Goal: Transaction & Acquisition: Download file/media

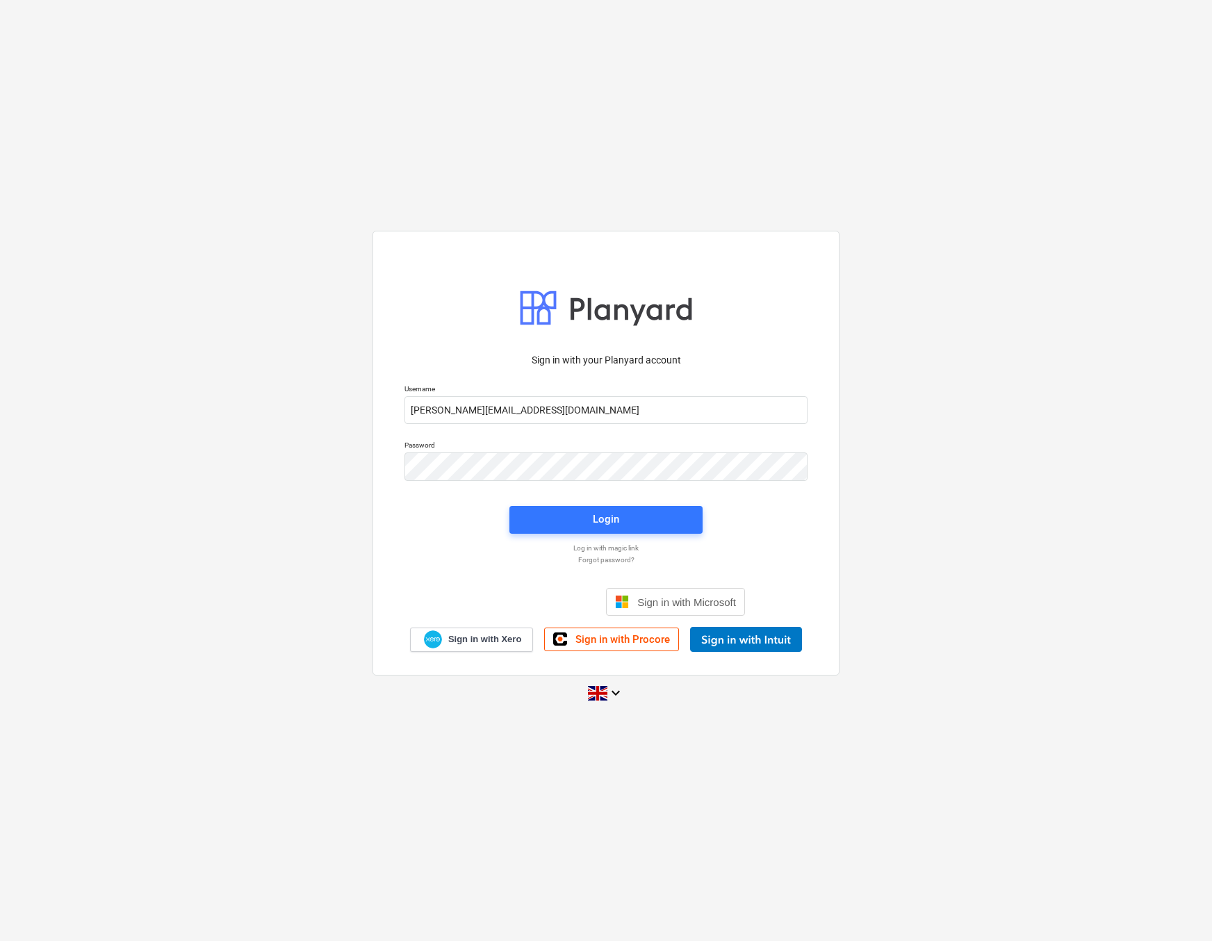
type input "[PERSON_NAME][EMAIL_ADDRESS][DOMAIN_NAME]"
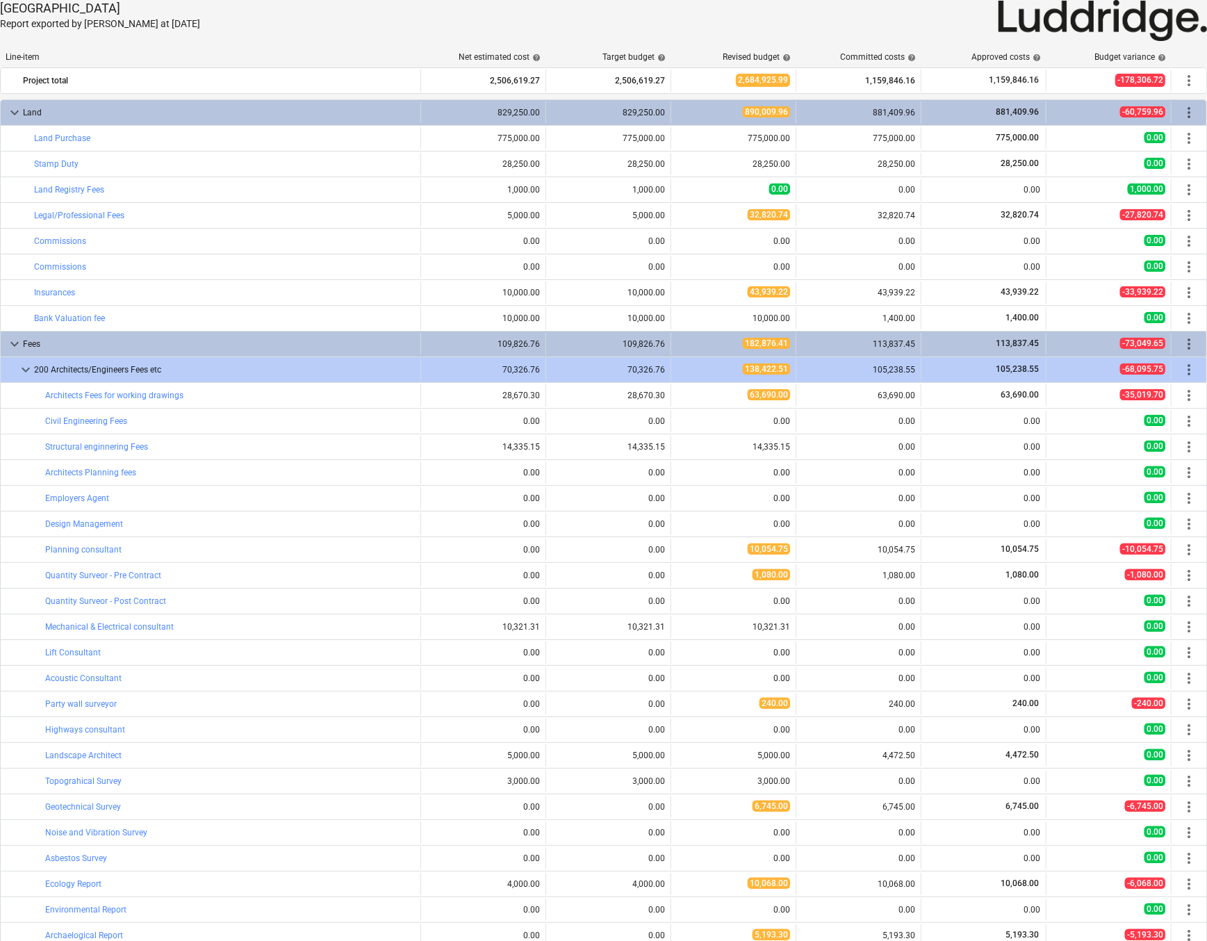
click at [303, 18] on p "Report exported by [PERSON_NAME] at [DATE]" at bounding box center [297, 24] width 594 height 15
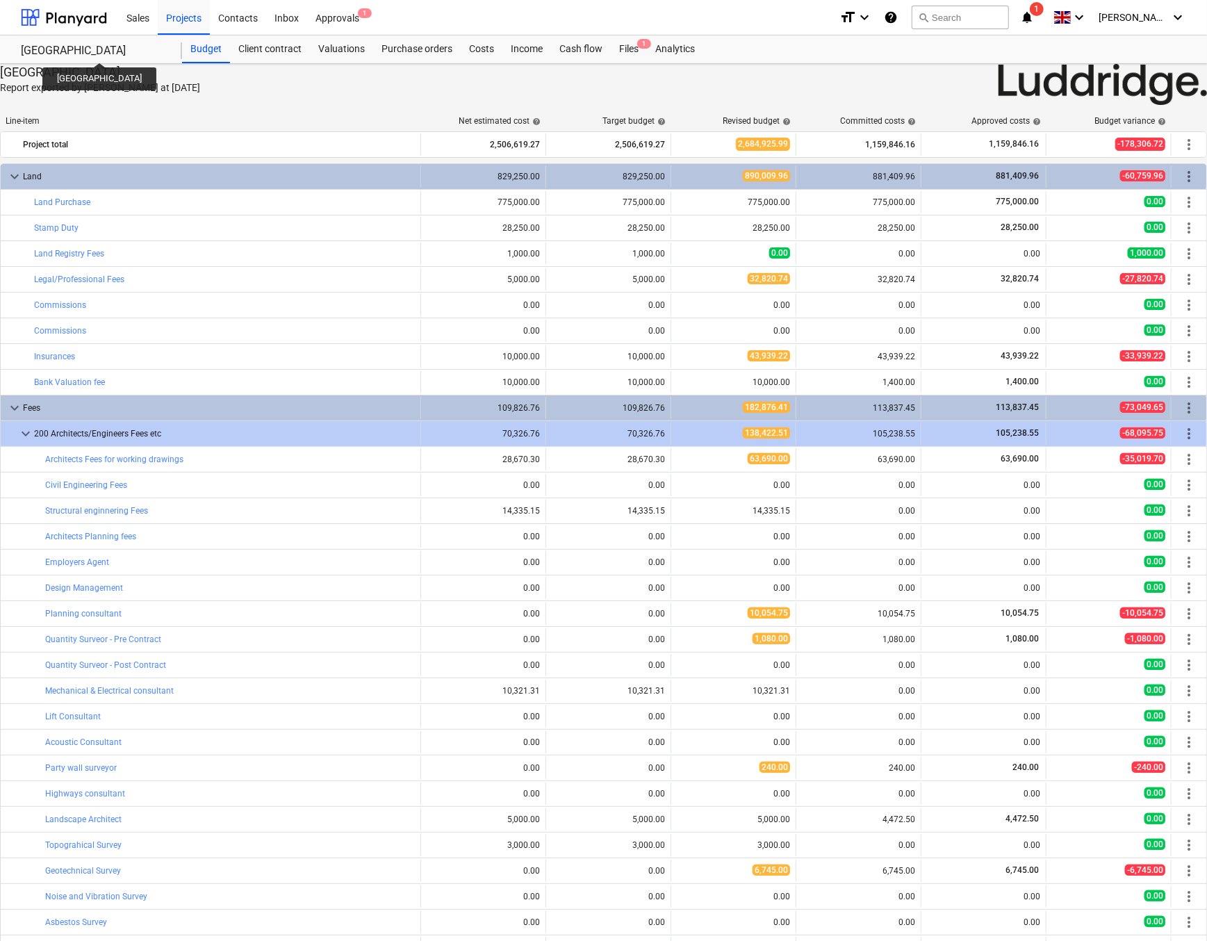
click at [106, 50] on div "[GEOGRAPHIC_DATA]" at bounding box center [93, 51] width 145 height 15
click at [212, 48] on div "Budget" at bounding box center [206, 49] width 48 height 28
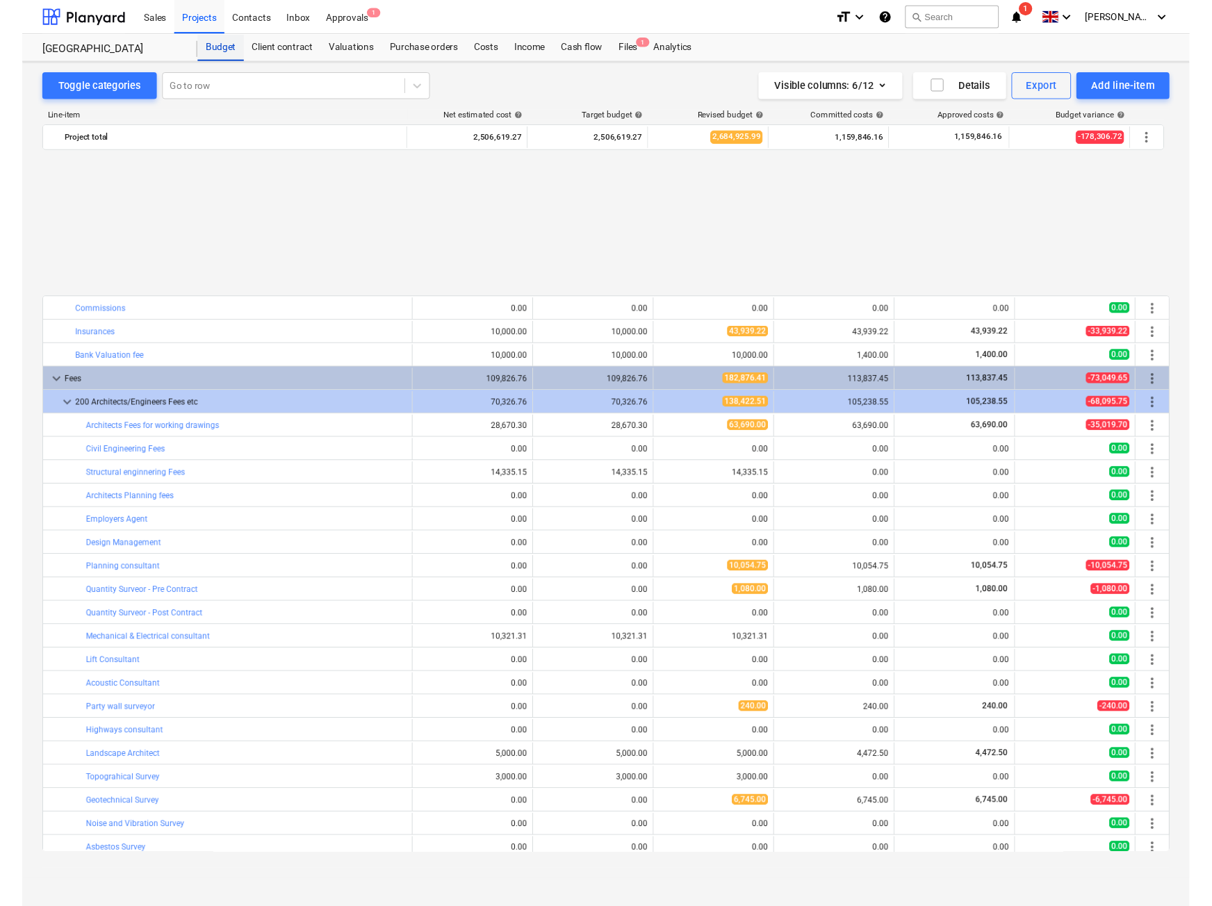
scroll to position [653, 0]
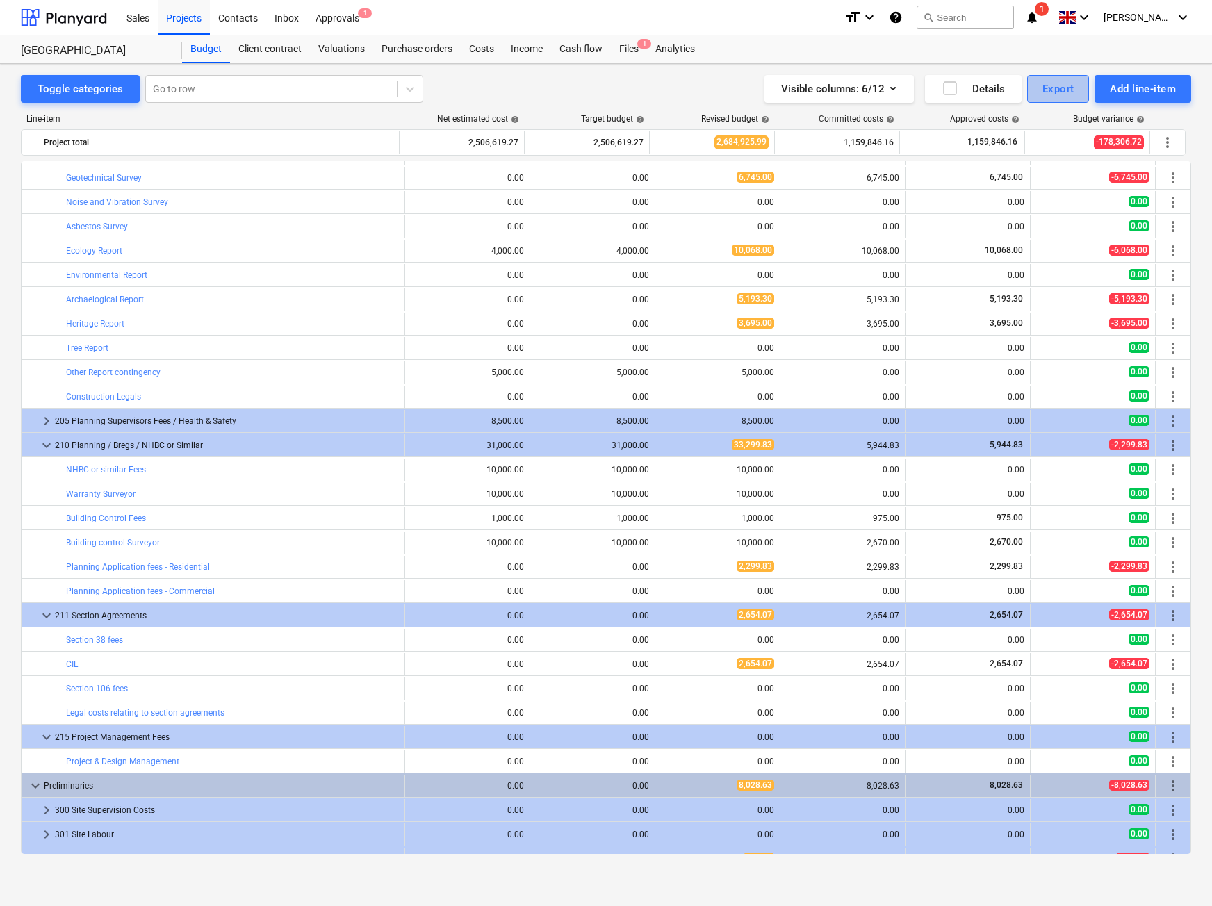
click at [1065, 90] on div "Export" at bounding box center [1058, 89] width 32 height 18
click at [981, 195] on div "Cost lines XLSX" at bounding box center [1012, 196] width 154 height 24
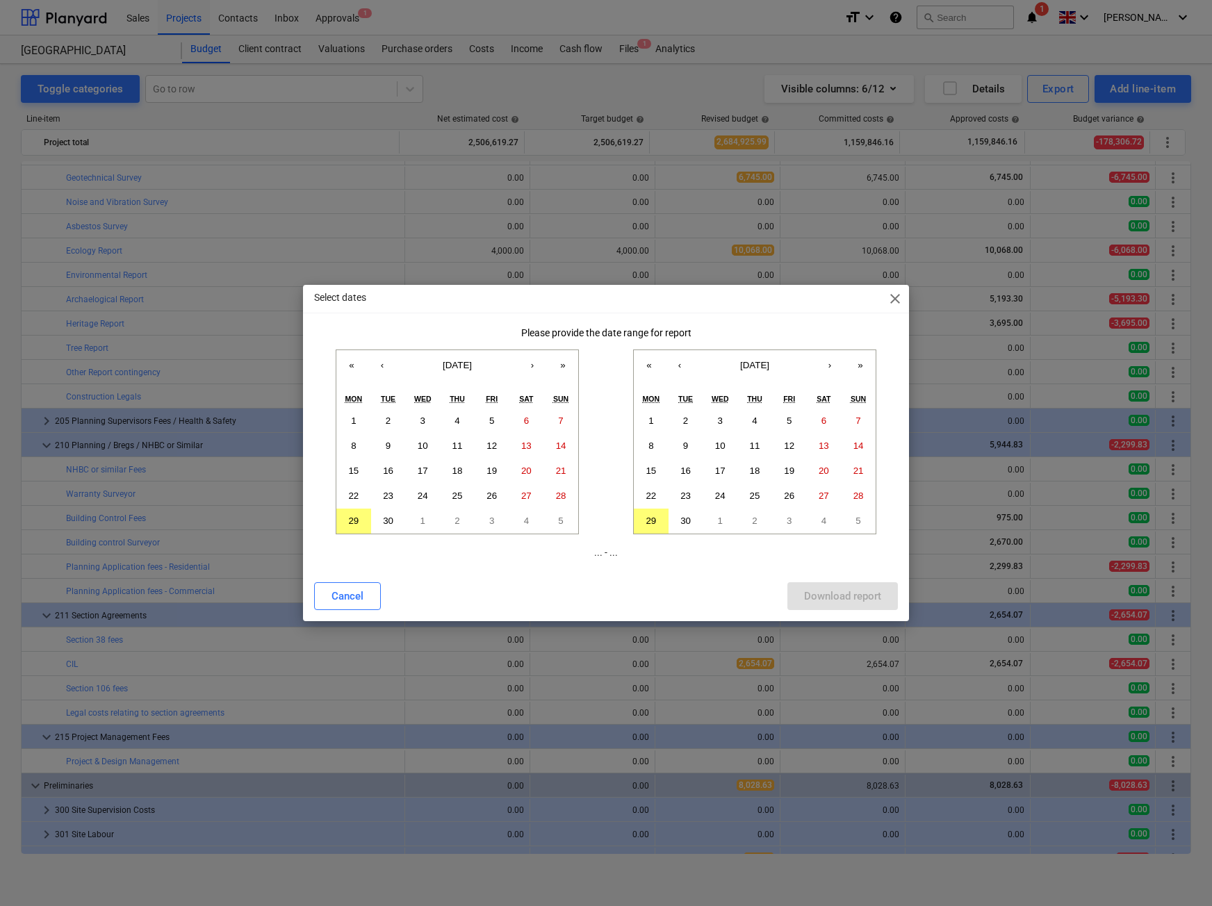
click at [896, 295] on span "close" at bounding box center [895, 298] width 17 height 17
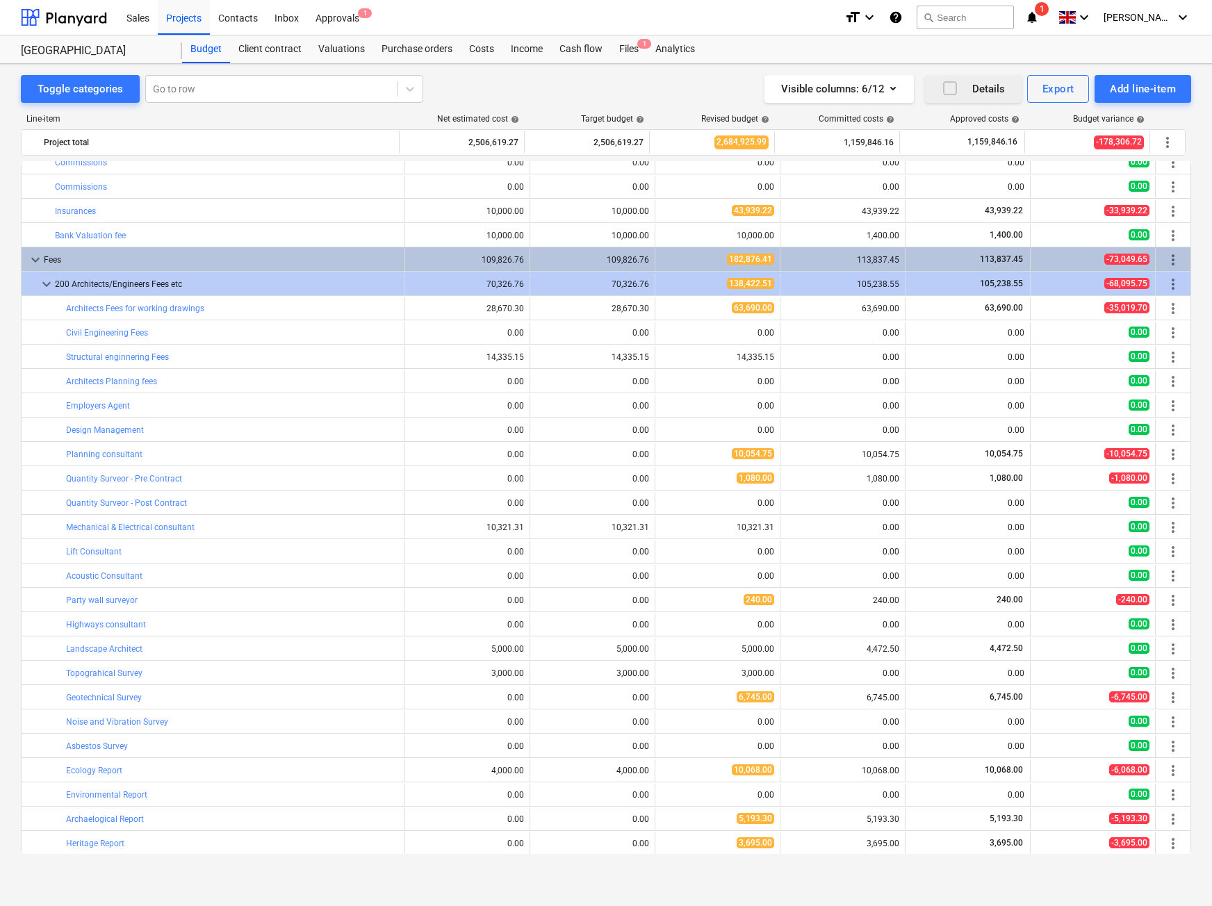
scroll to position [0, 0]
click at [1052, 97] on div "Export" at bounding box center [1058, 89] width 32 height 18
click at [985, 171] on div "XLSX (change and import)" at bounding box center [1012, 172] width 154 height 24
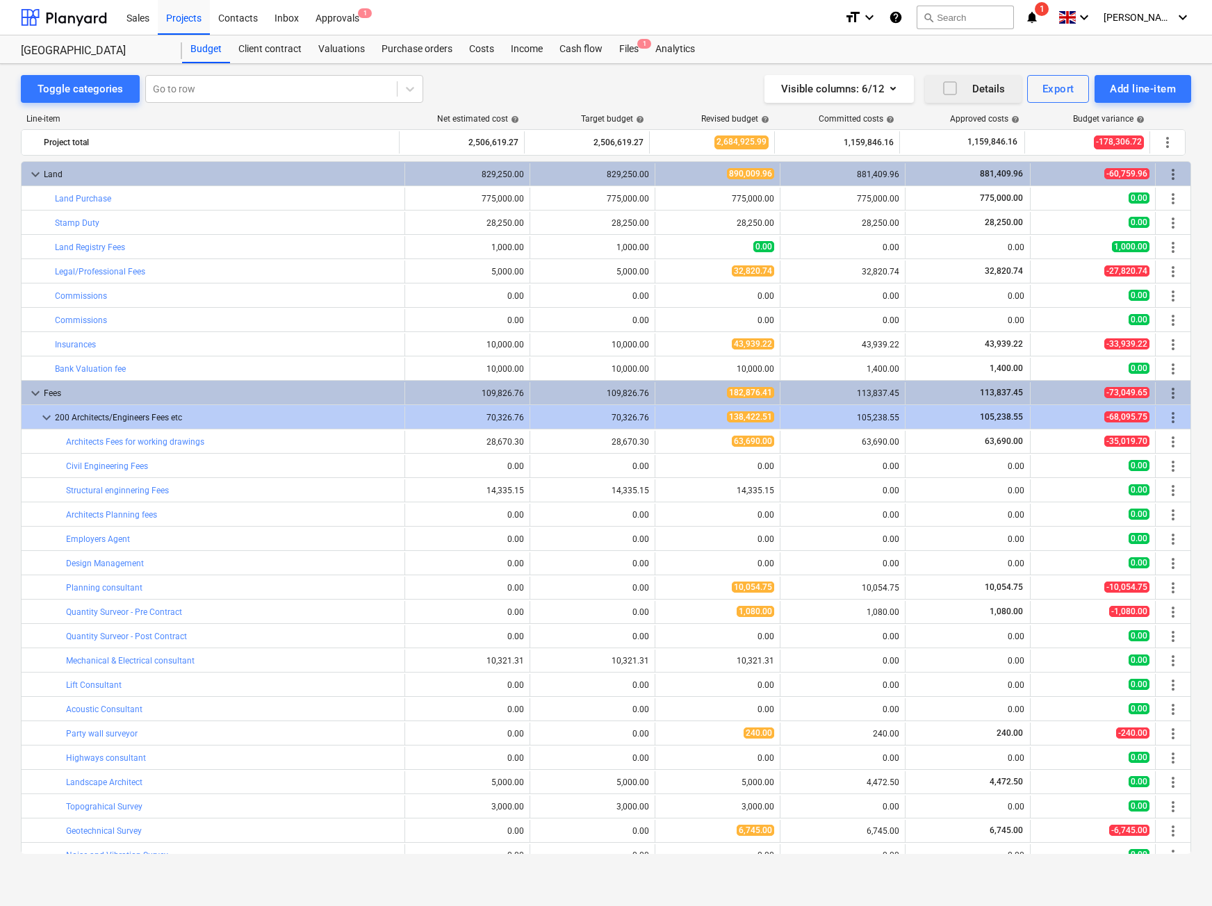
click at [948, 90] on icon "button" at bounding box center [950, 88] width 17 height 17
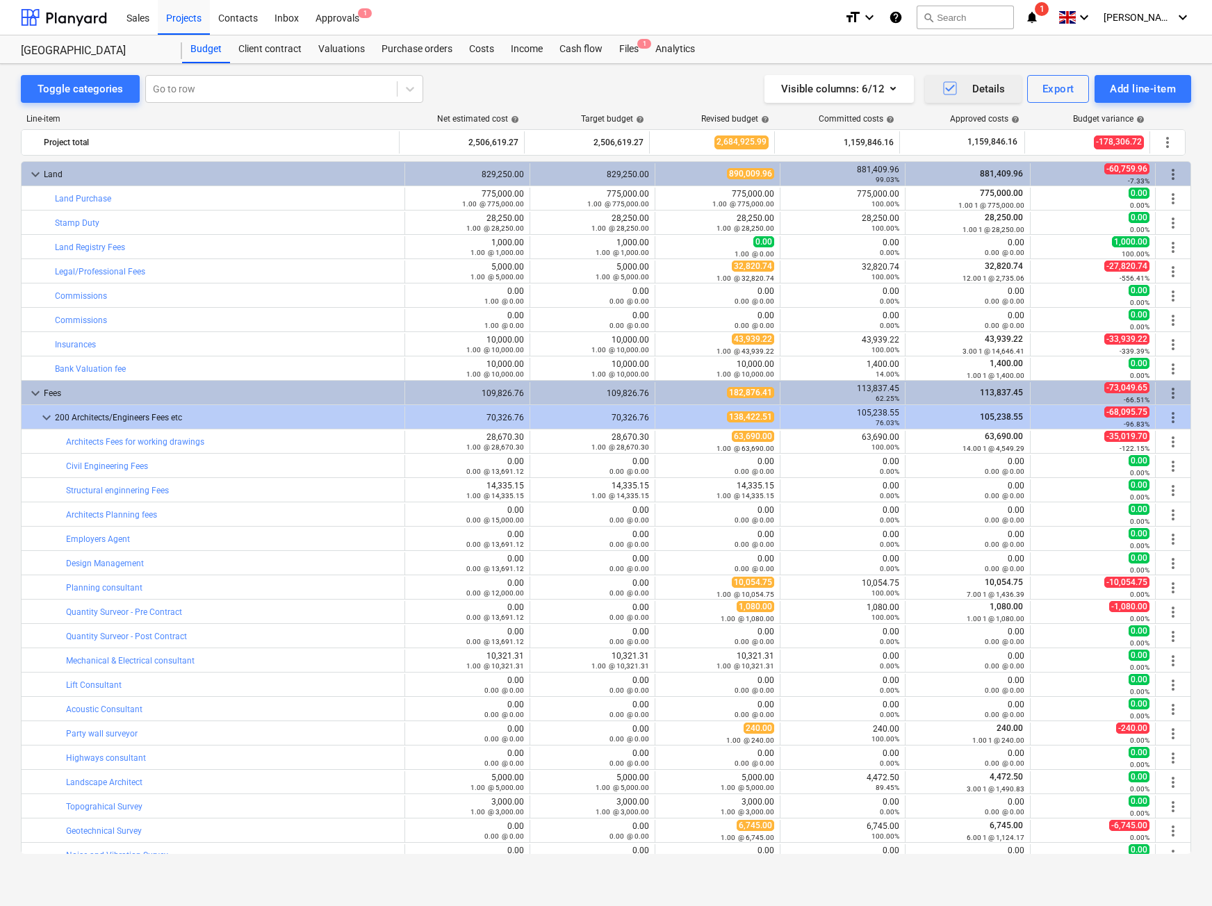
click at [945, 88] on icon "button" at bounding box center [950, 88] width 17 height 17
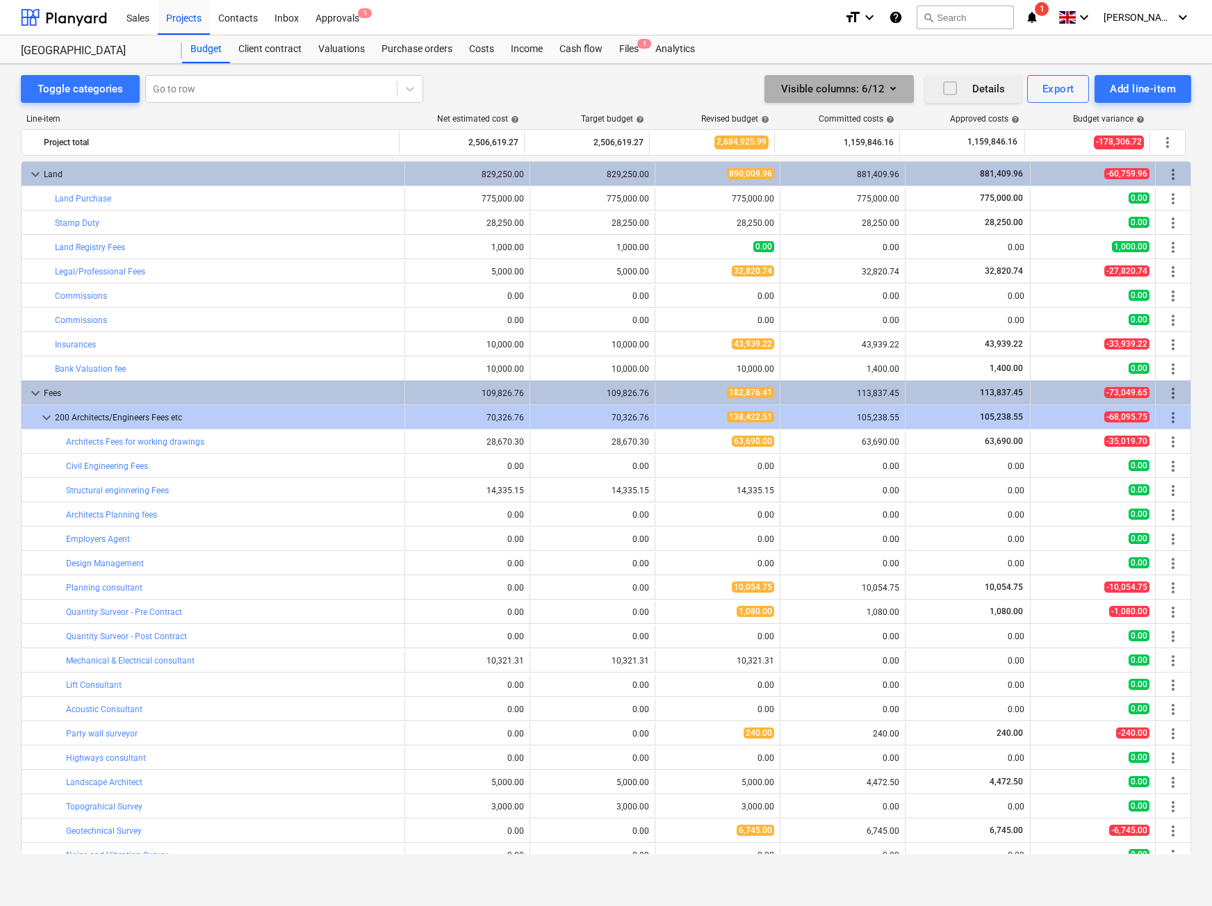
click at [892, 92] on icon "button" at bounding box center [893, 88] width 17 height 17
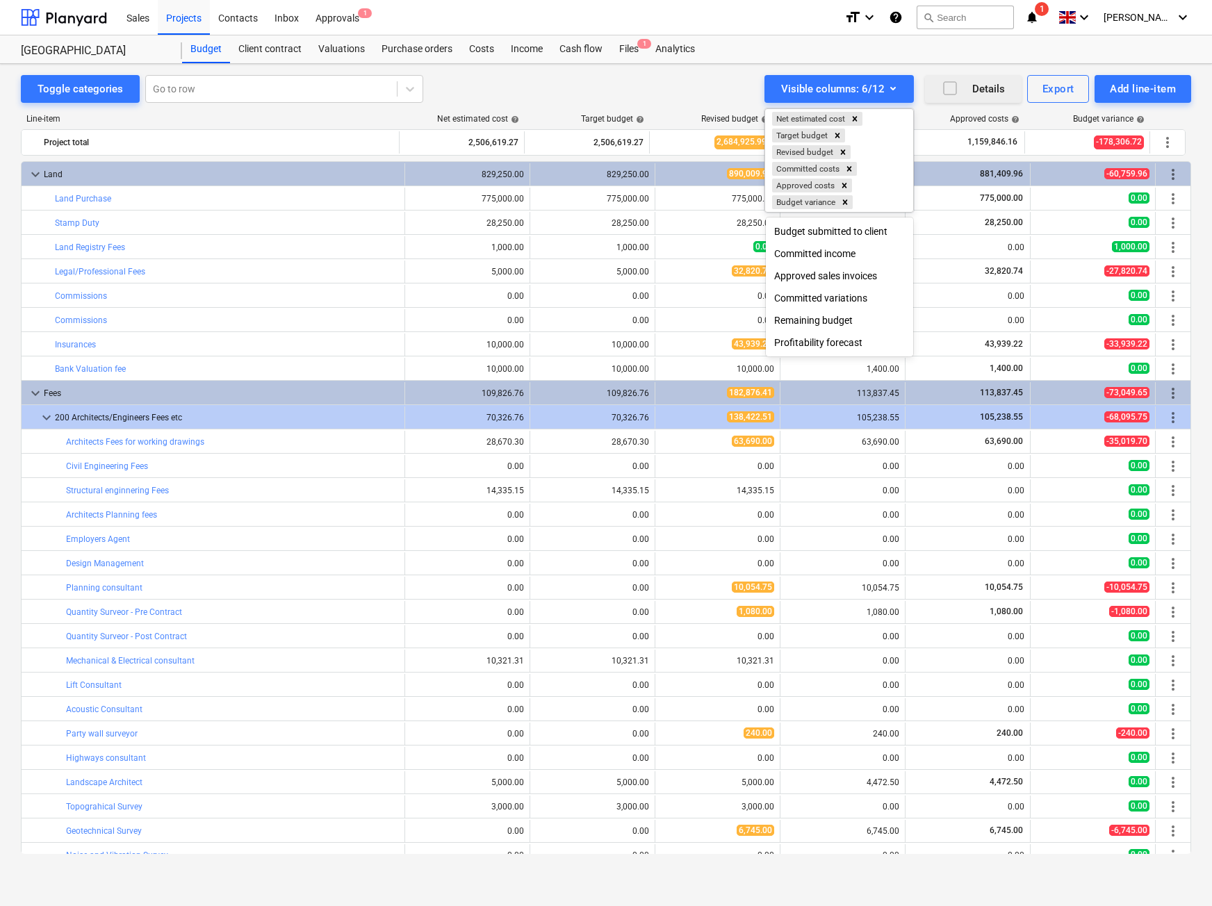
click at [868, 44] on div at bounding box center [606, 453] width 1212 height 906
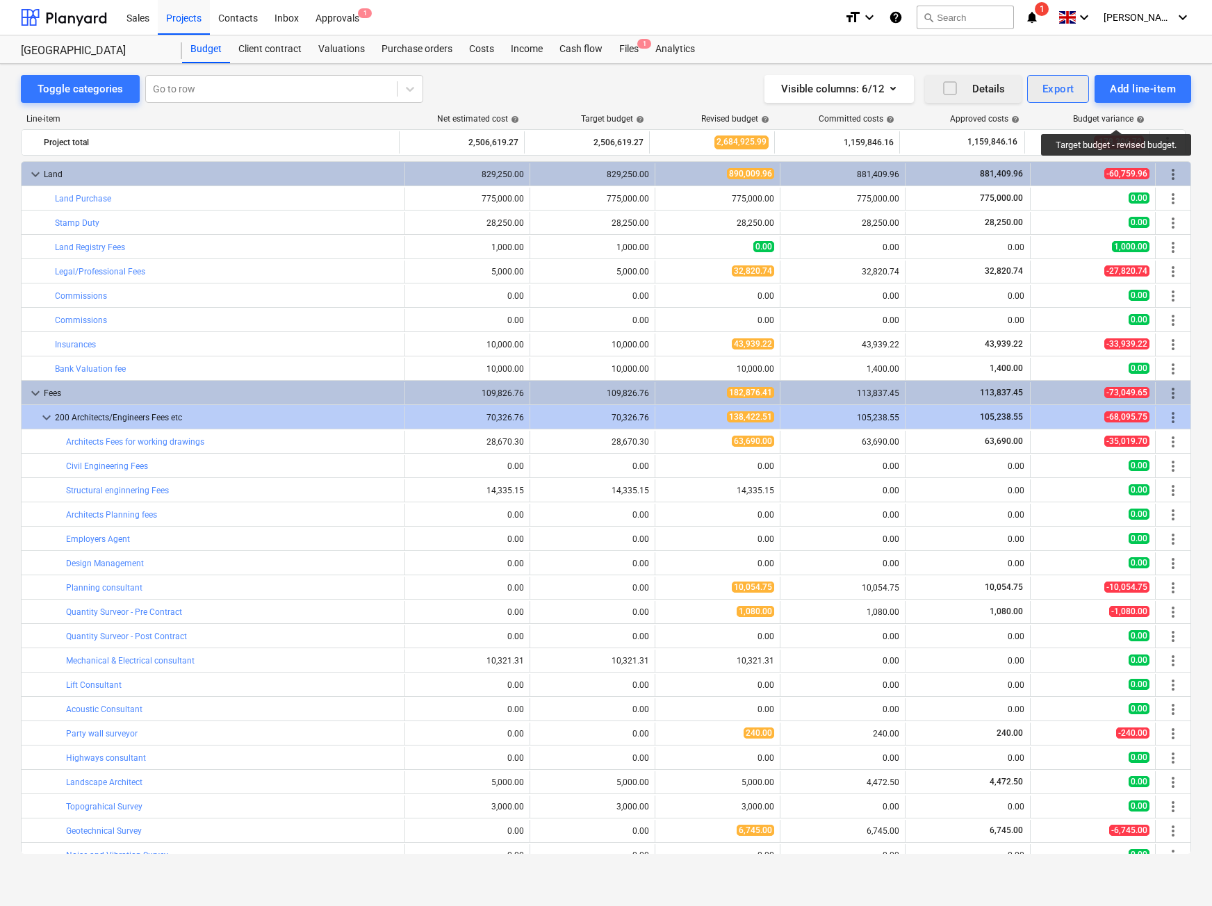
click at [1046, 90] on div "Export" at bounding box center [1058, 89] width 32 height 18
click at [1179, 120] on div at bounding box center [606, 453] width 1212 height 906
click at [1141, 120] on span "help" at bounding box center [1138, 119] width 11 height 8
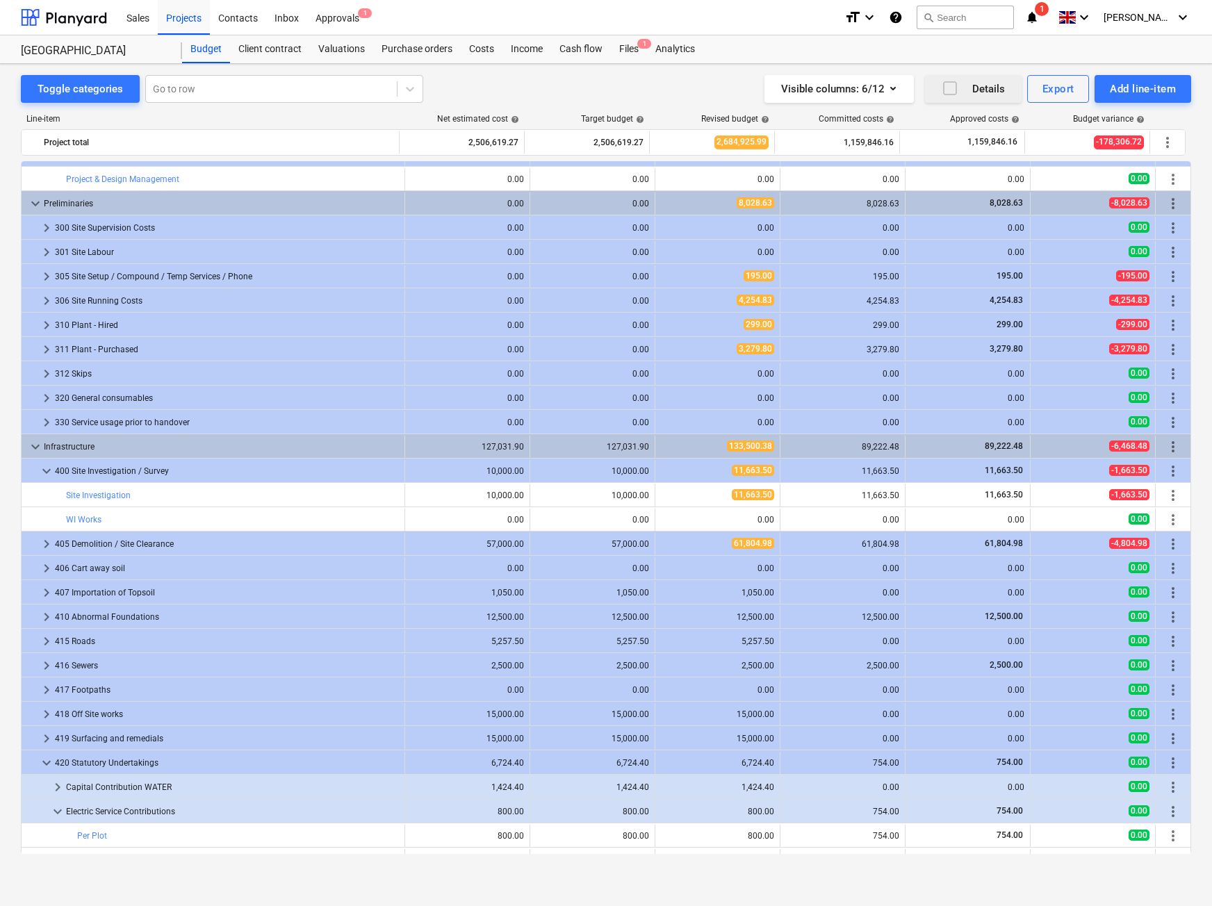
scroll to position [1259, 0]
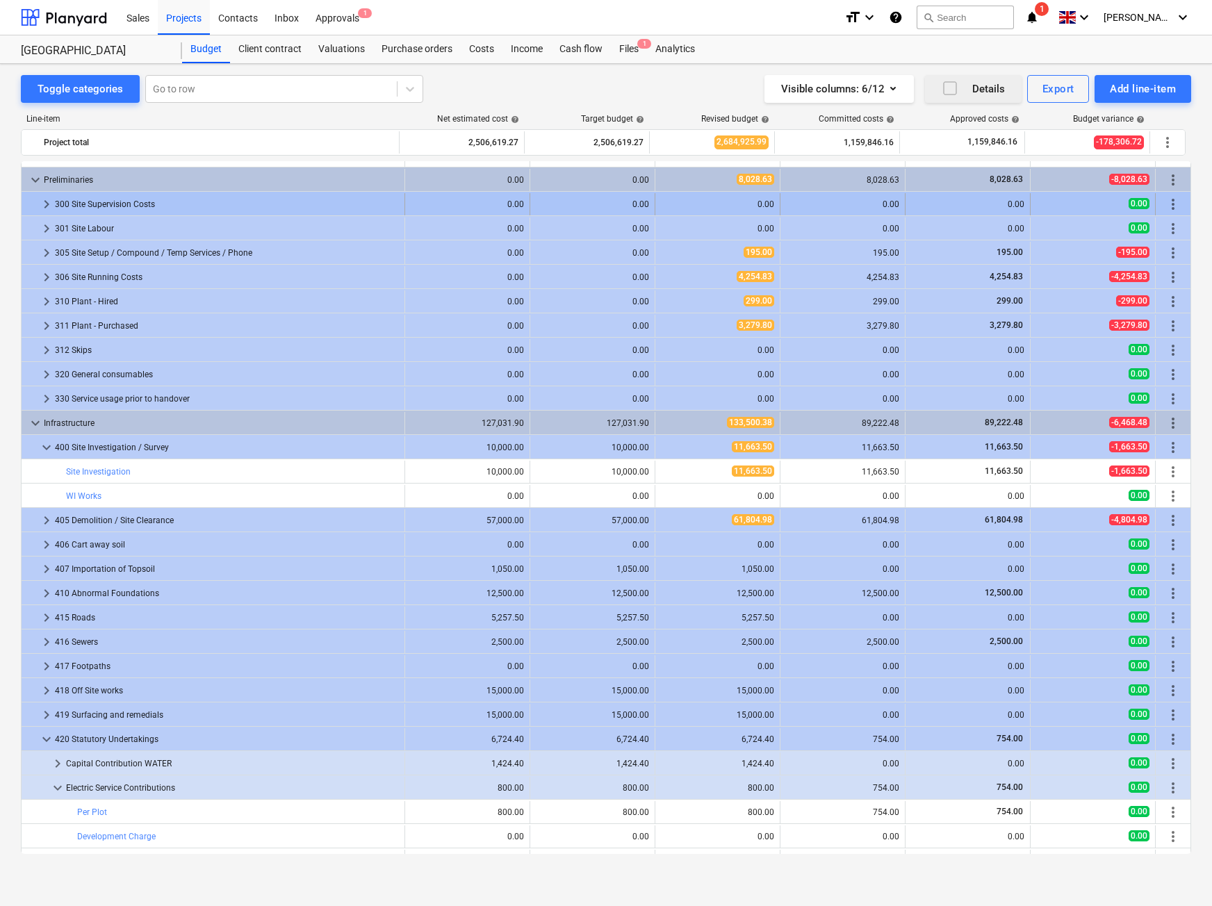
click at [46, 204] on span "keyboard_arrow_right" at bounding box center [46, 204] width 17 height 17
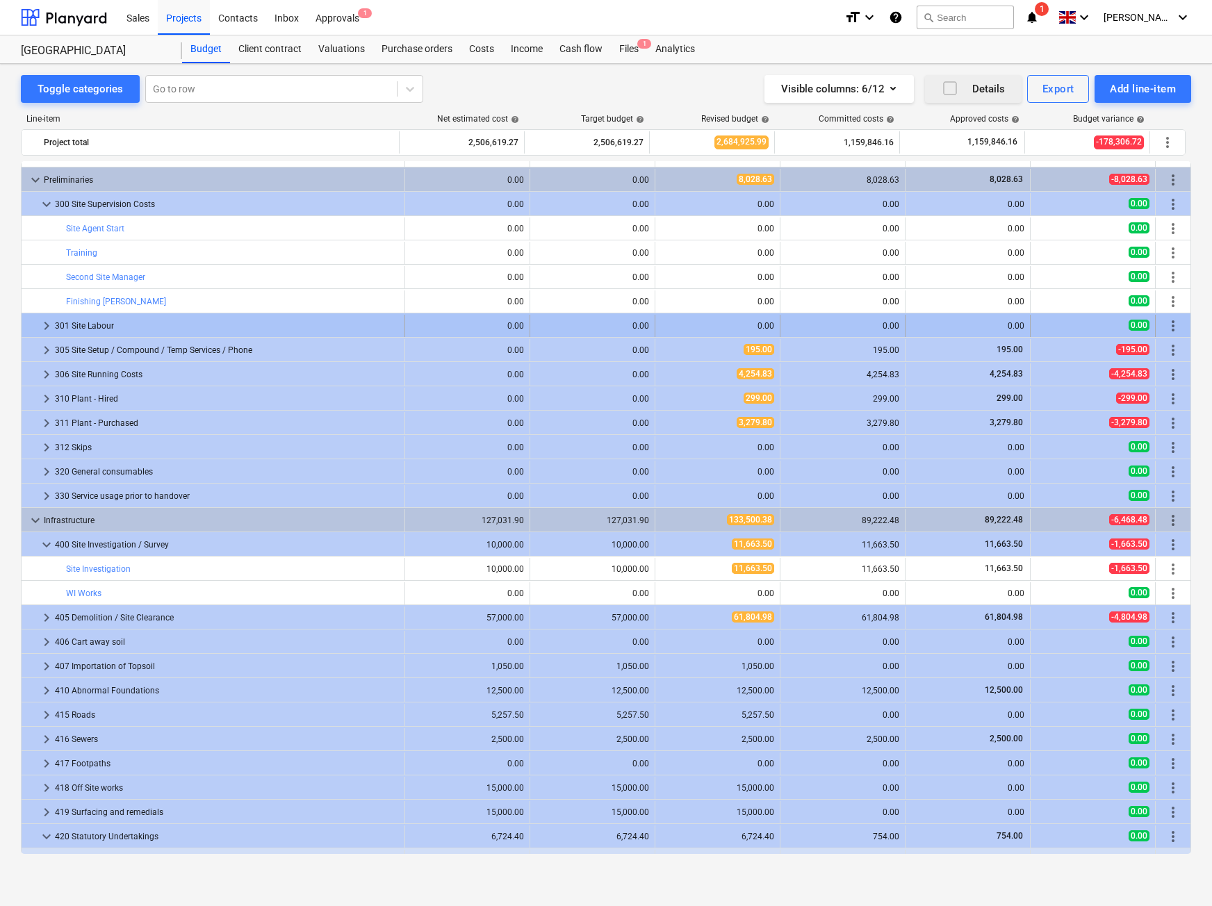
click at [50, 331] on span "keyboard_arrow_right" at bounding box center [46, 326] width 17 height 17
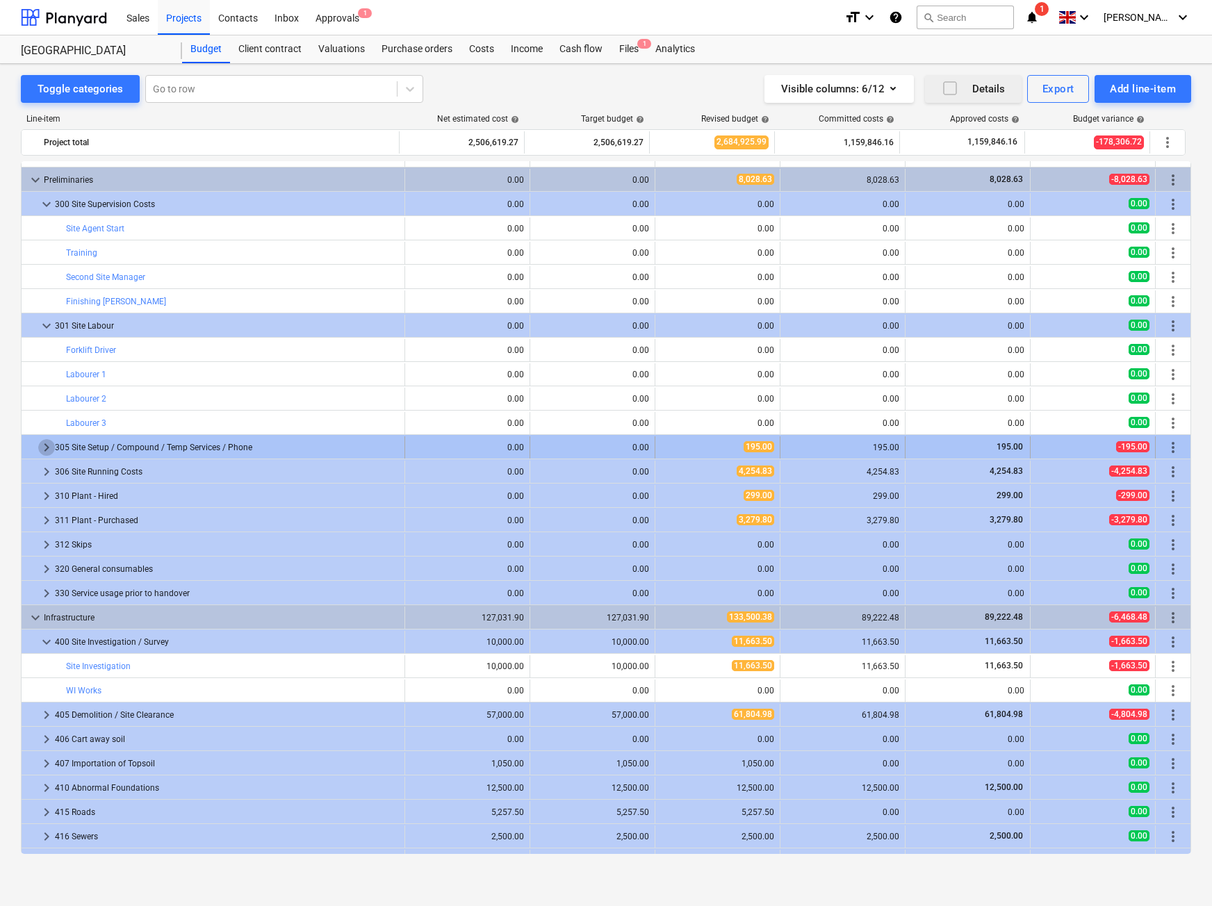
click at [47, 448] on span "keyboard_arrow_right" at bounding box center [46, 447] width 17 height 17
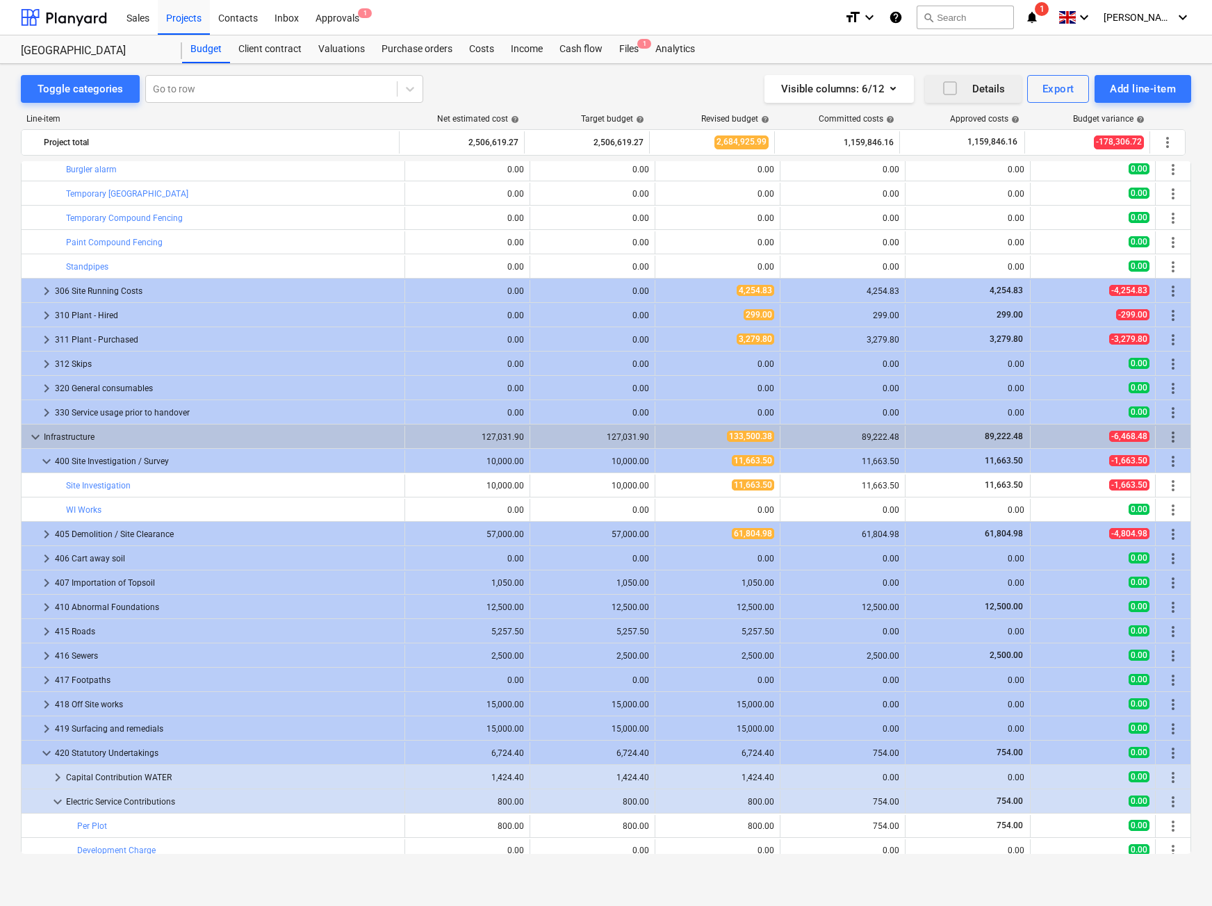
scroll to position [1743, 0]
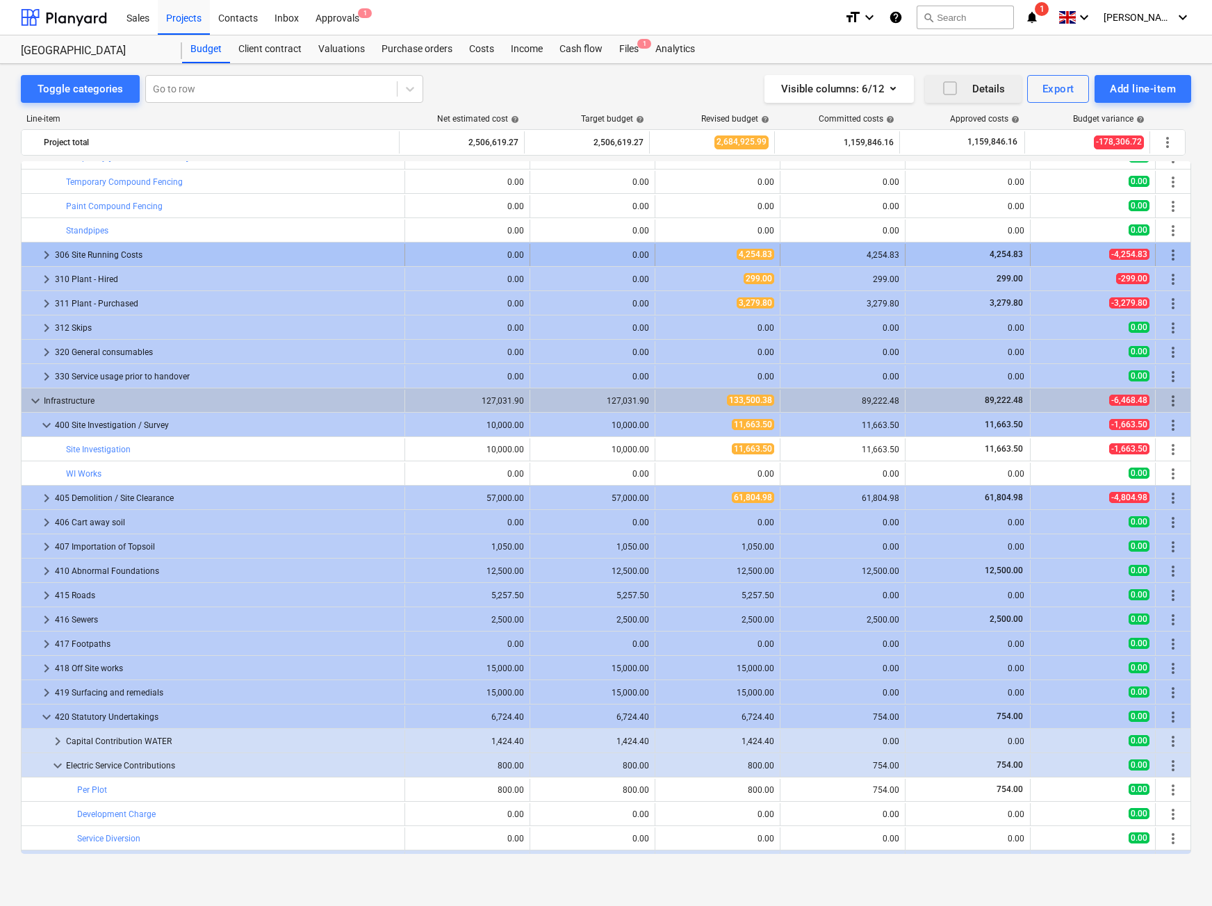
click at [49, 256] on span "keyboard_arrow_right" at bounding box center [46, 255] width 17 height 17
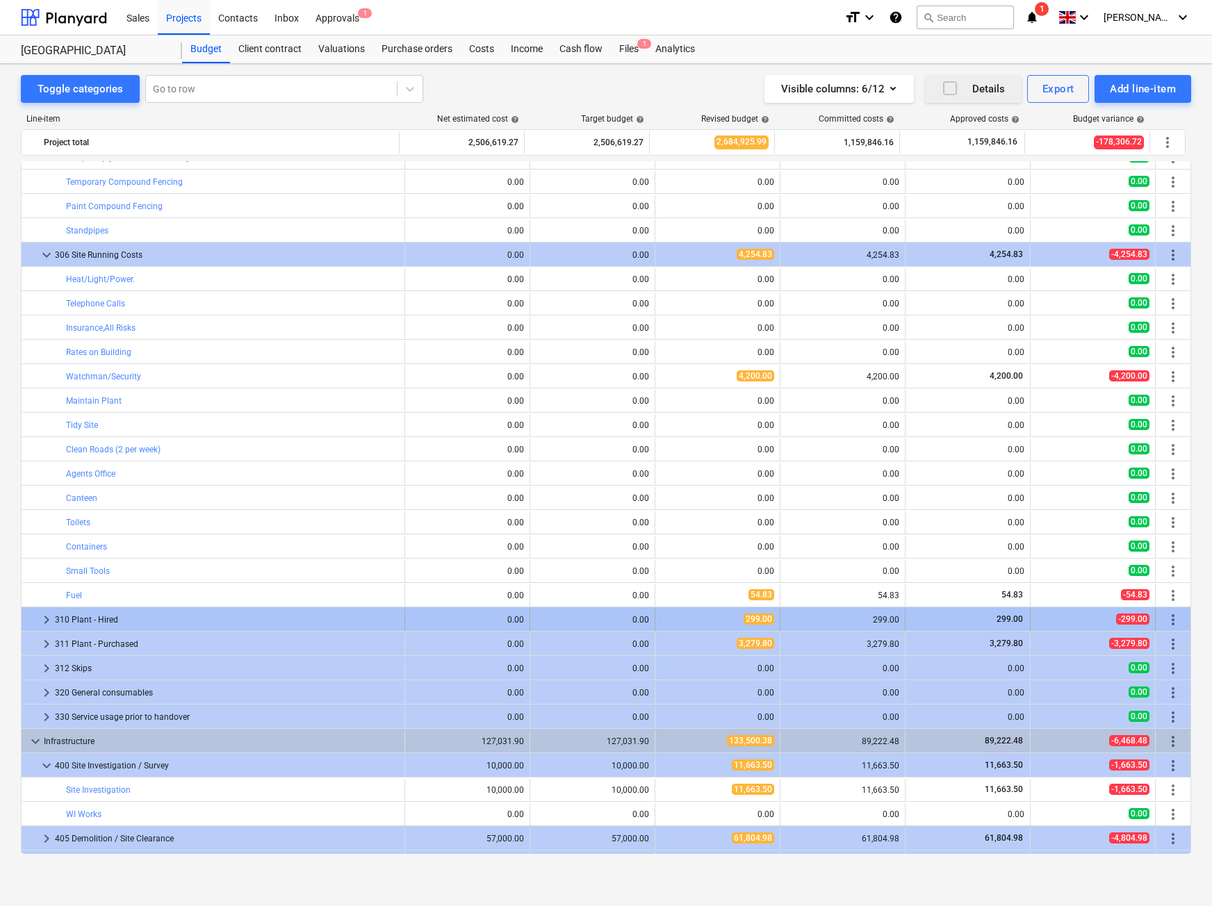
click at [50, 614] on span "keyboard_arrow_right" at bounding box center [46, 619] width 17 height 17
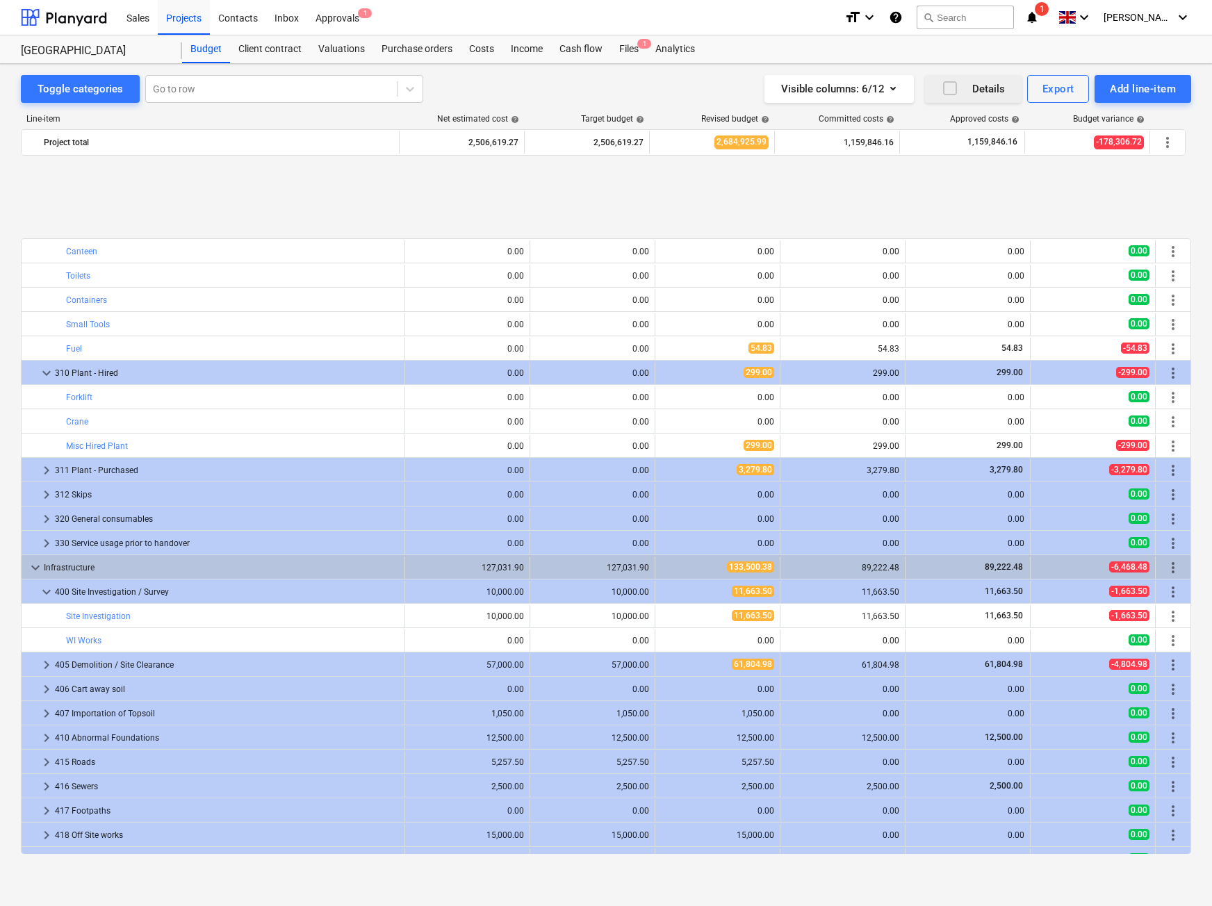
scroll to position [2294, 0]
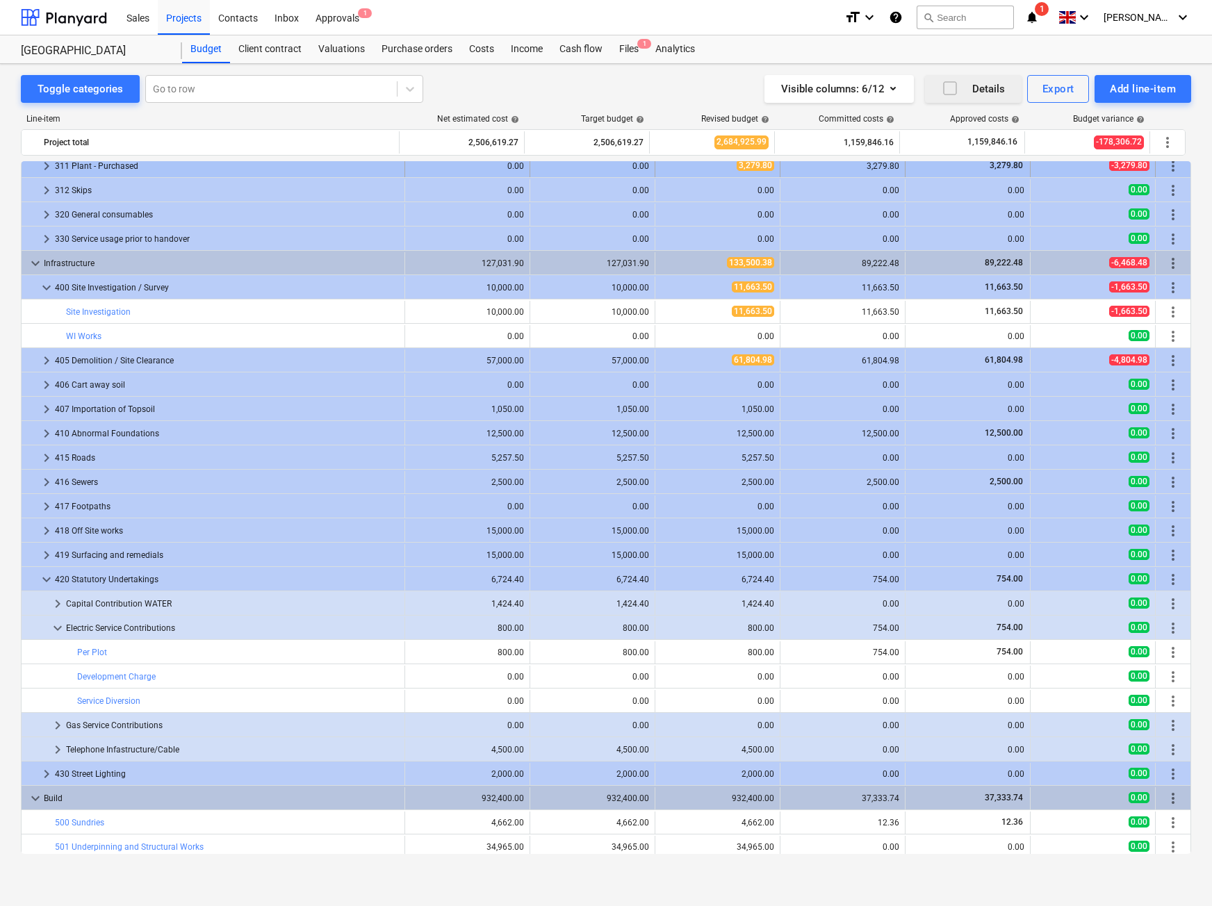
click at [45, 168] on span "keyboard_arrow_right" at bounding box center [46, 166] width 17 height 17
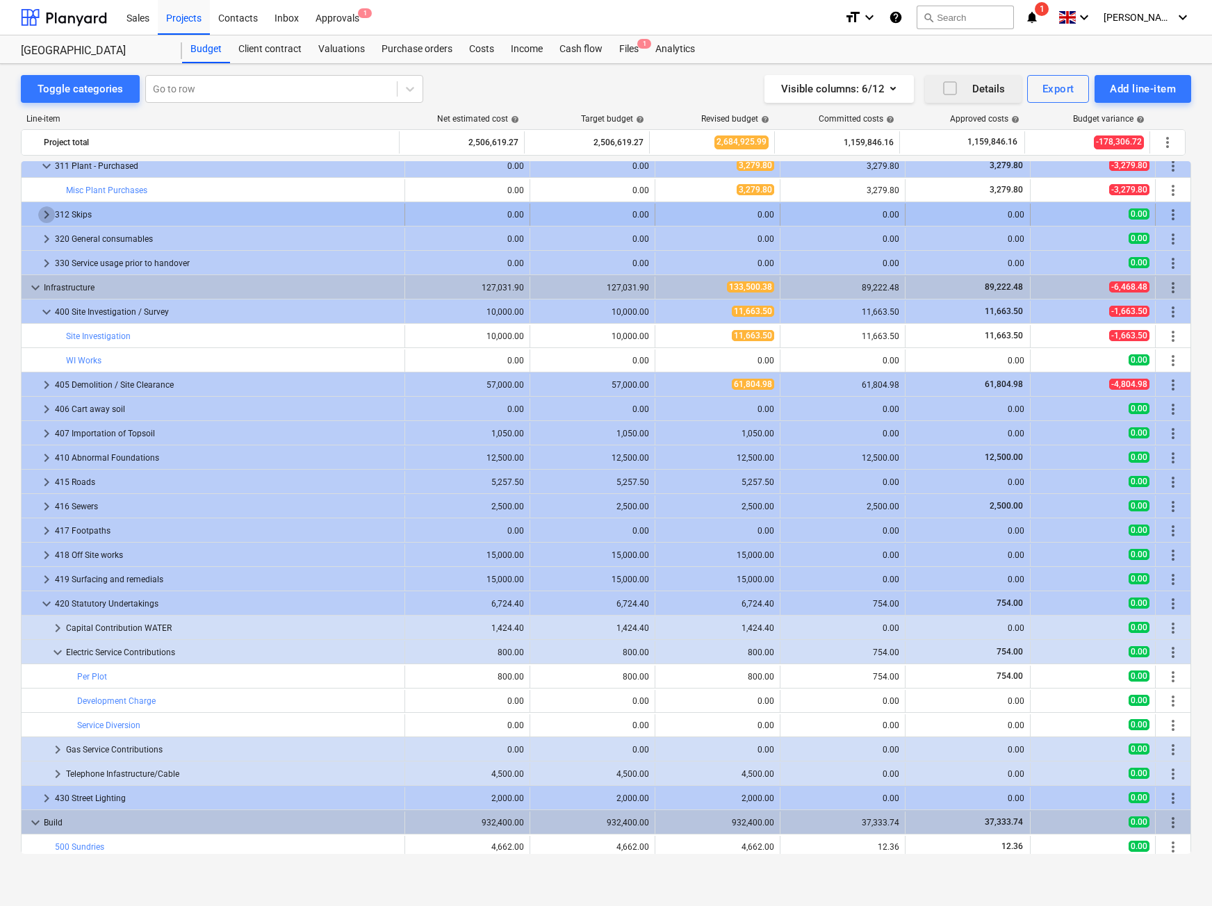
click at [46, 217] on span "keyboard_arrow_right" at bounding box center [46, 214] width 17 height 17
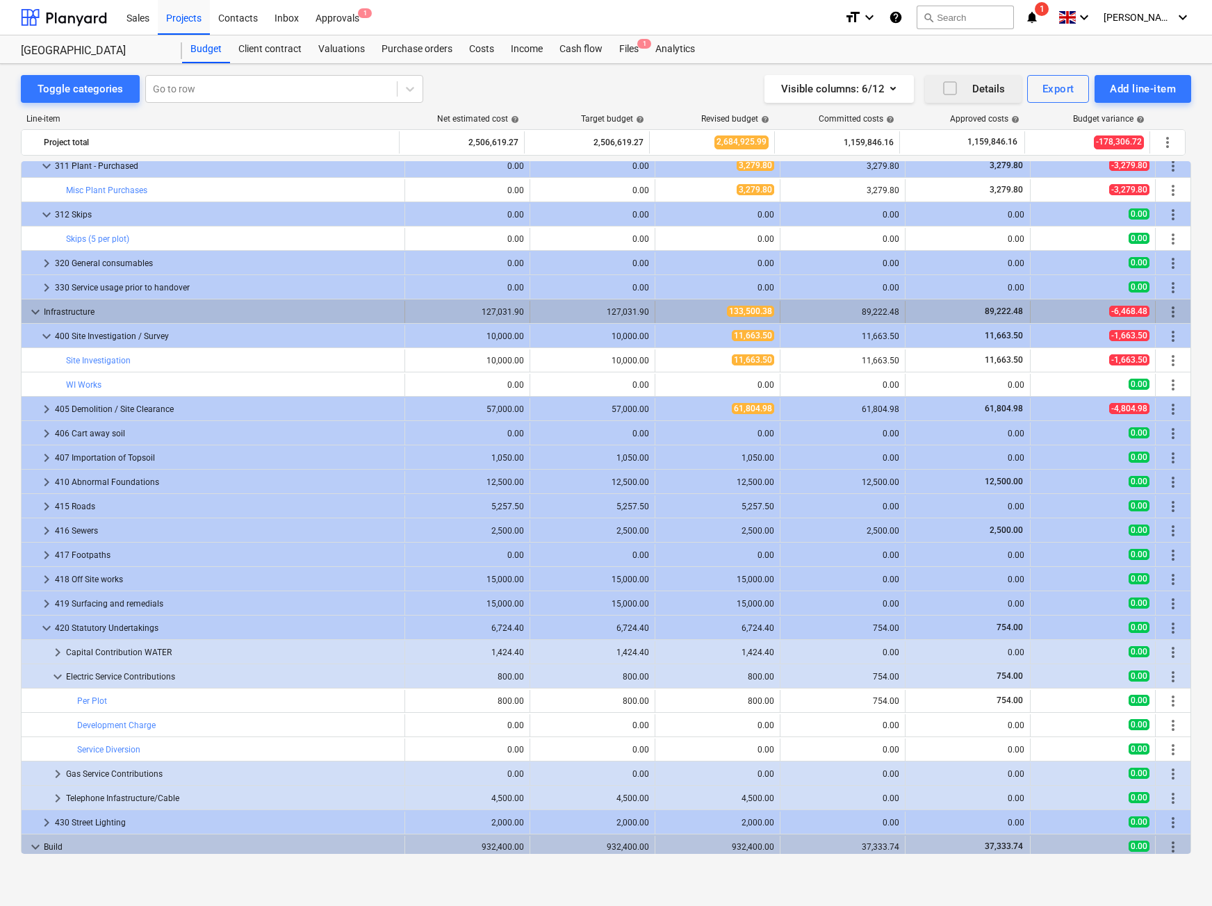
drag, startPoint x: 43, startPoint y: 267, endPoint x: 38, endPoint y: 303, distance: 36.6
click at [42, 274] on div "bar_chart Standpipes 0.00 0.00 edit 0.00 0.00 0.00 0.00 more_vert keyboard_arro…" at bounding box center [606, 104] width 1170 height 4475
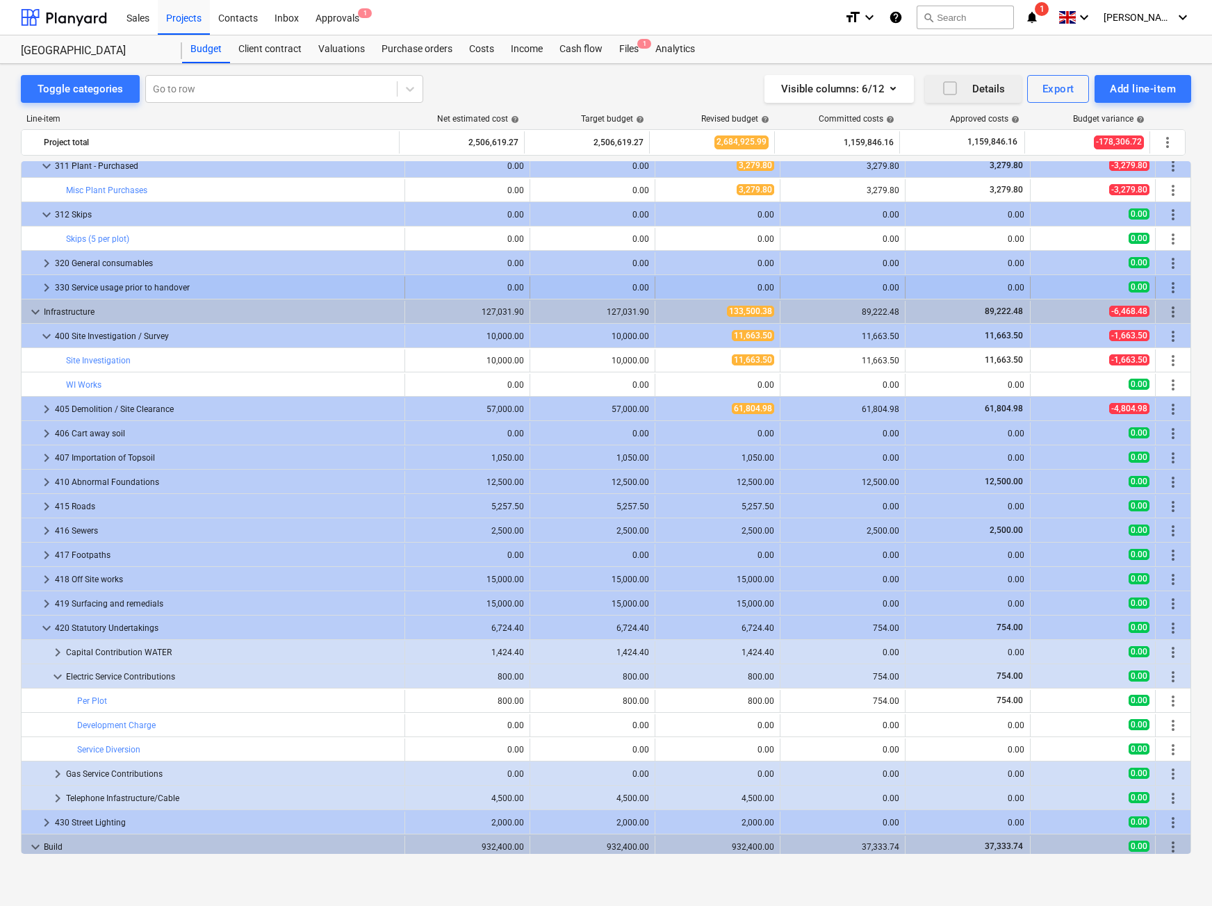
click at [46, 287] on span "keyboard_arrow_right" at bounding box center [46, 287] width 17 height 17
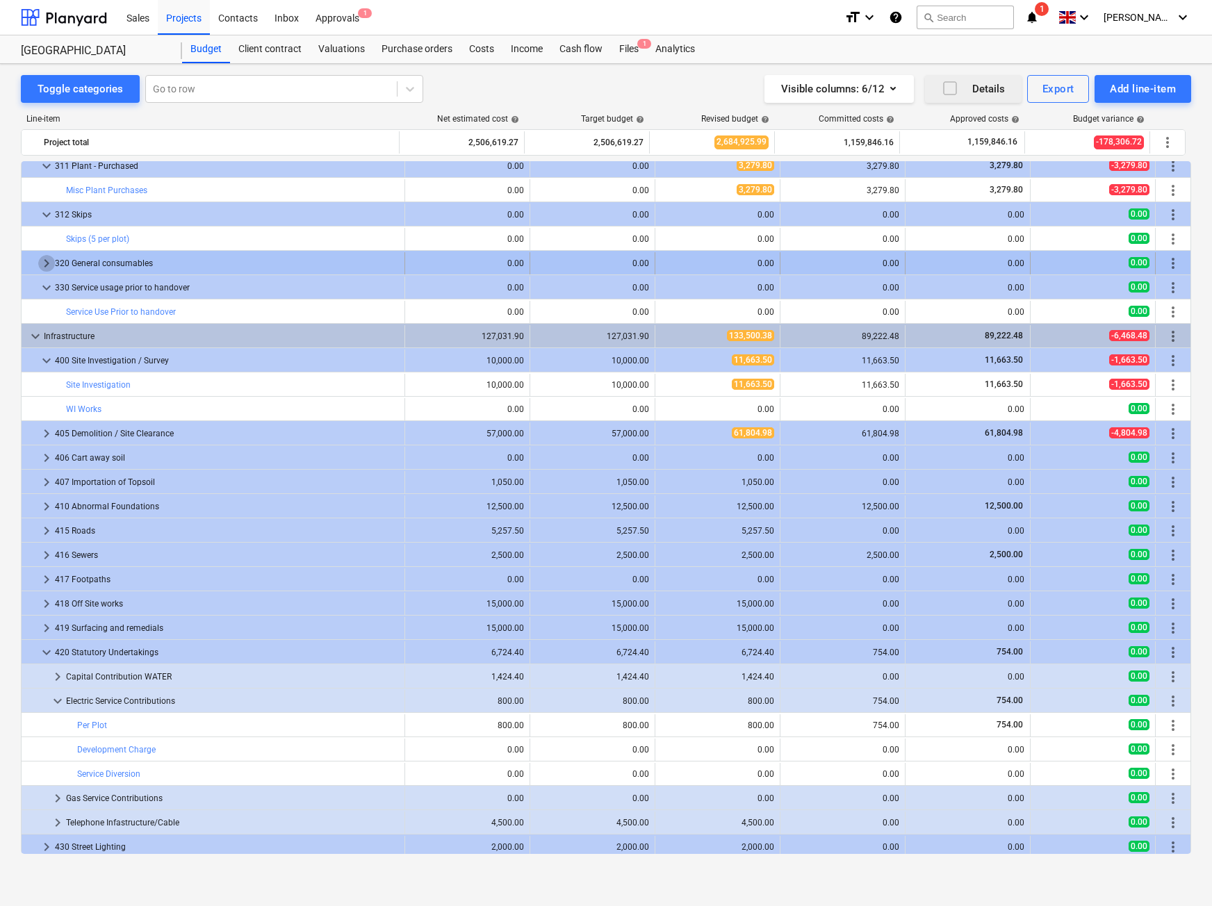
click at [46, 263] on span "keyboard_arrow_right" at bounding box center [46, 263] width 17 height 17
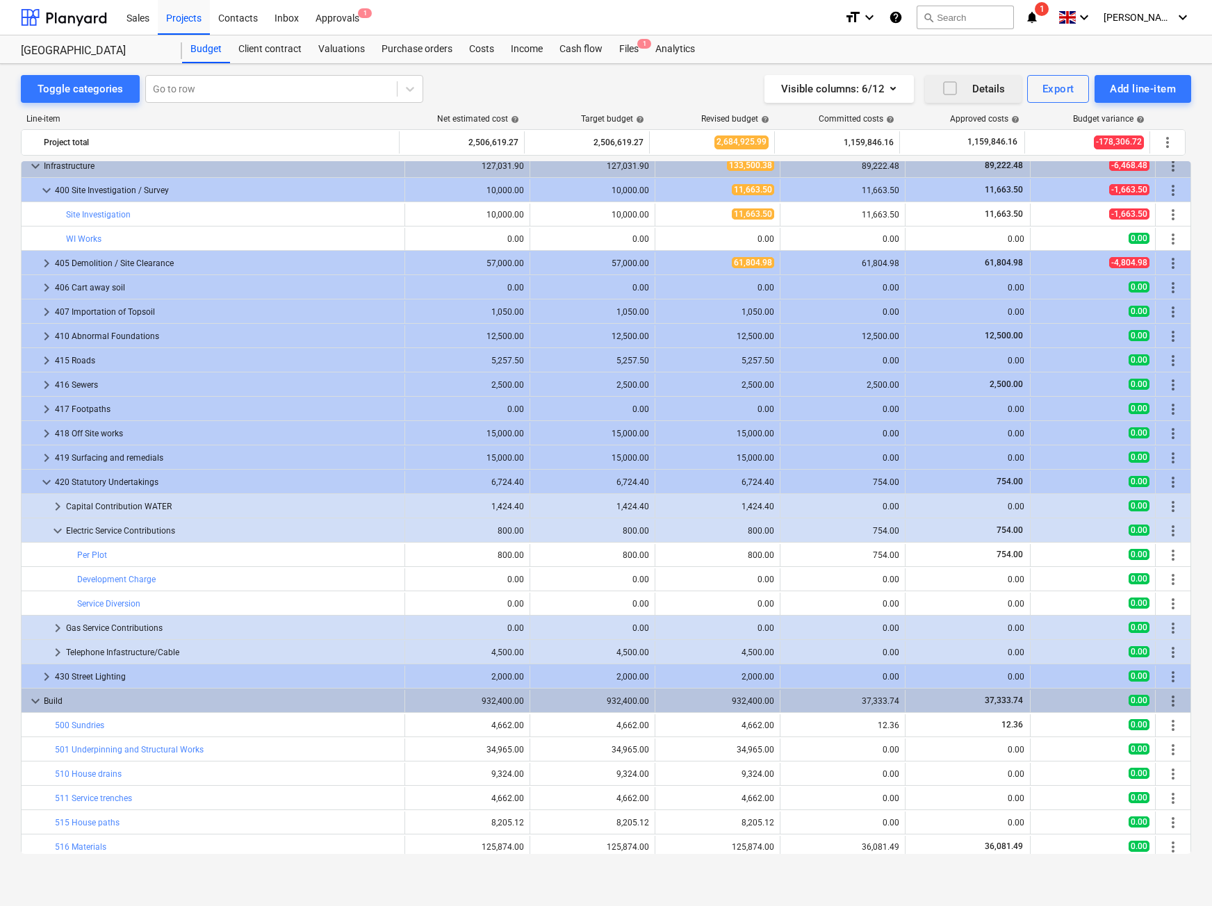
scroll to position [2483, 0]
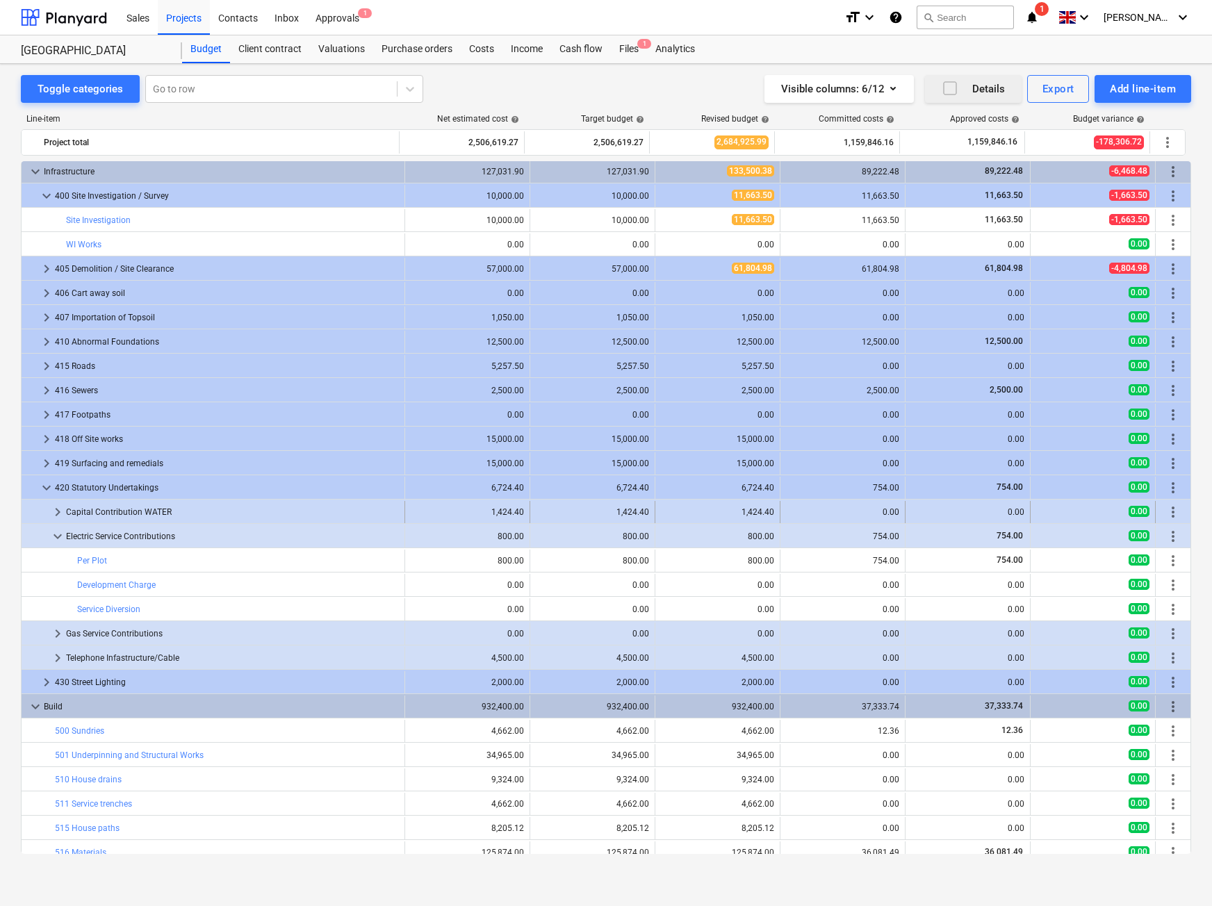
click at [59, 513] on span "keyboard_arrow_right" at bounding box center [57, 512] width 17 height 17
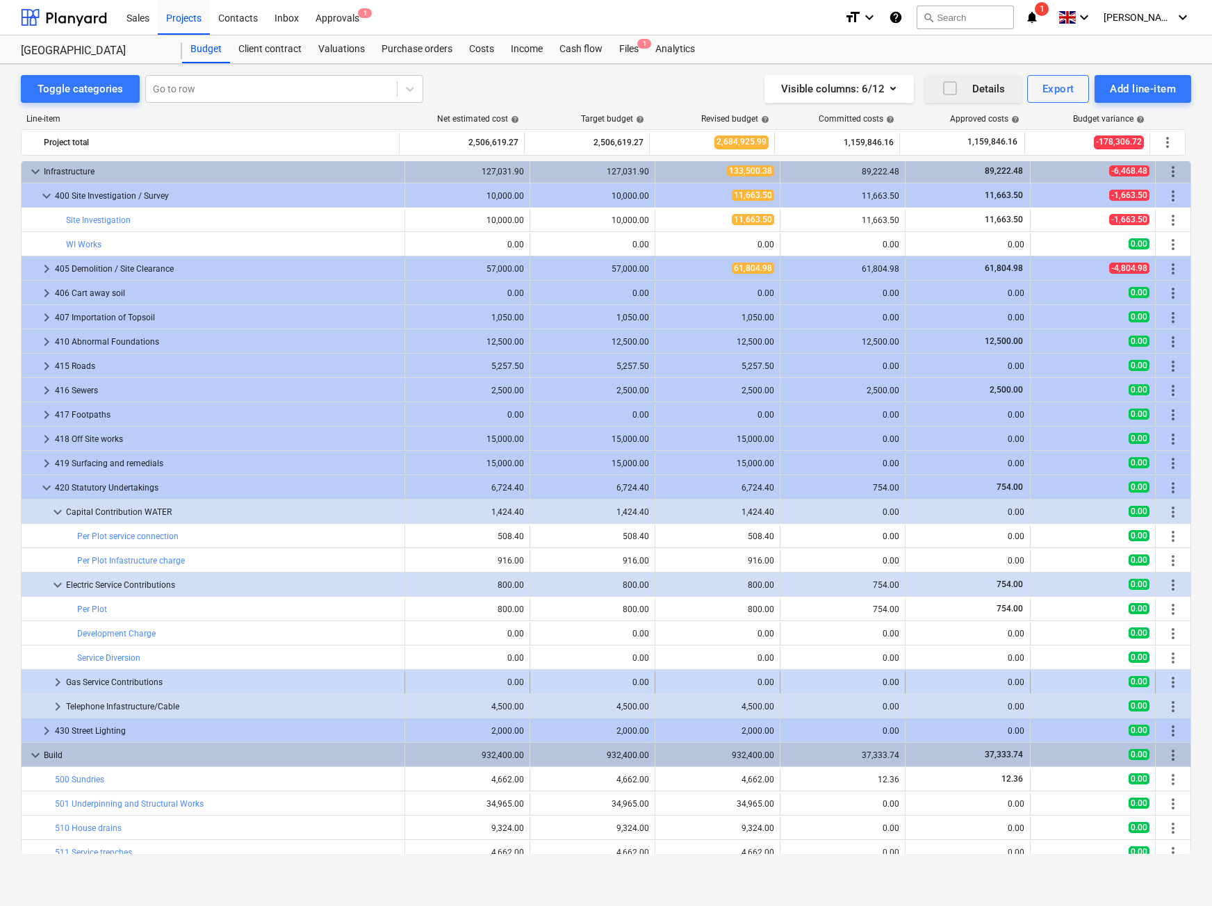
click at [58, 688] on span "keyboard_arrow_right" at bounding box center [57, 682] width 17 height 17
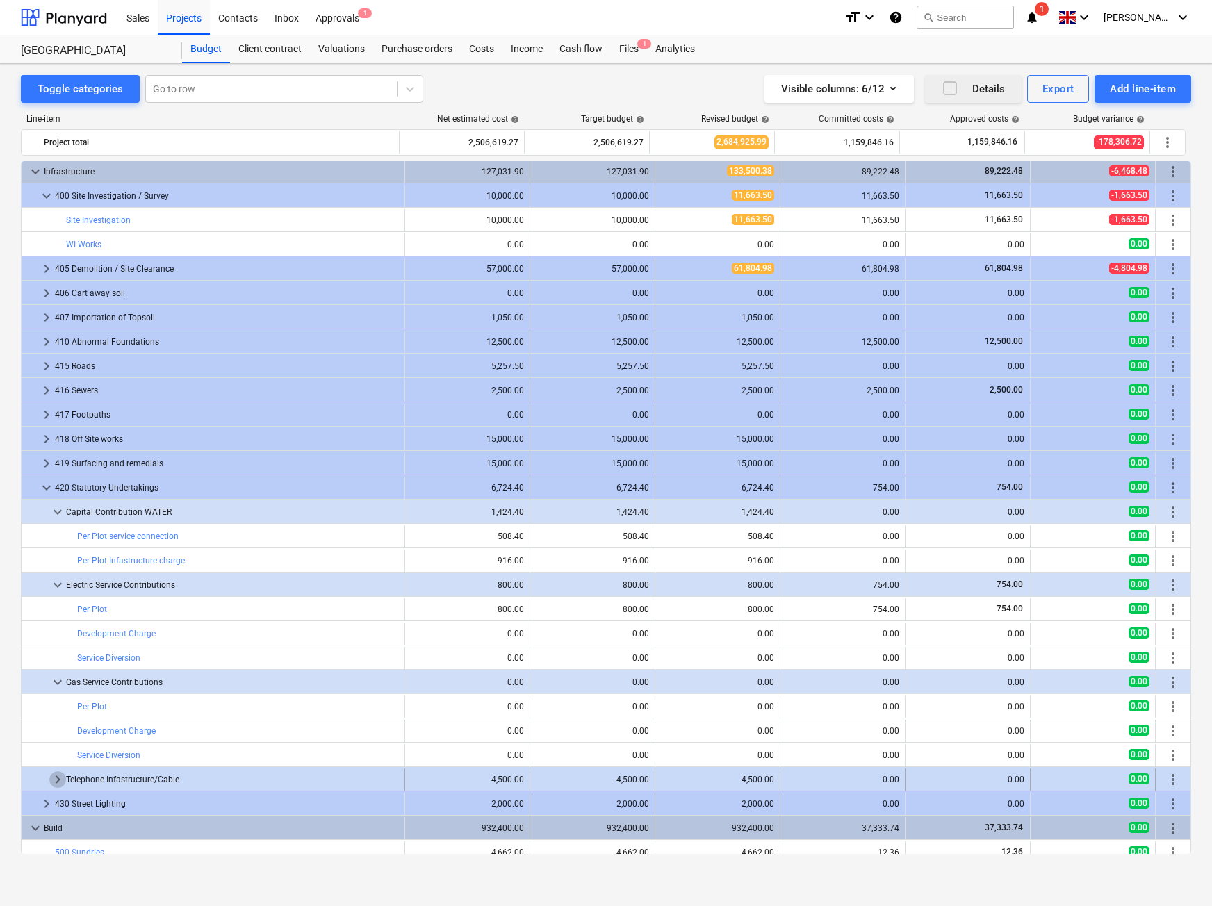
click at [54, 778] on span "keyboard_arrow_right" at bounding box center [57, 779] width 17 height 17
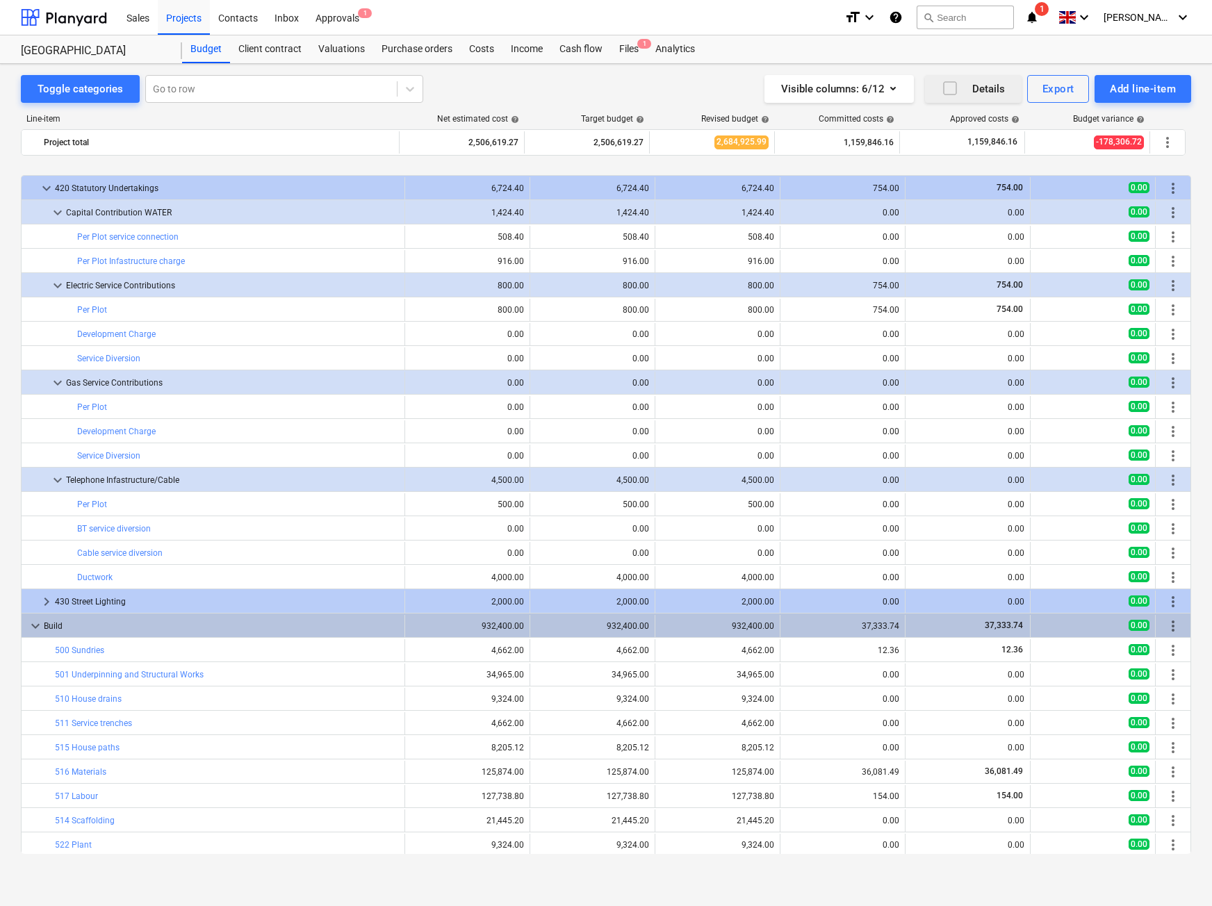
scroll to position [2836, 0]
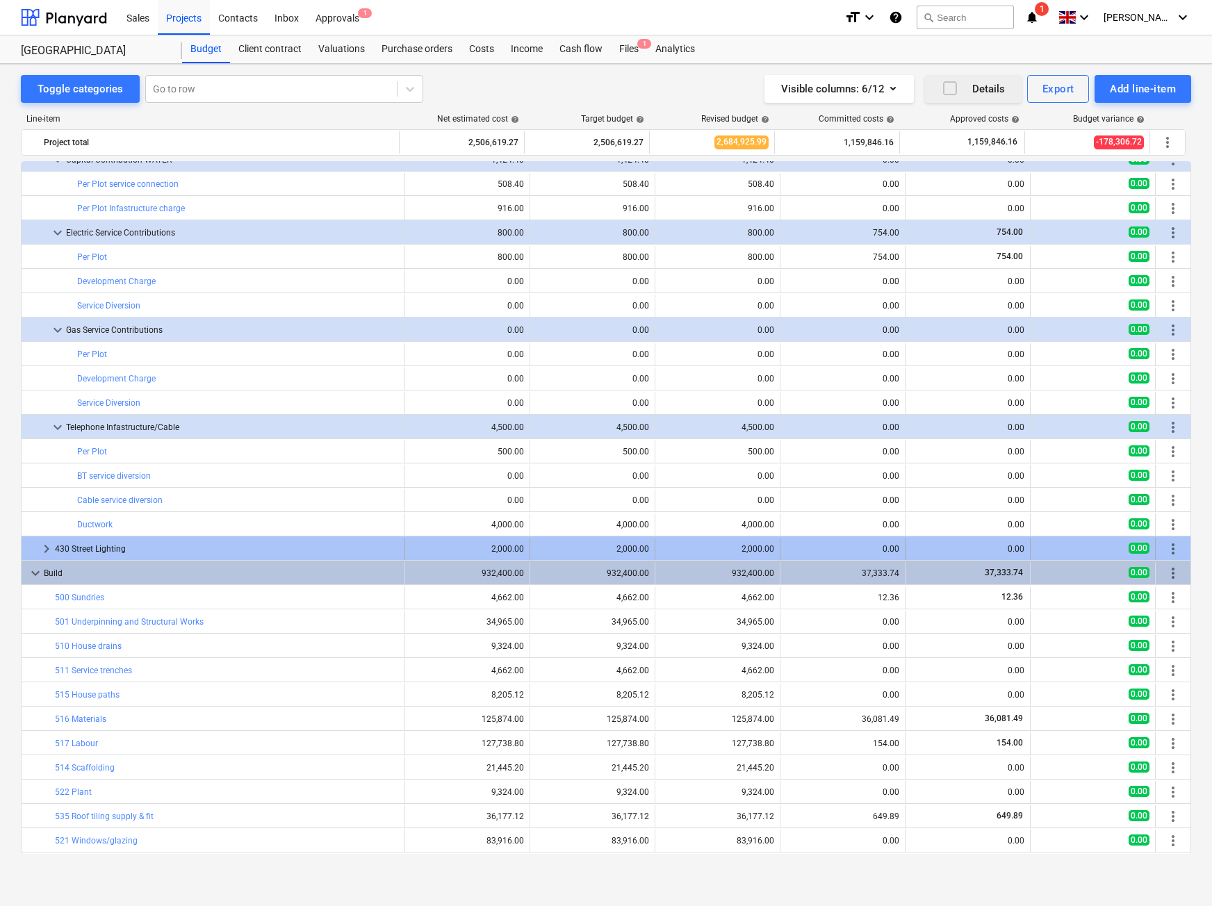
click at [43, 548] on span "keyboard_arrow_right" at bounding box center [46, 549] width 17 height 17
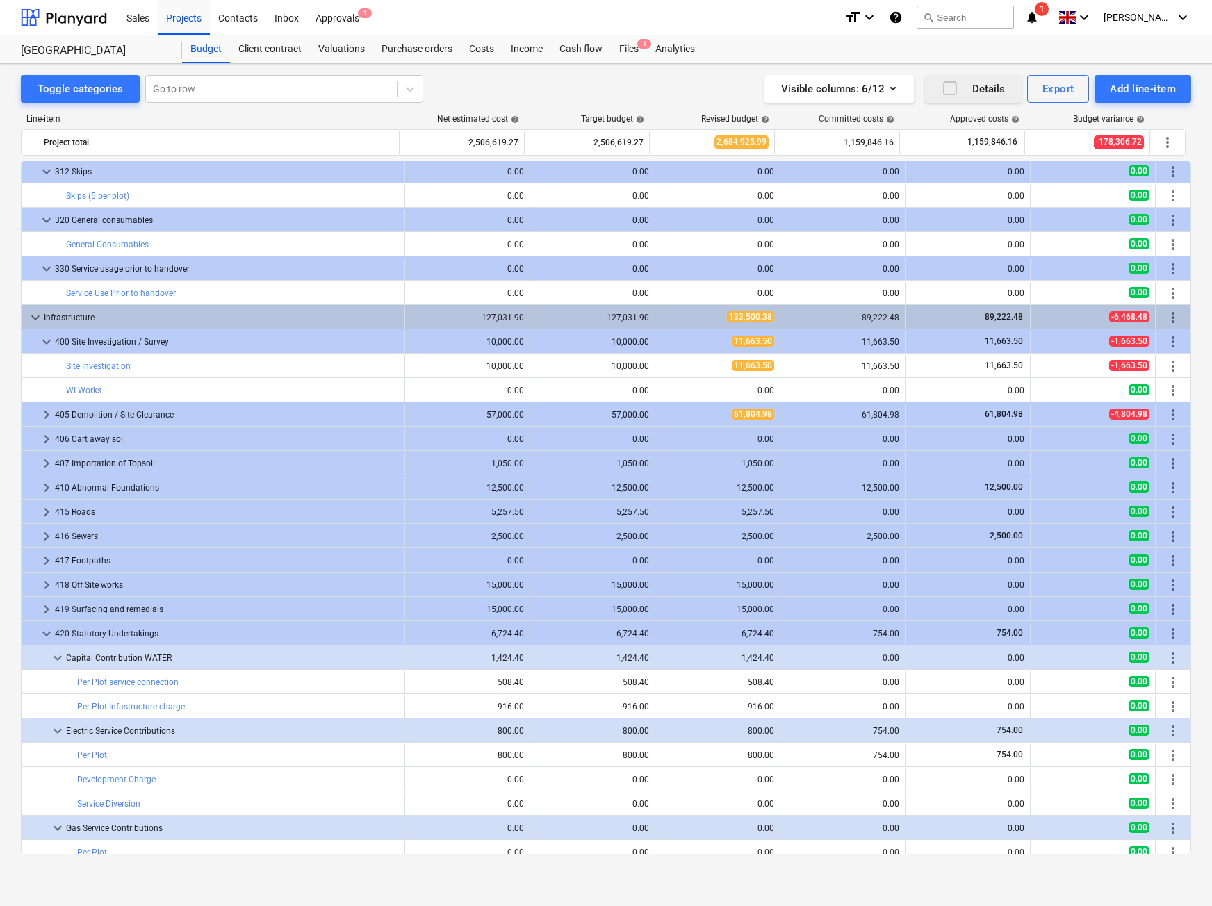
scroll to position [2260, 0]
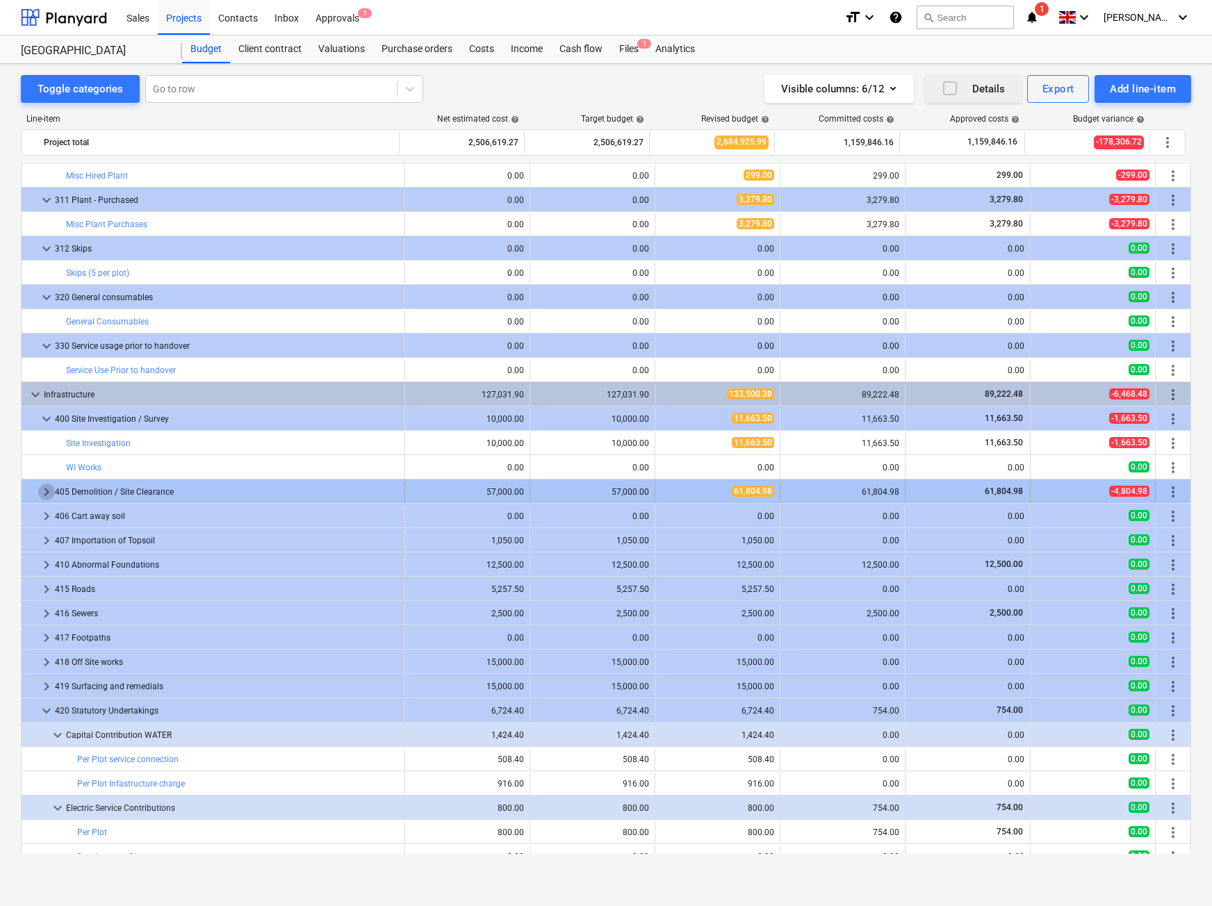
click at [45, 495] on span "keyboard_arrow_right" at bounding box center [46, 492] width 17 height 17
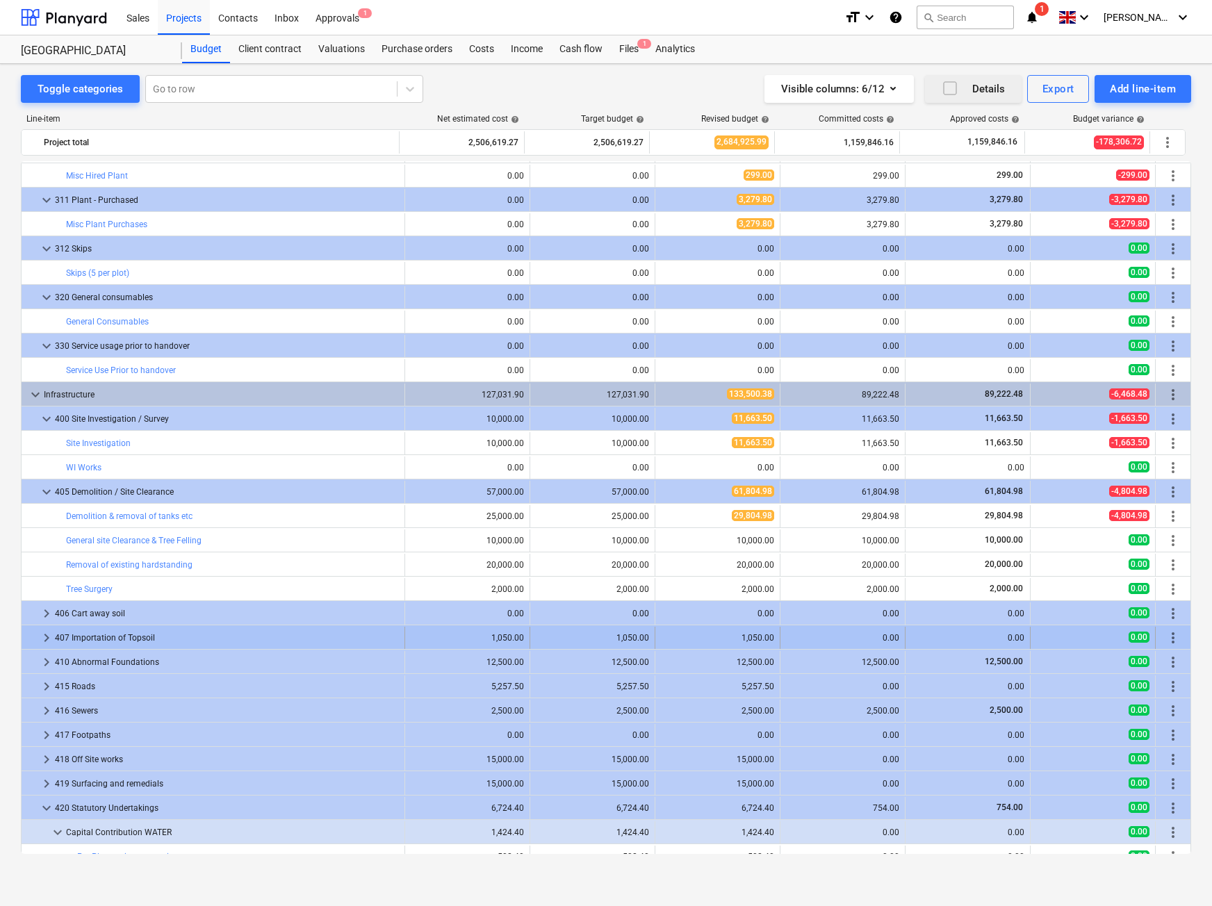
click at [44, 632] on div "bar_chart Temporary Compound Fencing 0.00 0.00 edit 0.00 0.00 0.00 0.00 more_ve…" at bounding box center [606, 345] width 1170 height 4888
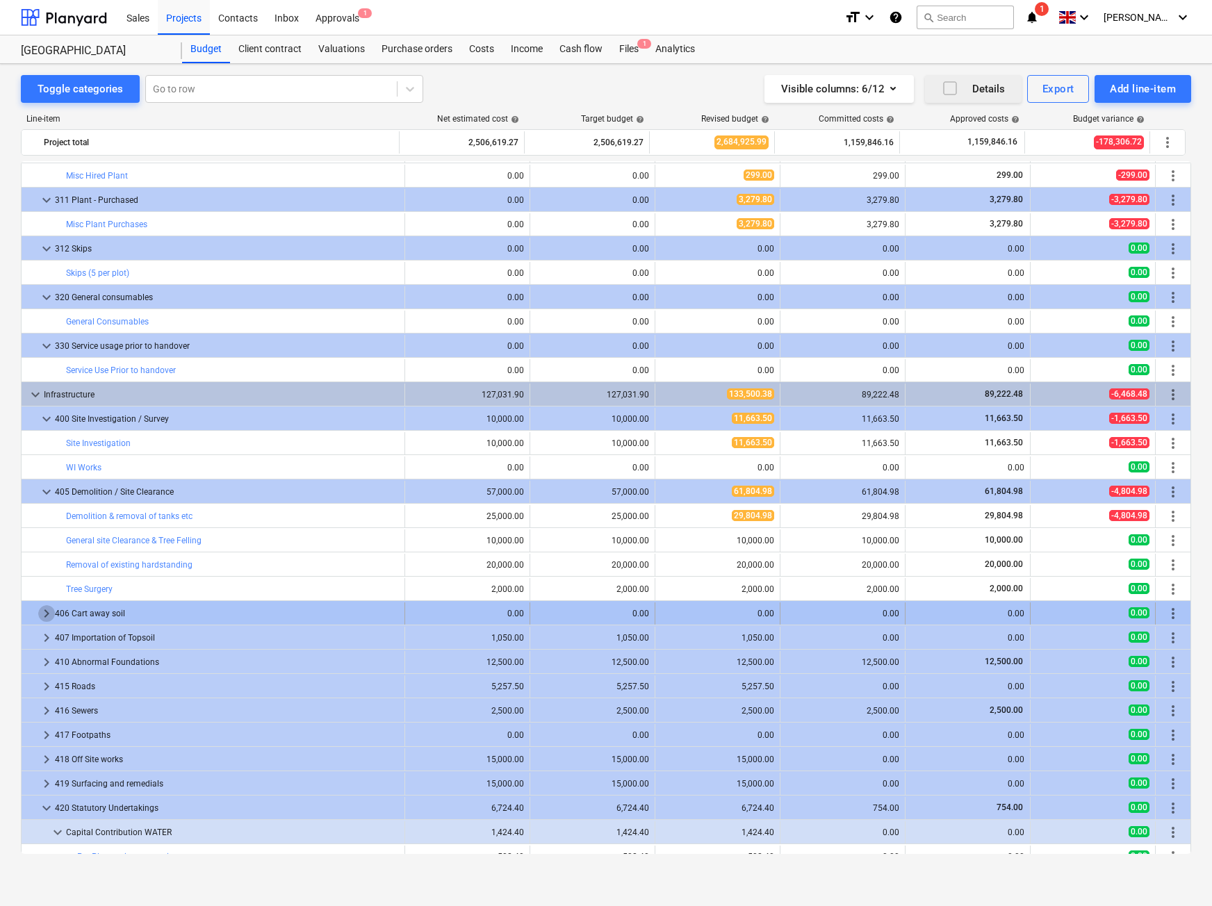
click at [43, 618] on span "keyboard_arrow_right" at bounding box center [46, 613] width 17 height 17
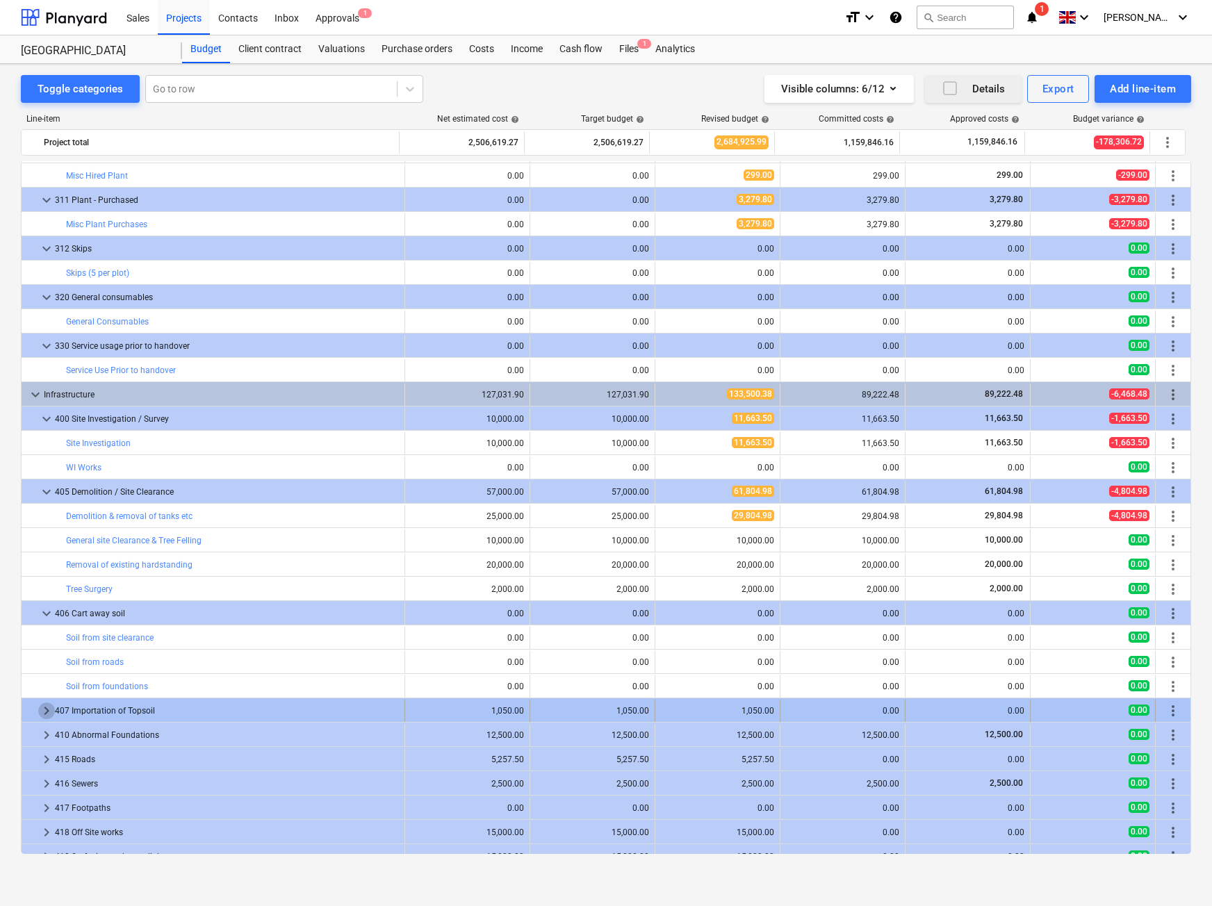
click at [48, 714] on span "keyboard_arrow_right" at bounding box center [46, 711] width 17 height 17
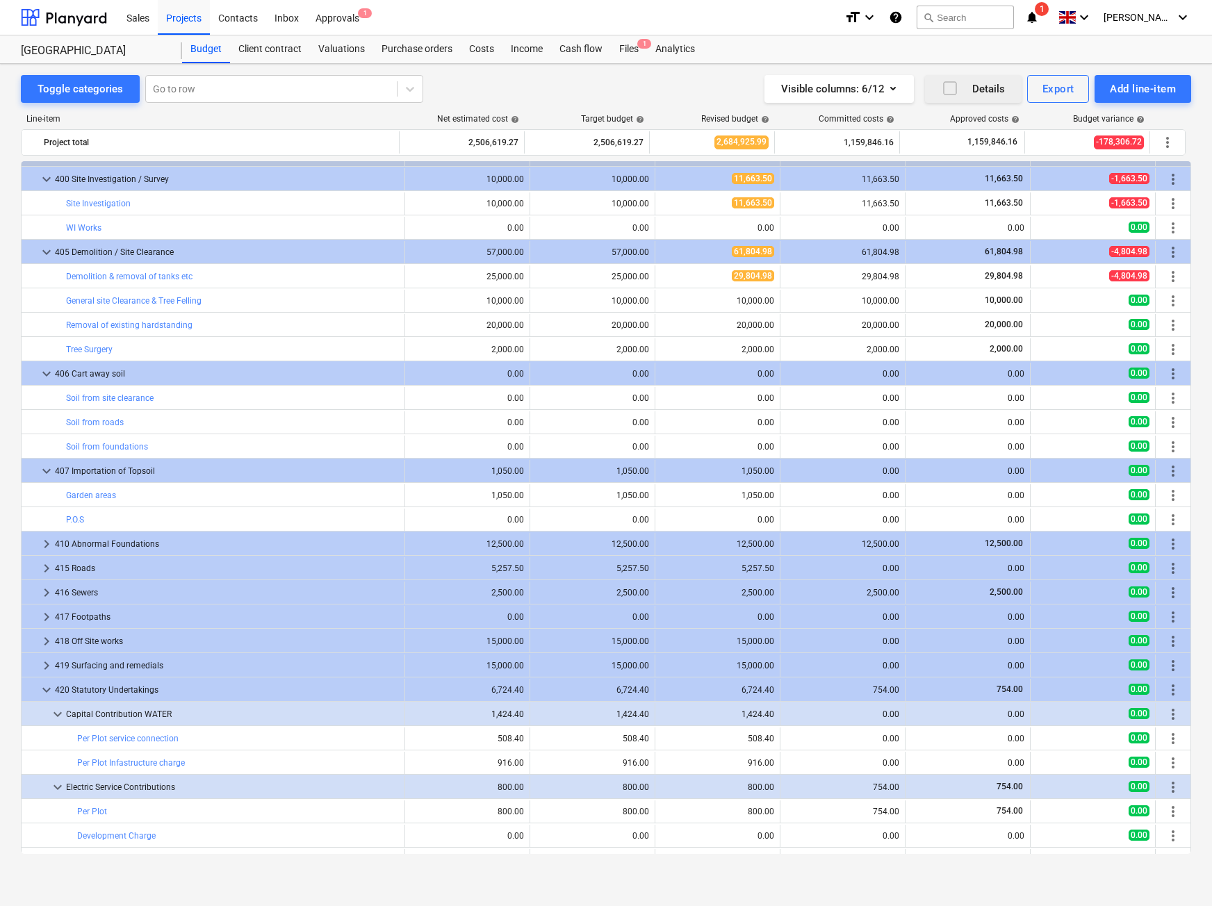
scroll to position [2511, 0]
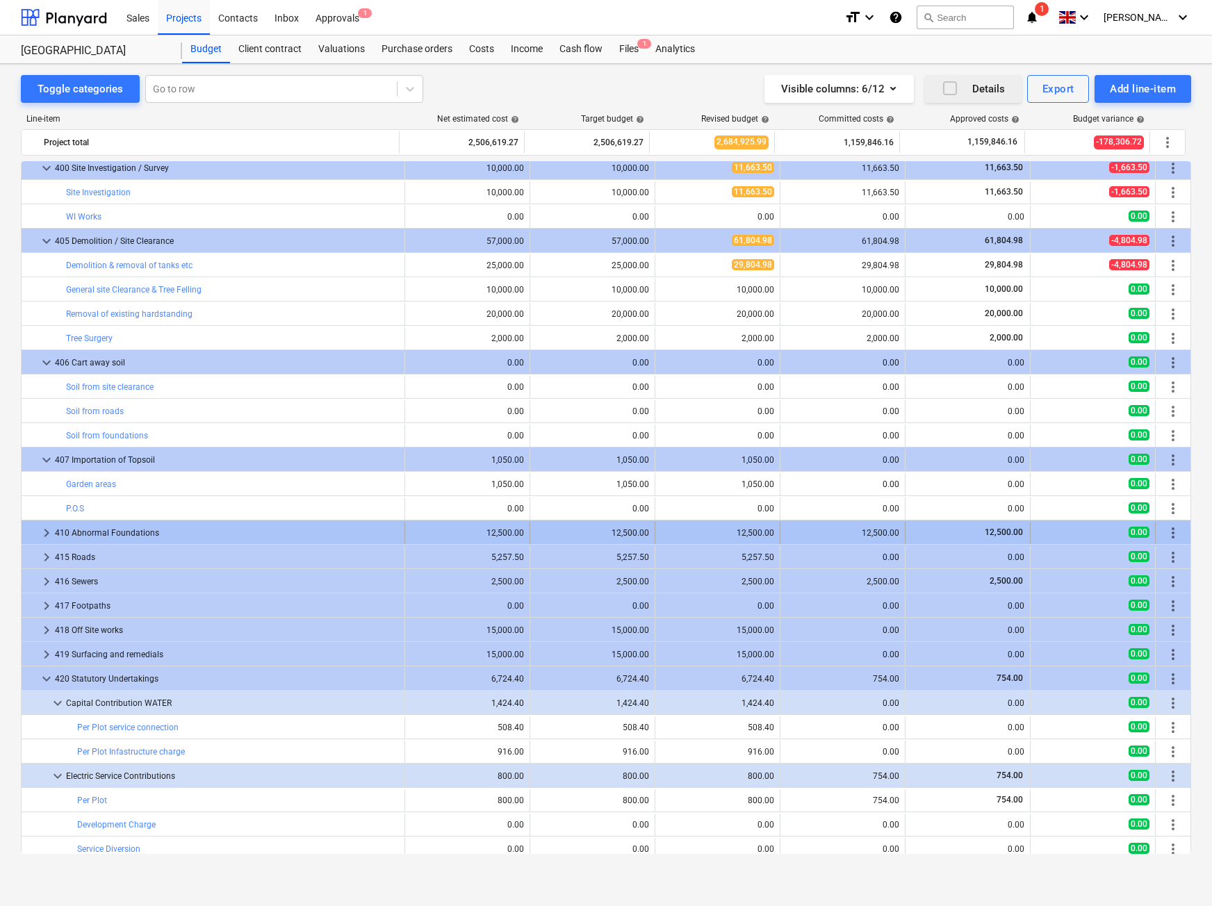
click at [51, 534] on span "keyboard_arrow_right" at bounding box center [46, 533] width 17 height 17
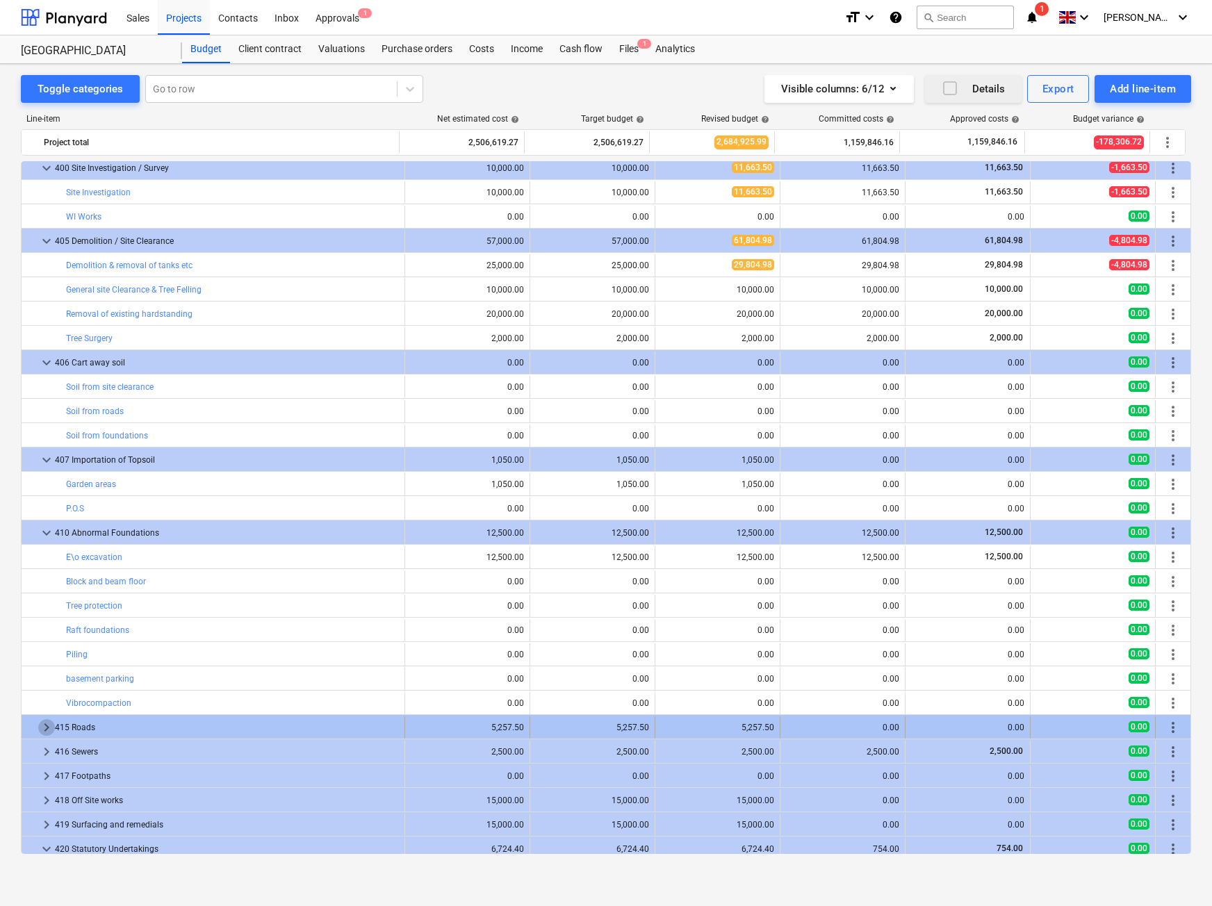
click at [46, 732] on span "keyboard_arrow_right" at bounding box center [46, 727] width 17 height 17
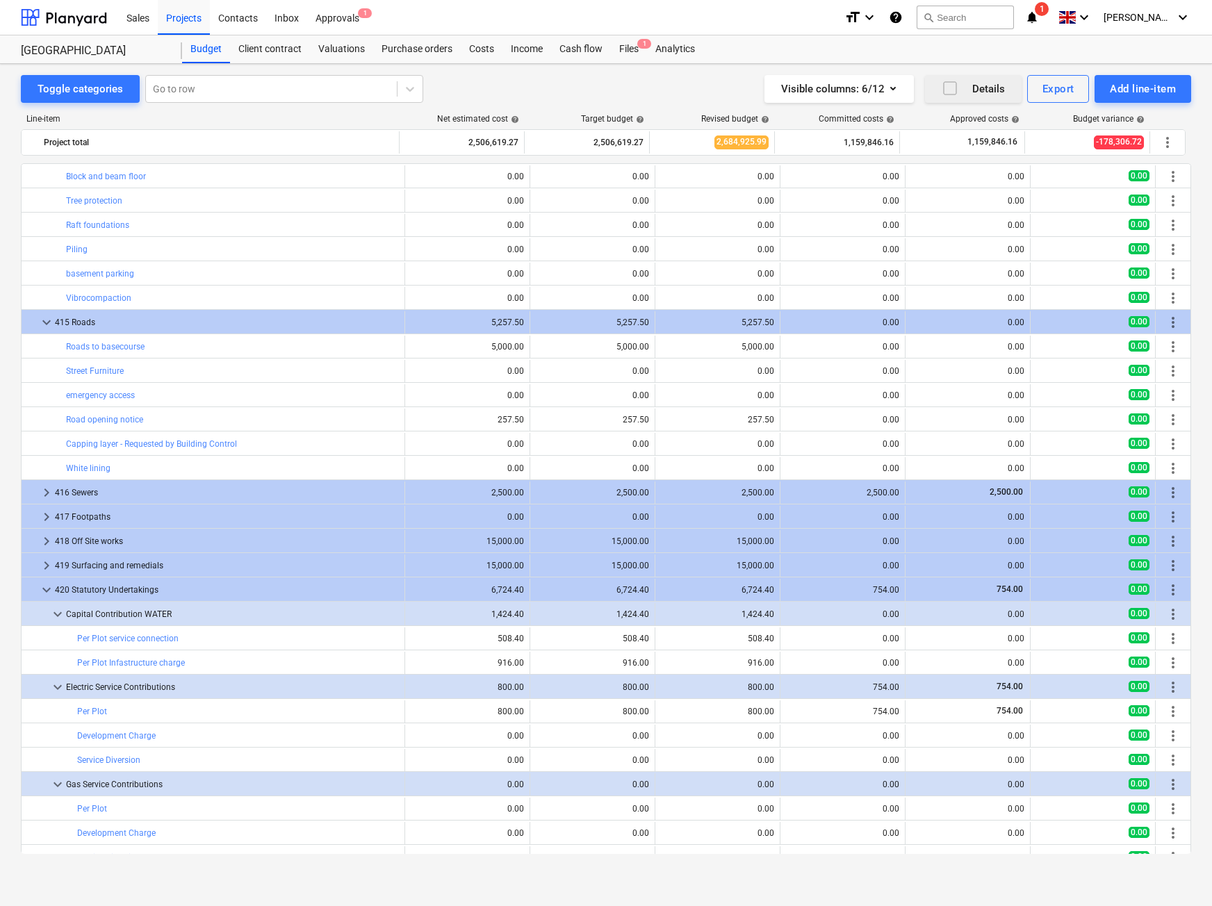
scroll to position [2984, 0]
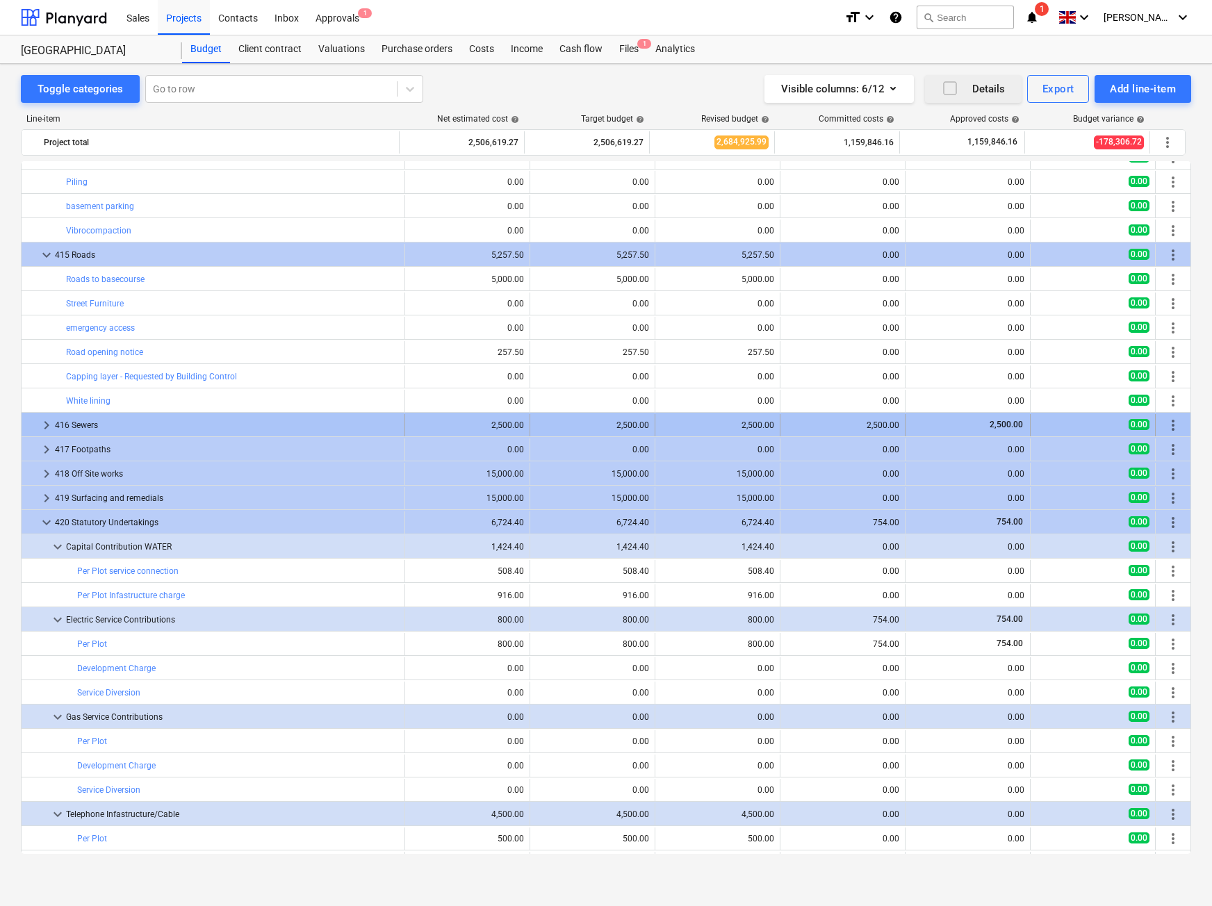
click at [45, 424] on span "keyboard_arrow_right" at bounding box center [46, 425] width 17 height 17
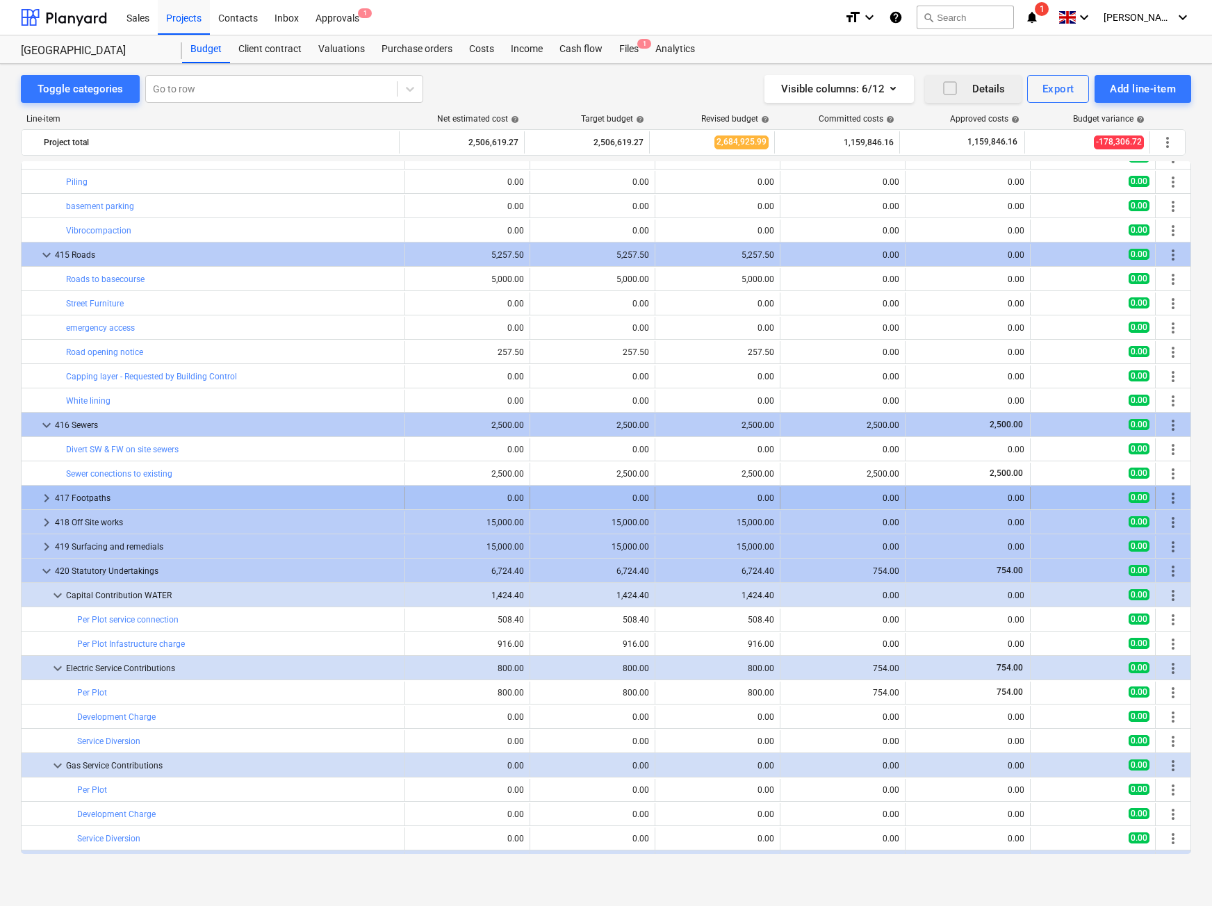
click at [46, 502] on span "keyboard_arrow_right" at bounding box center [46, 498] width 17 height 17
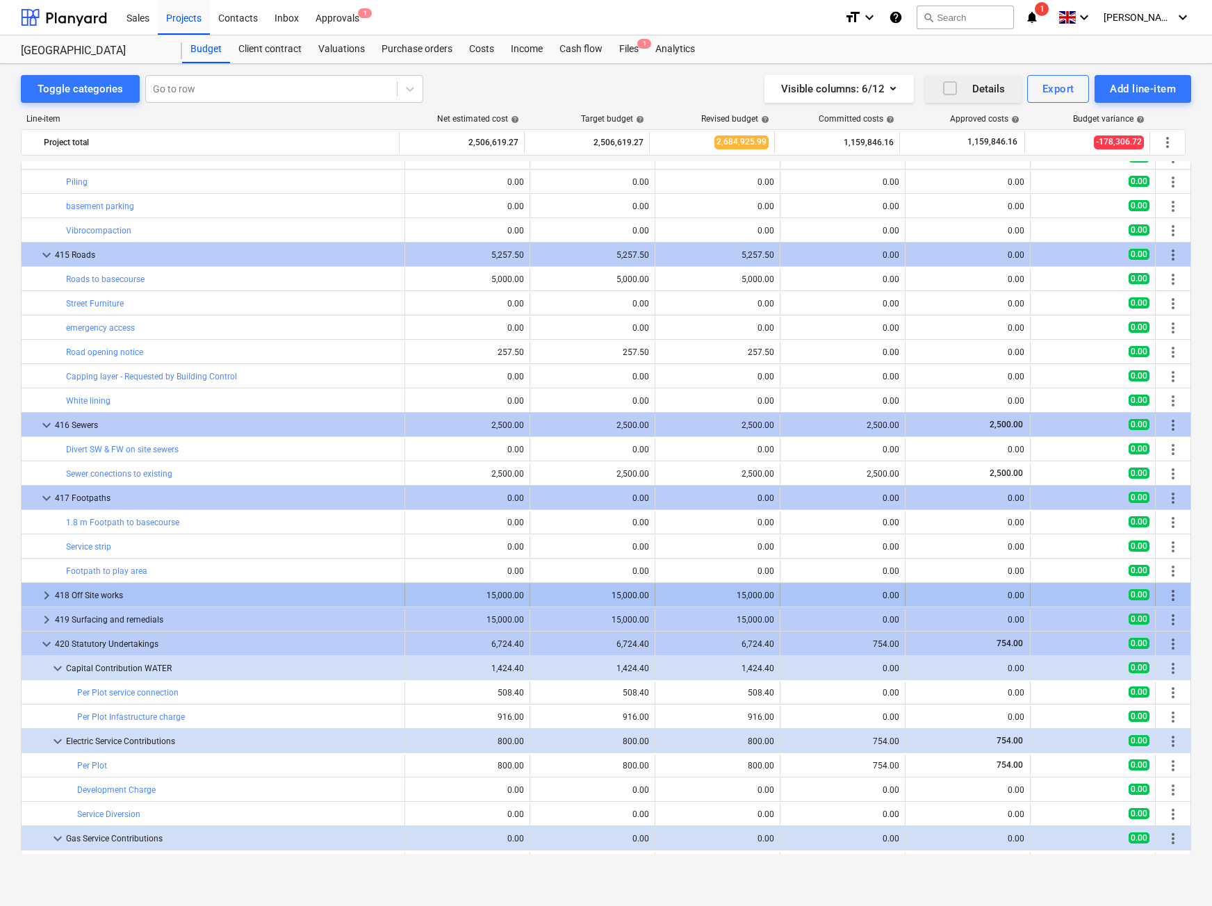
click at [47, 602] on span "keyboard_arrow_right" at bounding box center [46, 595] width 17 height 17
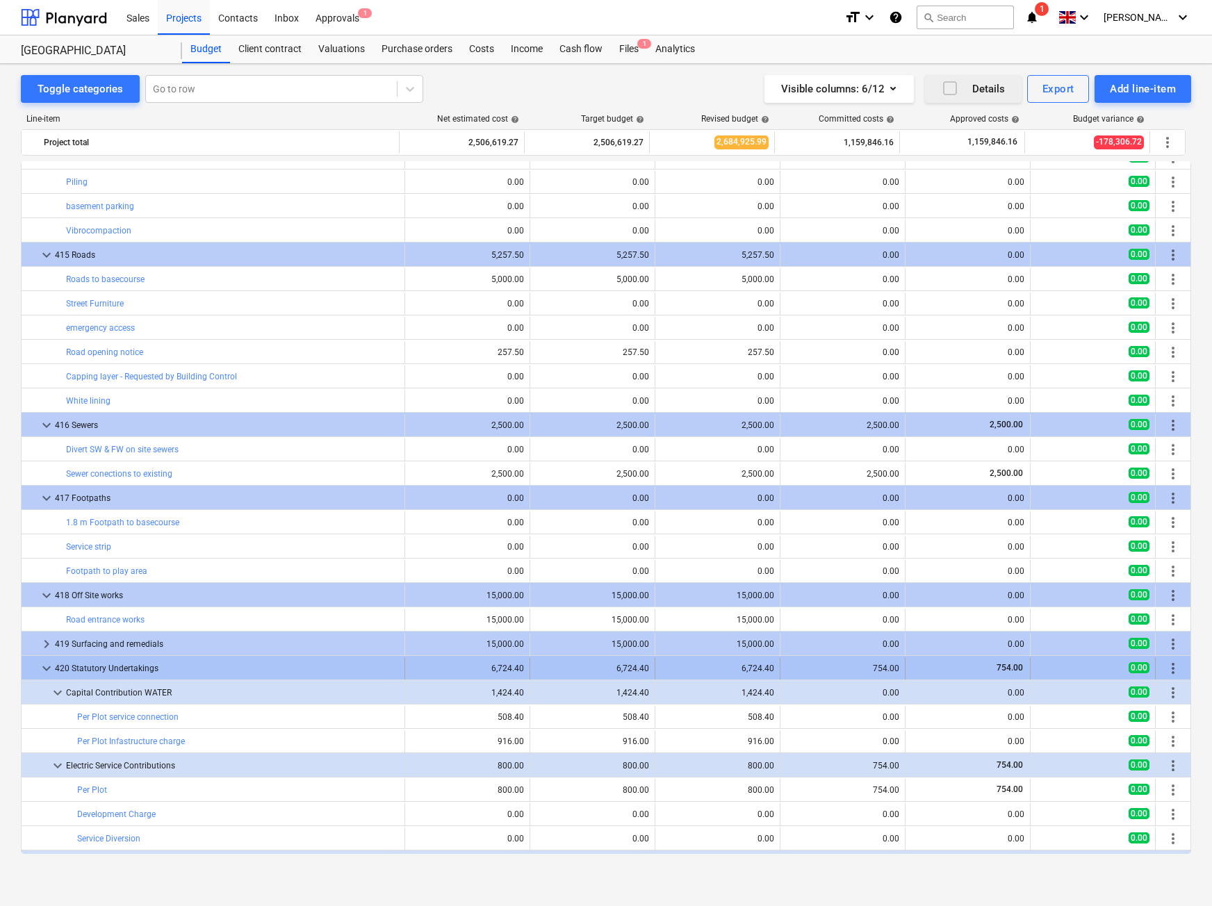
drag, startPoint x: 48, startPoint y: 648, endPoint x: 53, endPoint y: 677, distance: 28.9
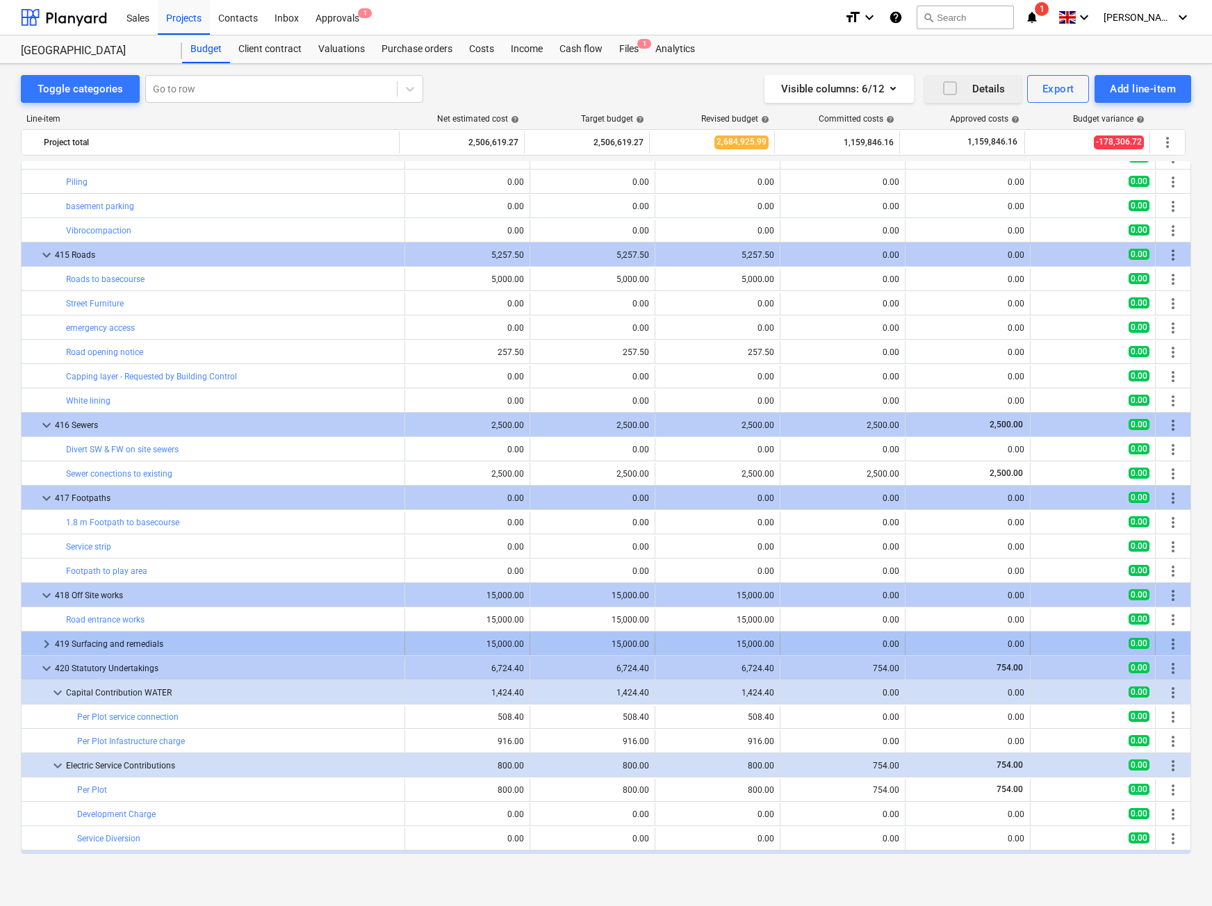
click at [47, 642] on span "keyboard_arrow_right" at bounding box center [46, 644] width 17 height 17
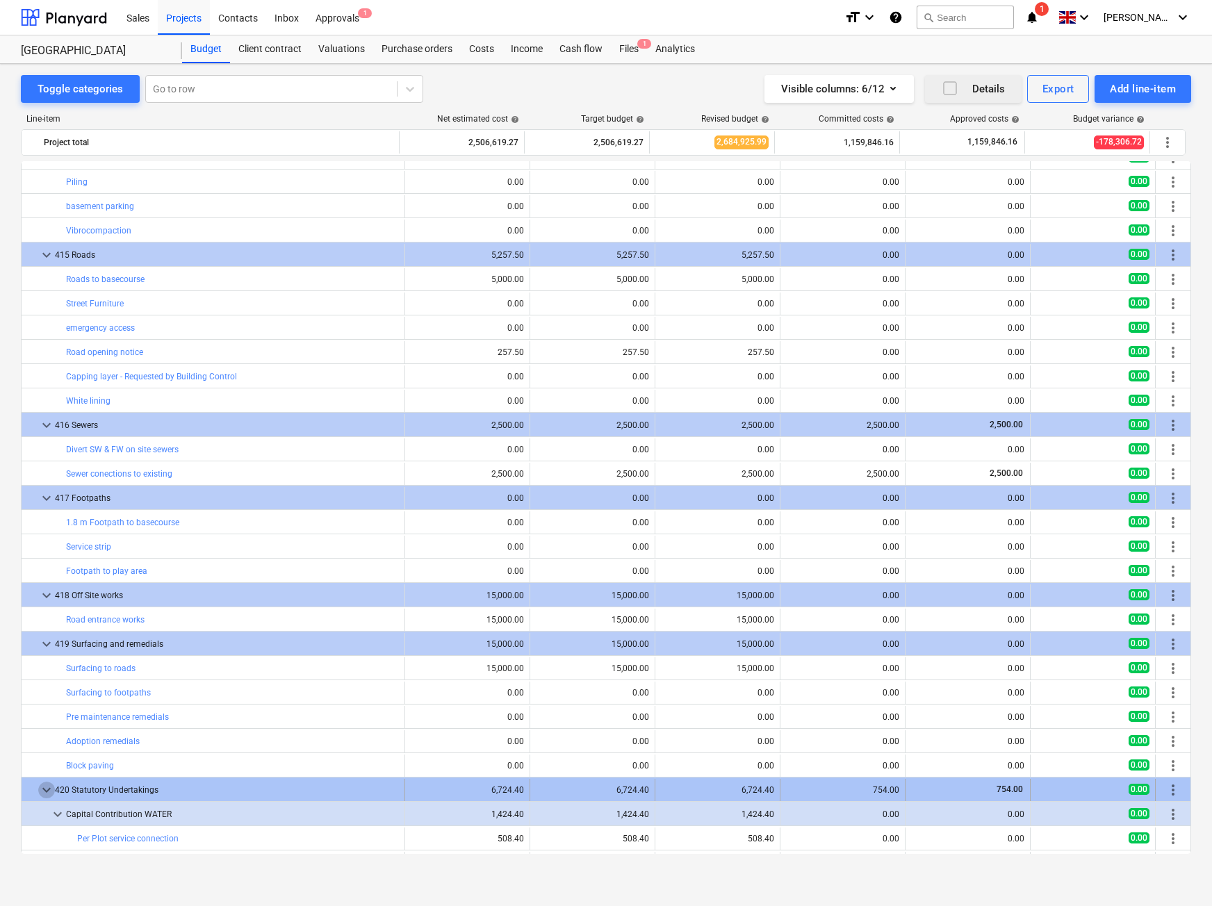
click at [42, 790] on span "keyboard_arrow_down" at bounding box center [46, 790] width 17 height 17
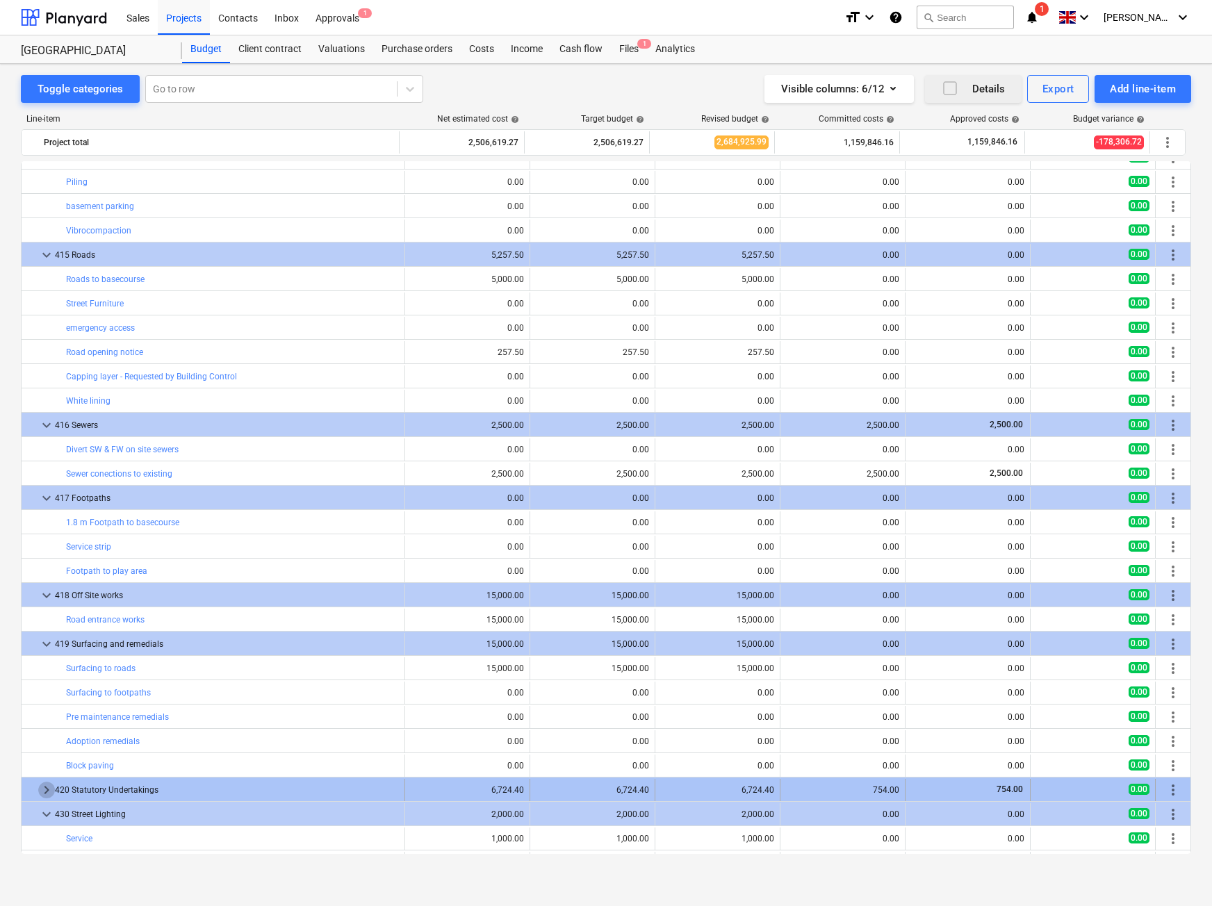
click at [42, 790] on span "keyboard_arrow_right" at bounding box center [46, 790] width 17 height 17
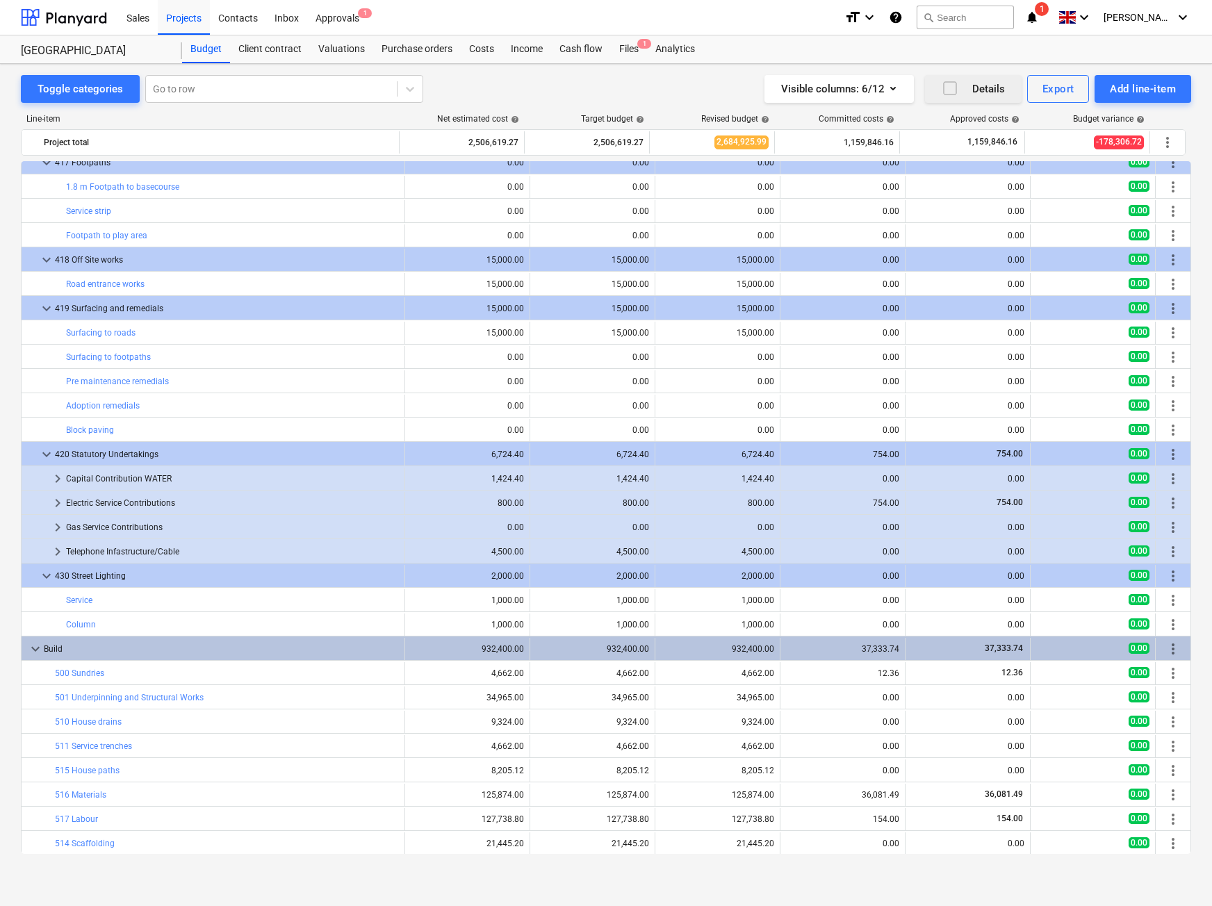
scroll to position [3391, 0]
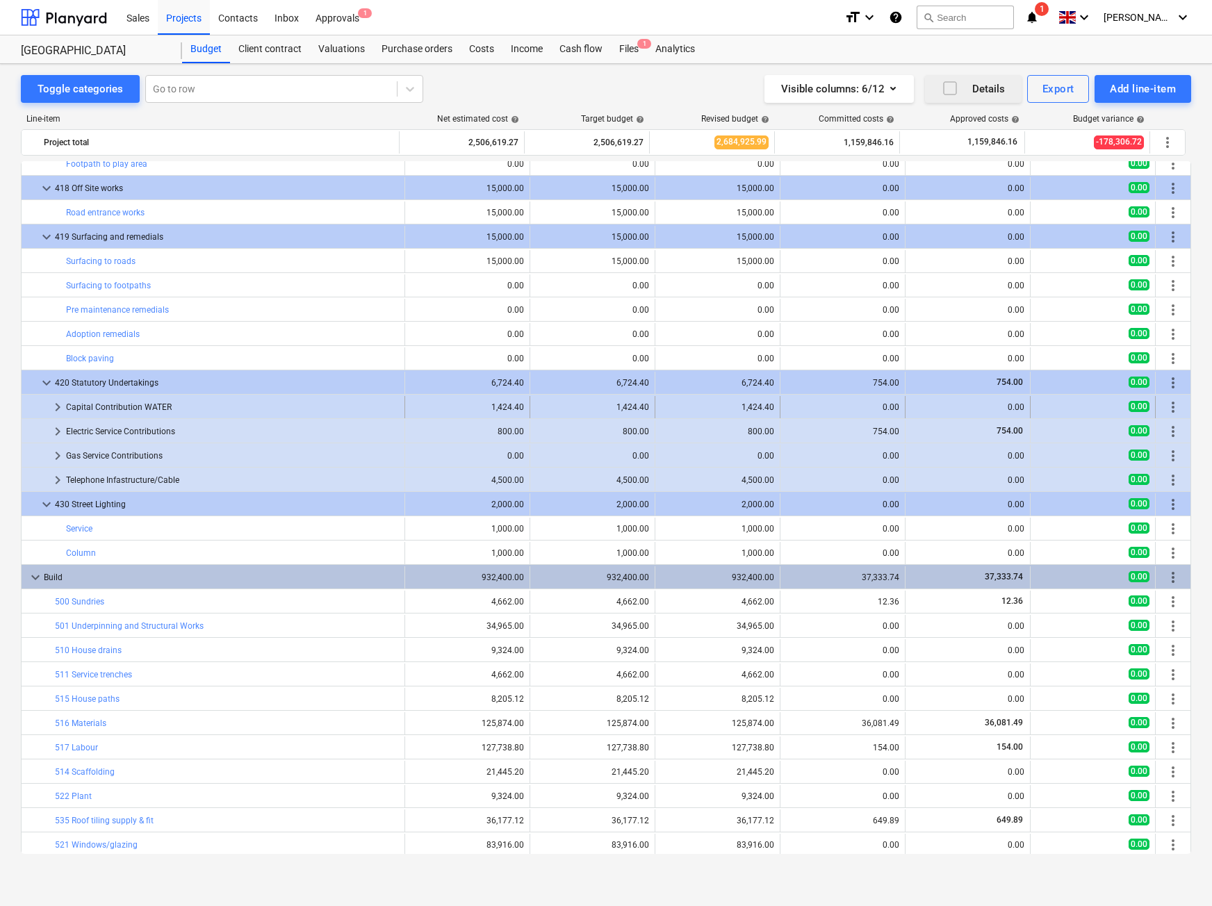
click at [54, 409] on span "keyboard_arrow_right" at bounding box center [57, 407] width 17 height 17
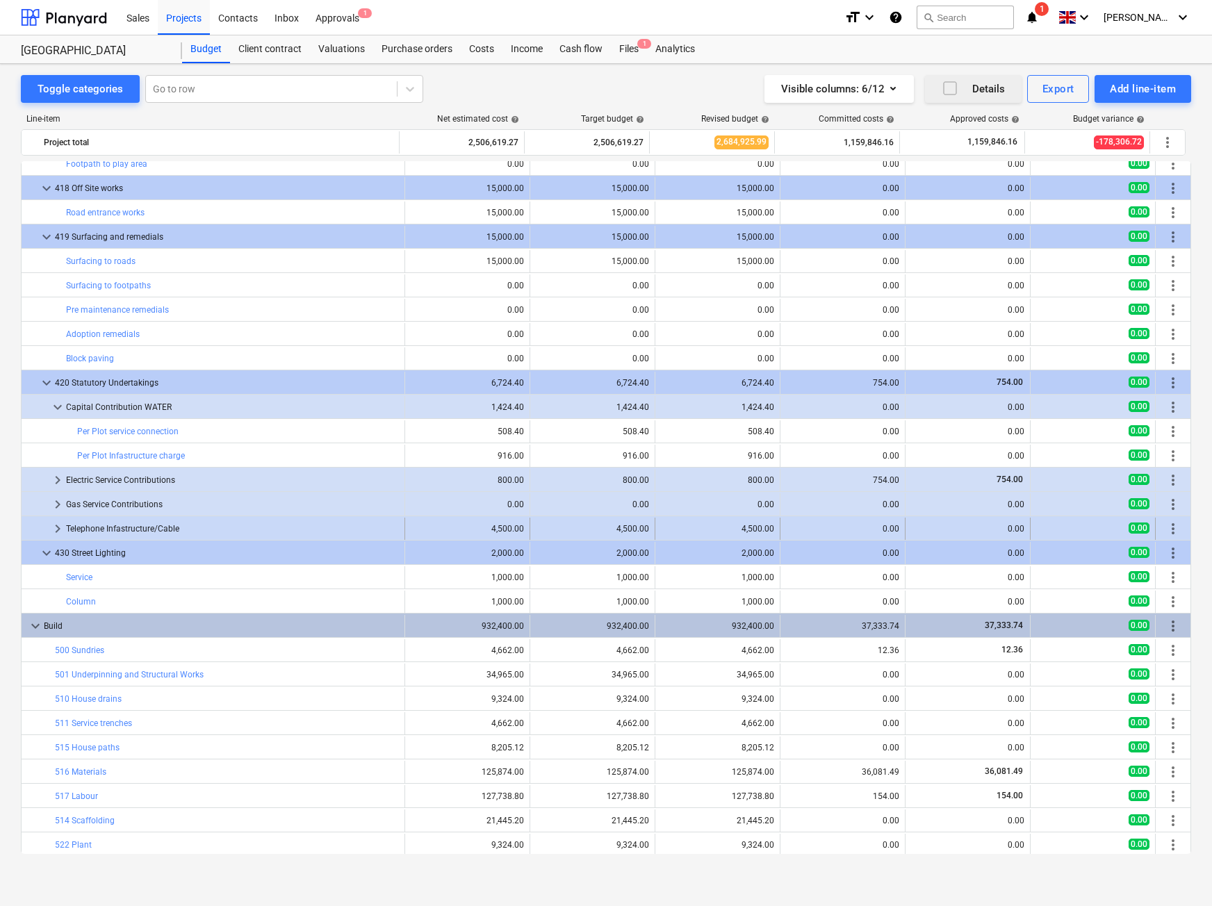
drag, startPoint x: 56, startPoint y: 484, endPoint x: 63, endPoint y: 518, distance: 34.8
click at [56, 488] on span "keyboard_arrow_right" at bounding box center [57, 480] width 17 height 17
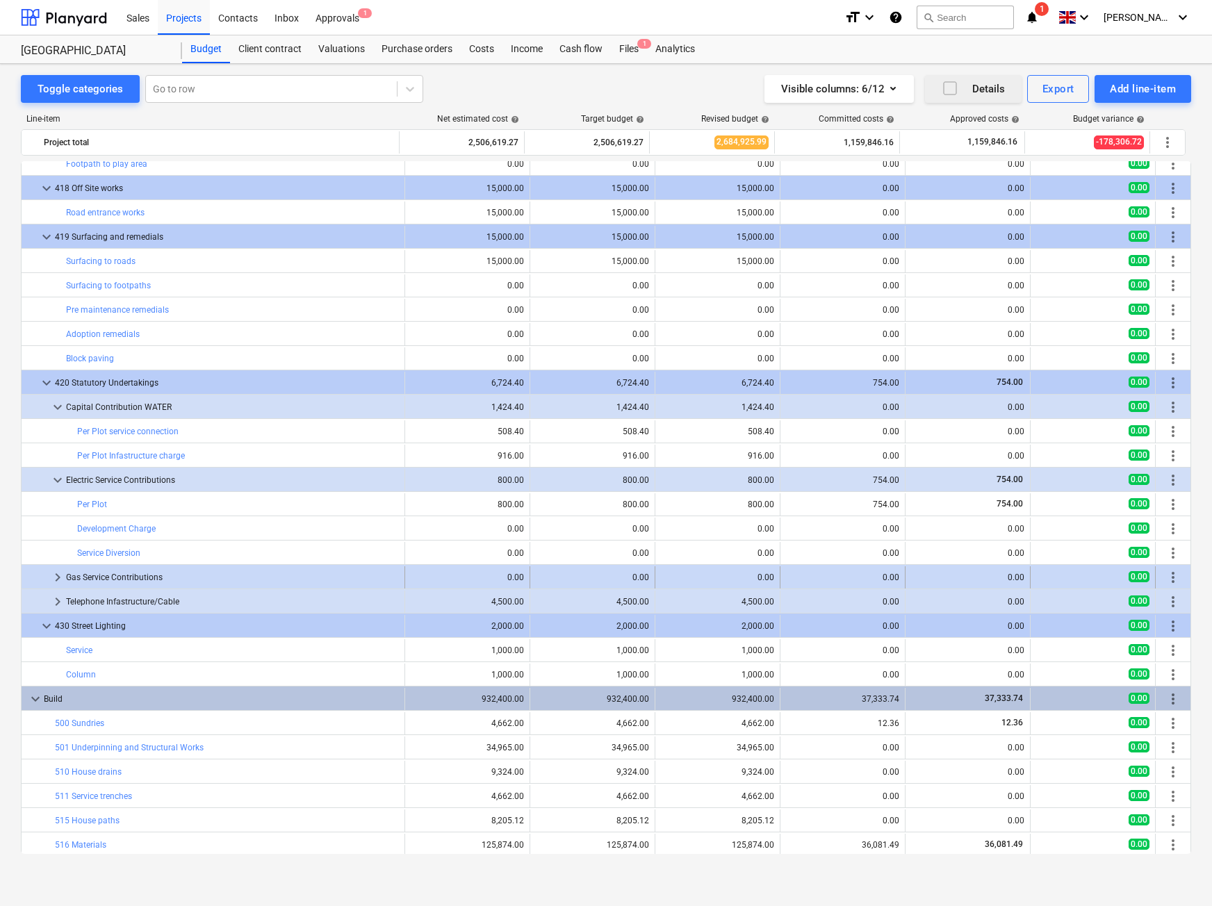
click at [54, 582] on span "keyboard_arrow_right" at bounding box center [57, 577] width 17 height 17
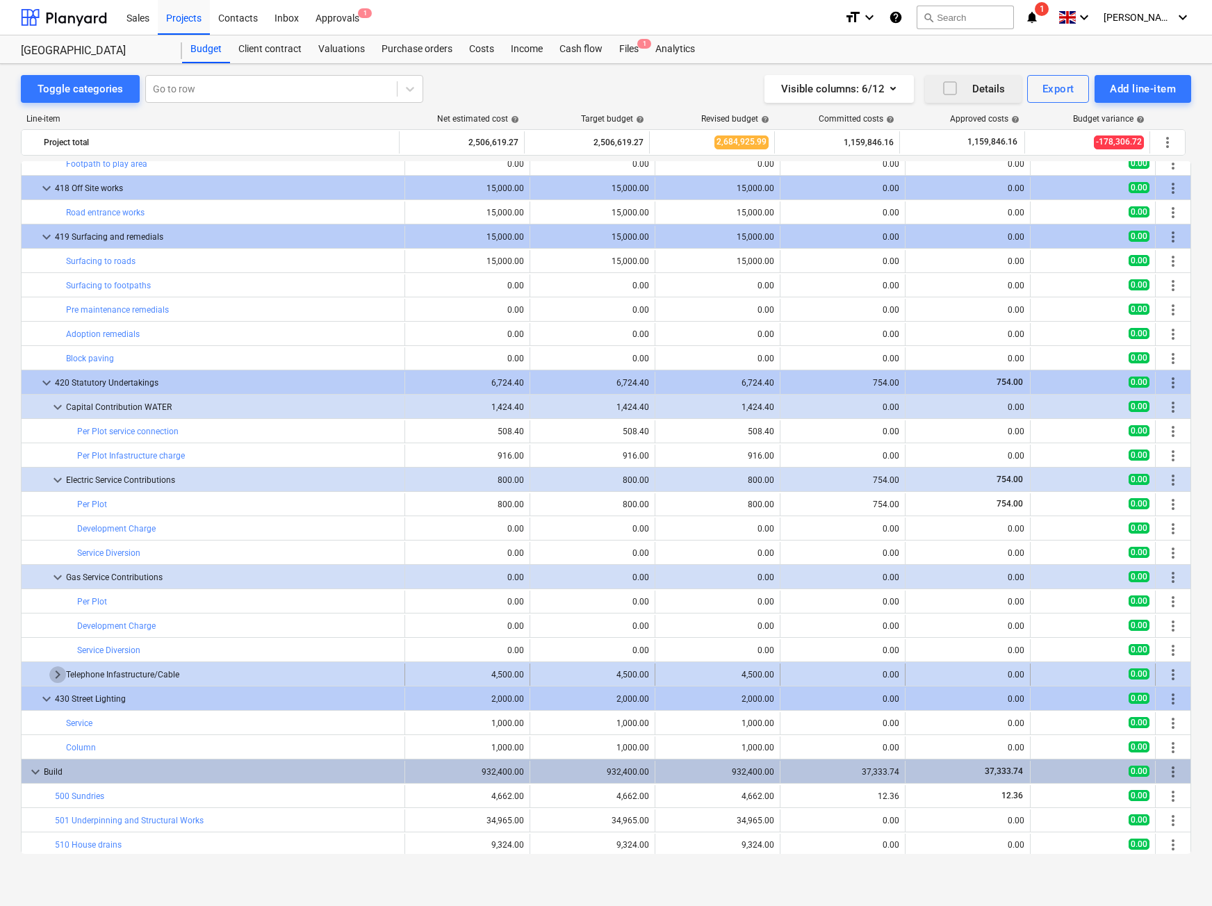
click at [56, 678] on span "keyboard_arrow_right" at bounding box center [57, 674] width 17 height 17
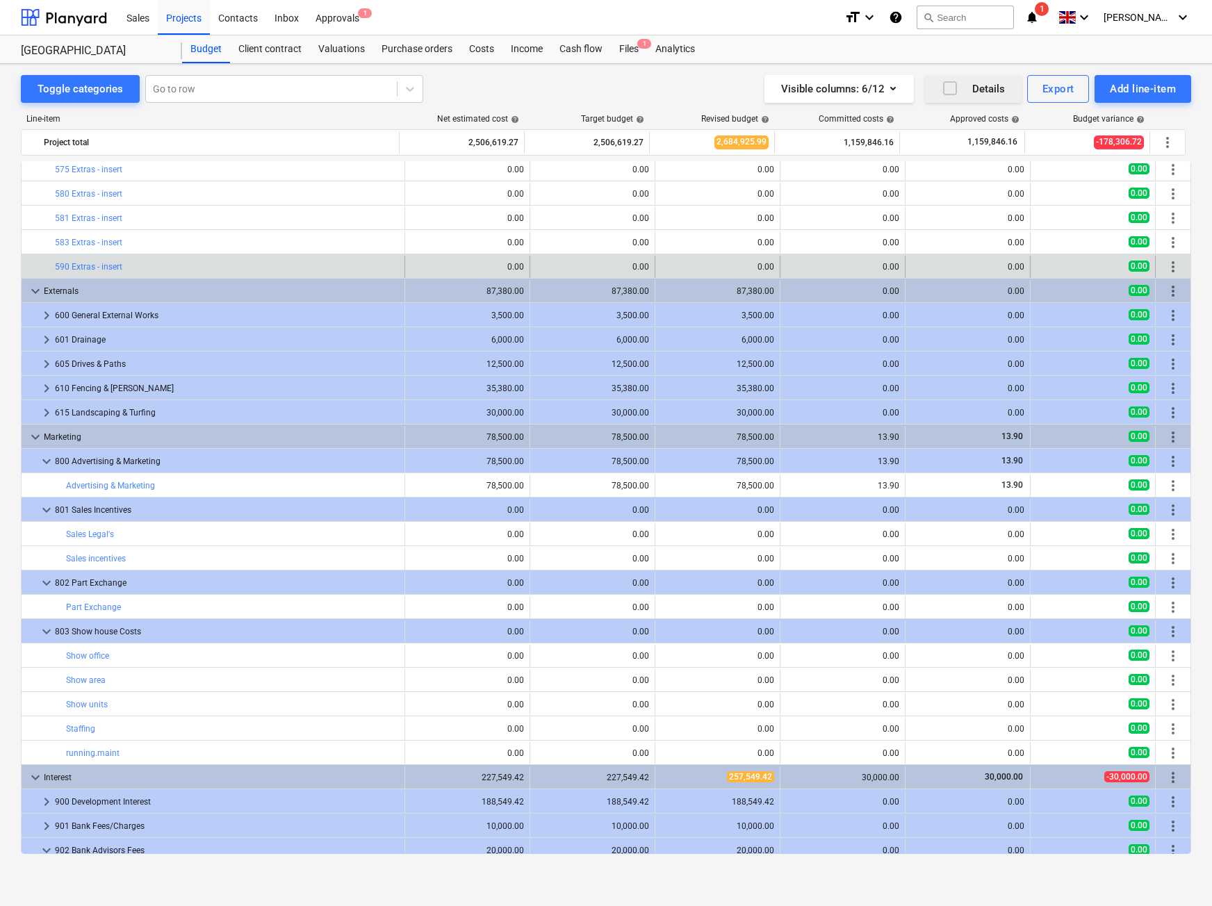
scroll to position [4743, 0]
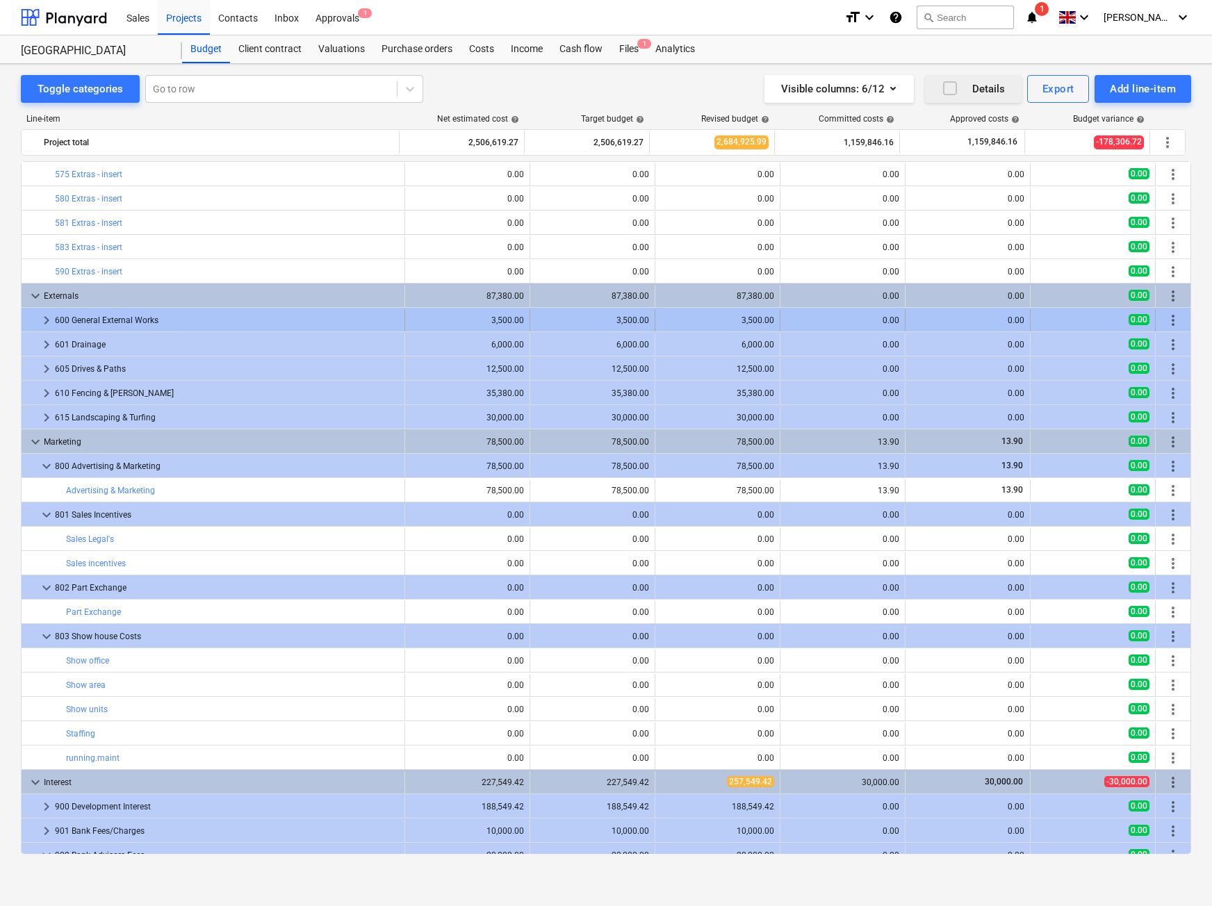
drag, startPoint x: 48, startPoint y: 317, endPoint x: 47, endPoint y: 327, distance: 9.8
click at [47, 327] on span "keyboard_arrow_right" at bounding box center [46, 320] width 17 height 17
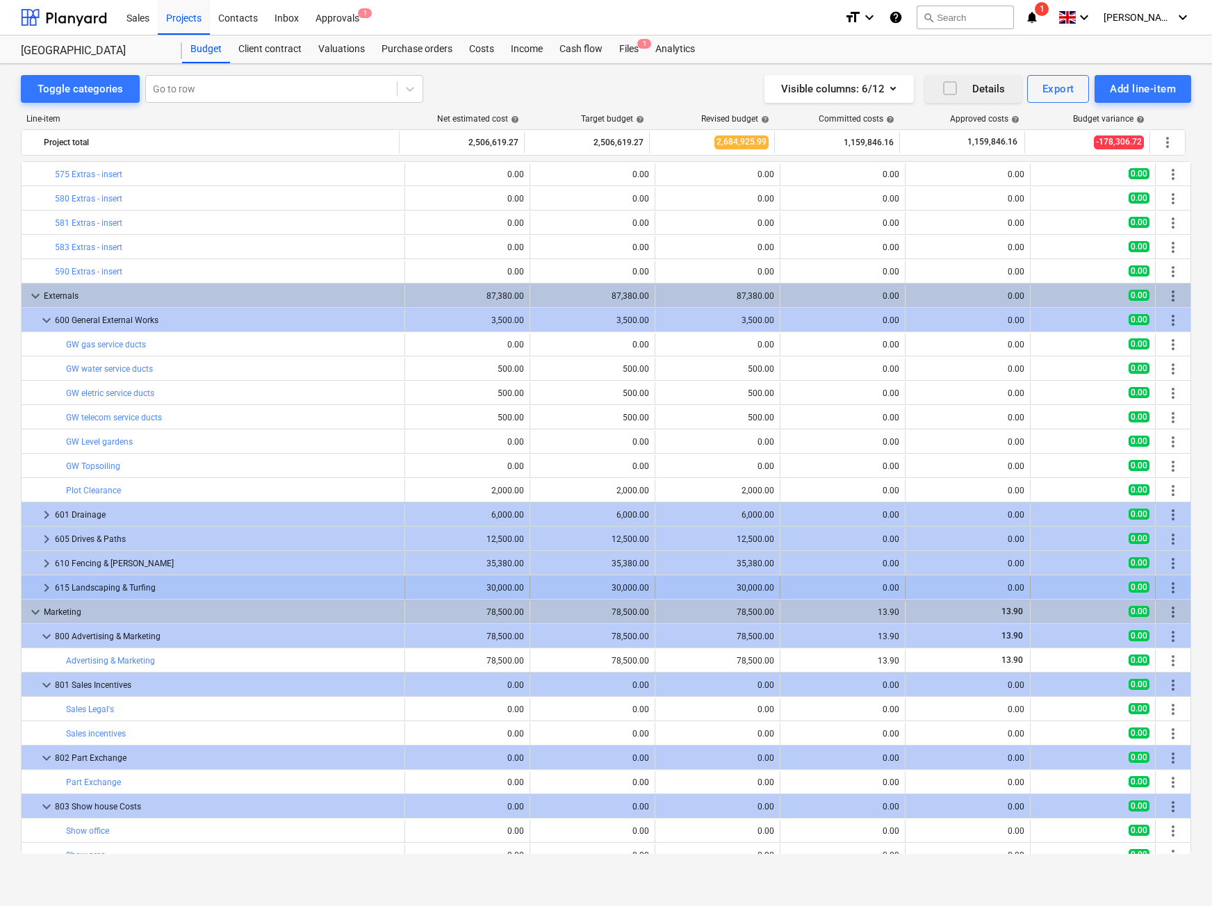
drag, startPoint x: 48, startPoint y: 518, endPoint x: 40, endPoint y: 595, distance: 76.9
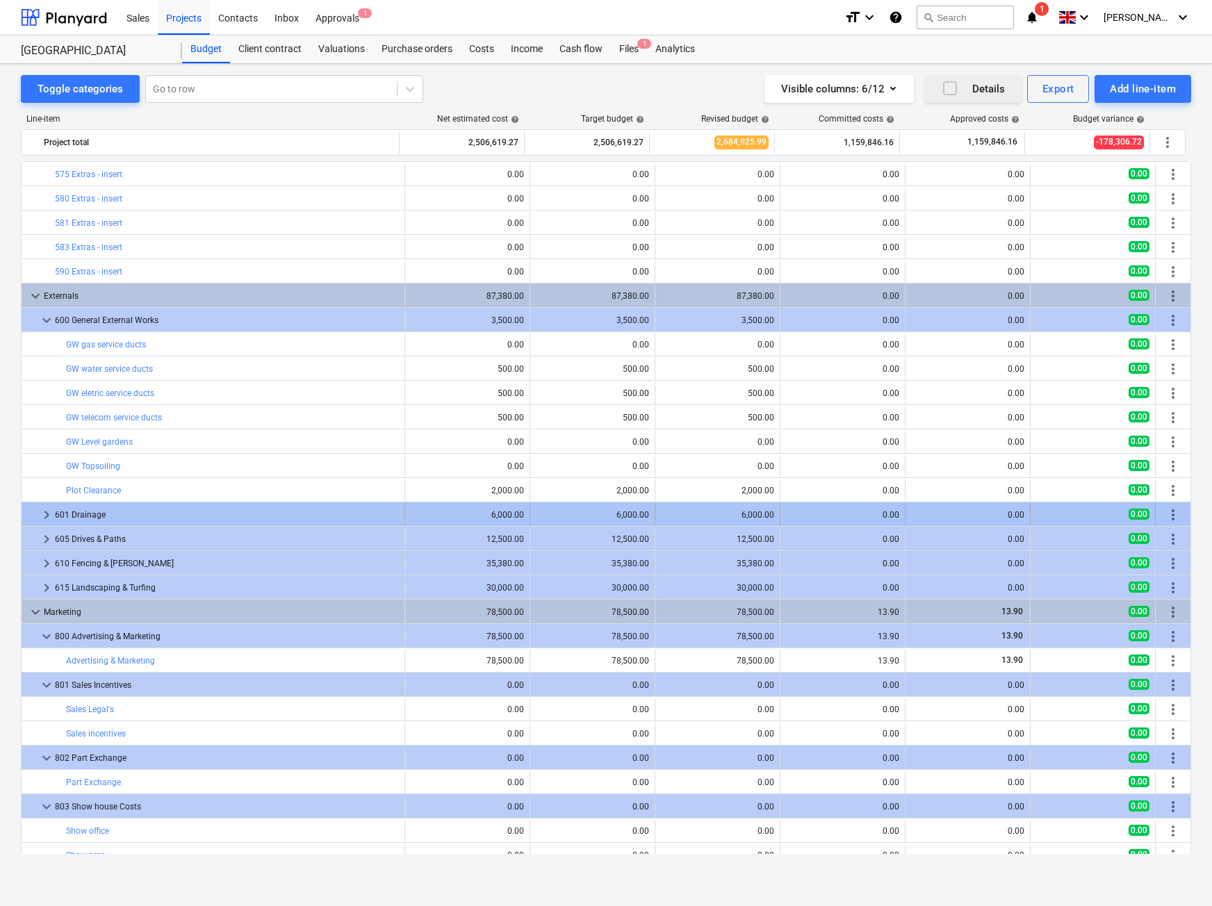
click at [46, 520] on span "keyboard_arrow_right" at bounding box center [46, 515] width 17 height 17
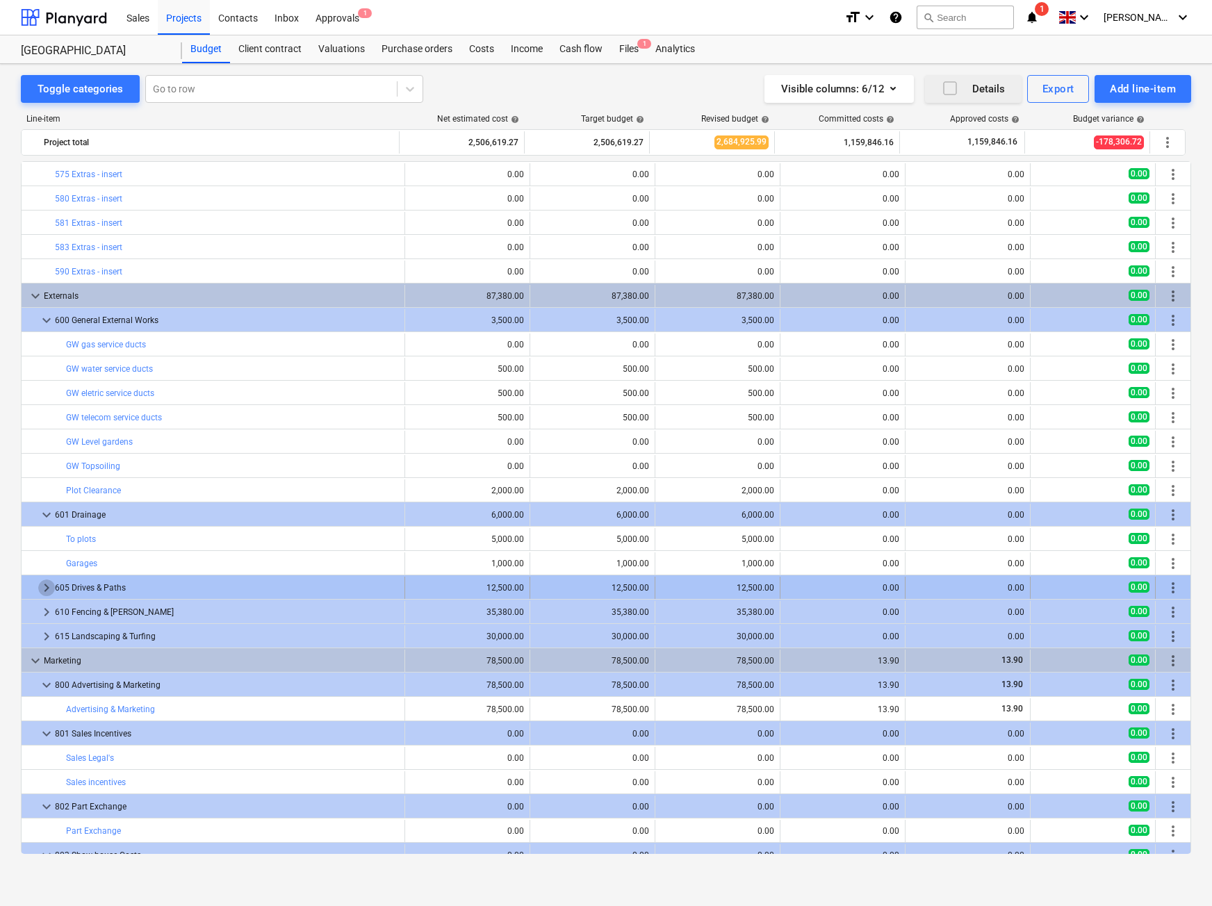
click at [40, 596] on span "keyboard_arrow_right" at bounding box center [46, 588] width 17 height 17
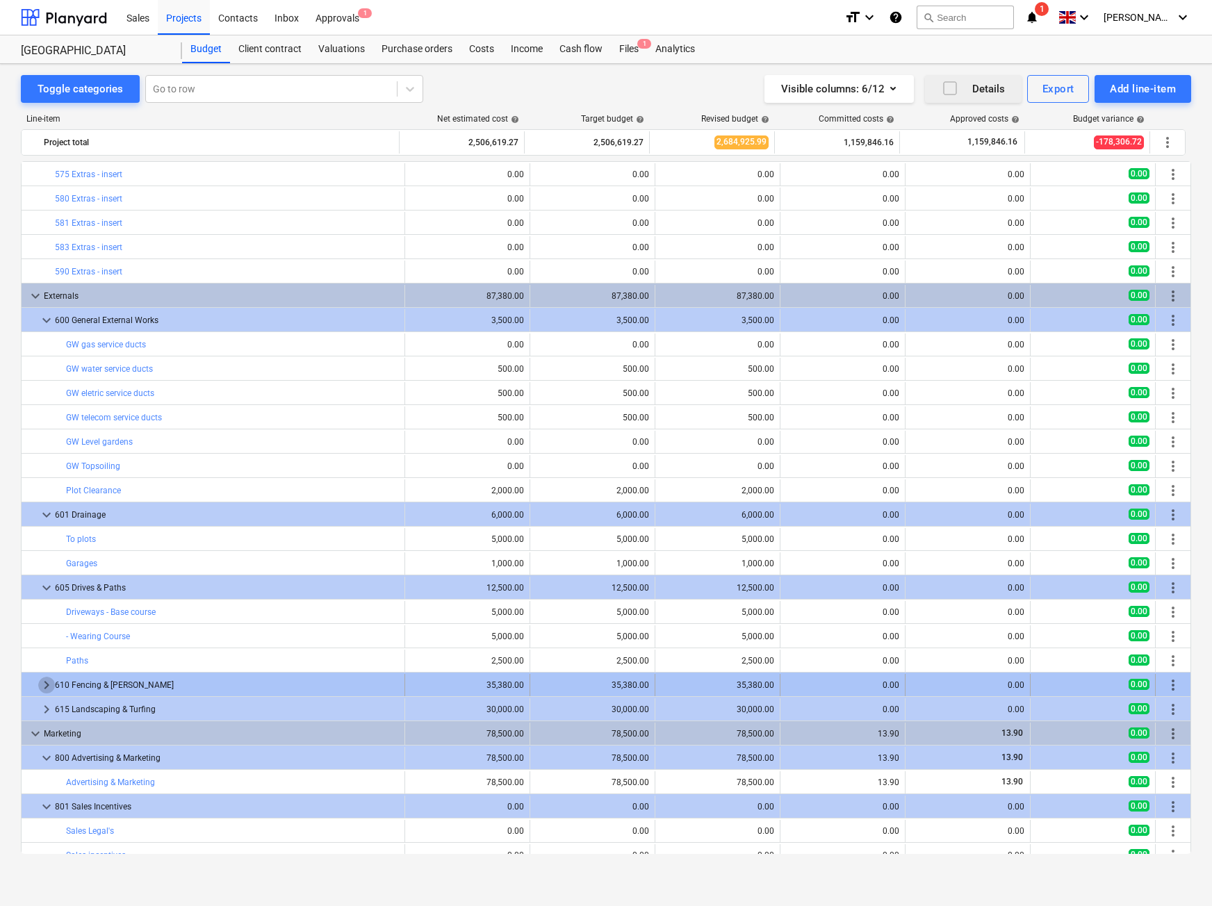
click at [45, 687] on span "keyboard_arrow_right" at bounding box center [46, 685] width 17 height 17
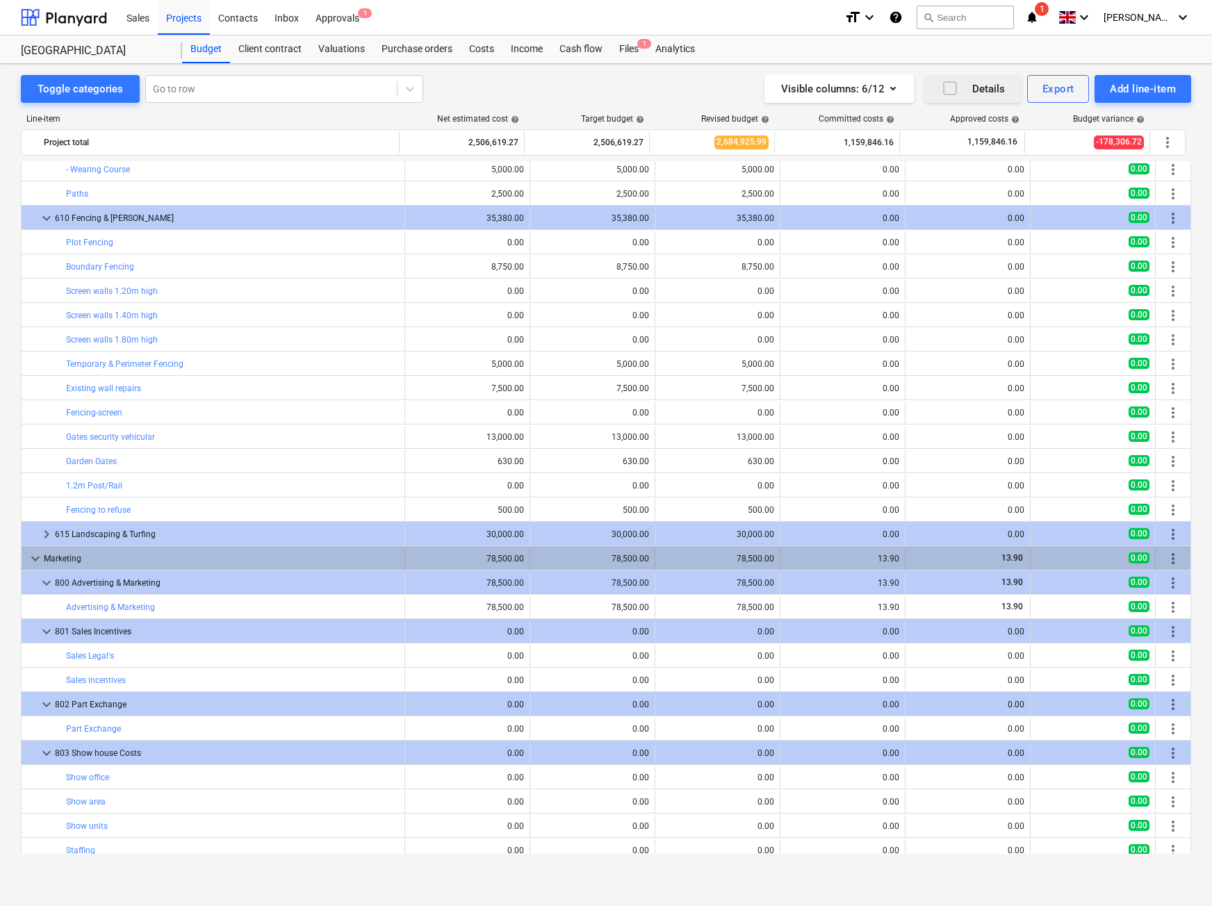
scroll to position [5237, 0]
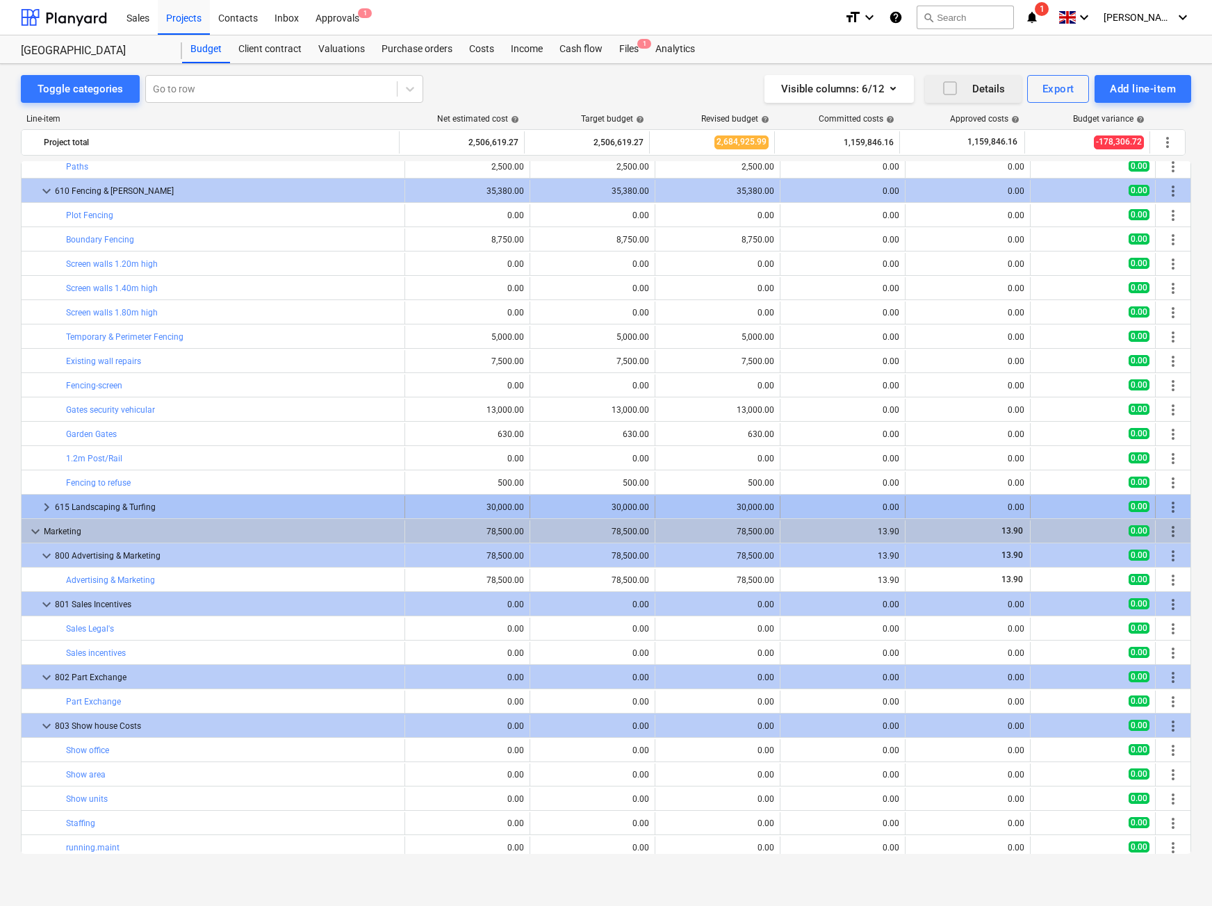
click at [45, 513] on span "keyboard_arrow_right" at bounding box center [46, 507] width 17 height 17
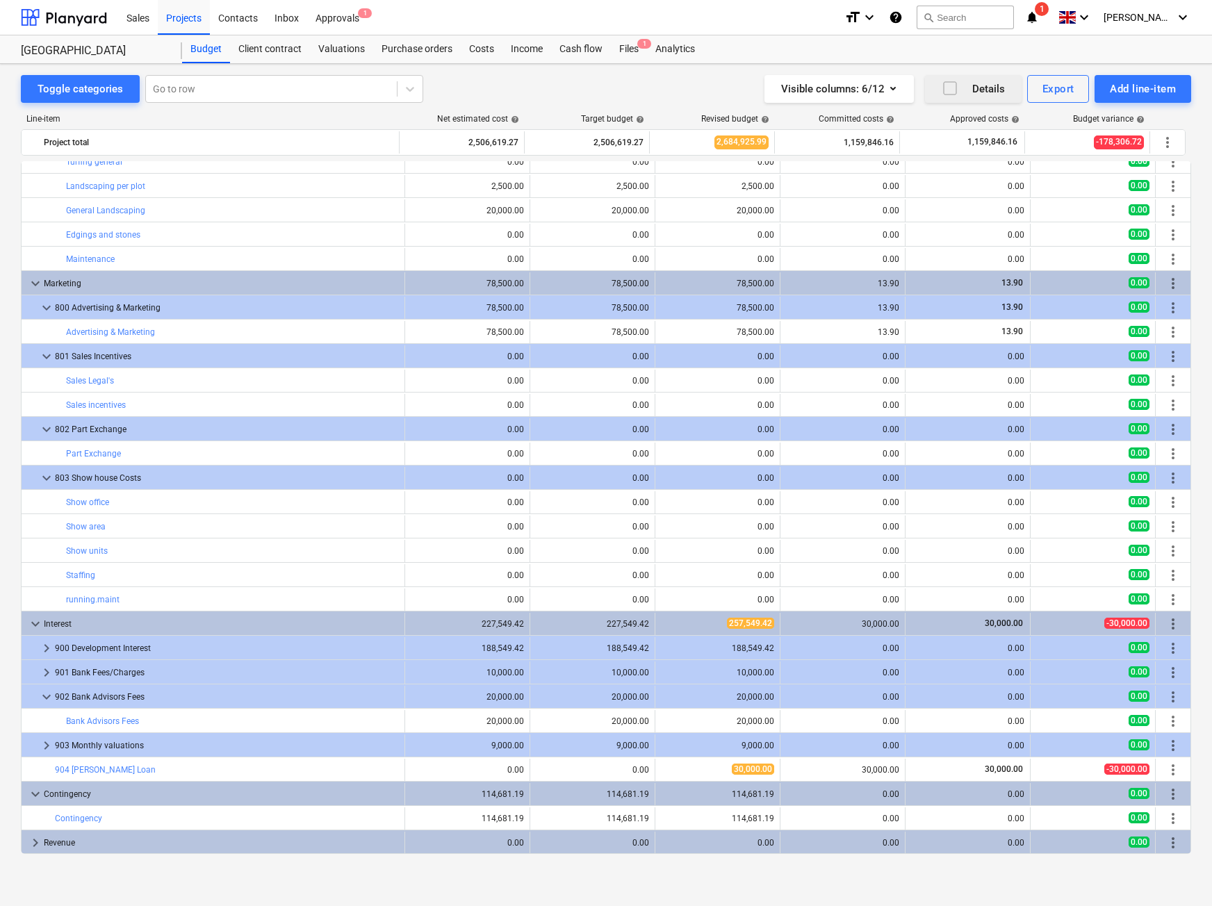
scroll to position [5630, 0]
click at [42, 651] on span "keyboard_arrow_right" at bounding box center [46, 649] width 17 height 17
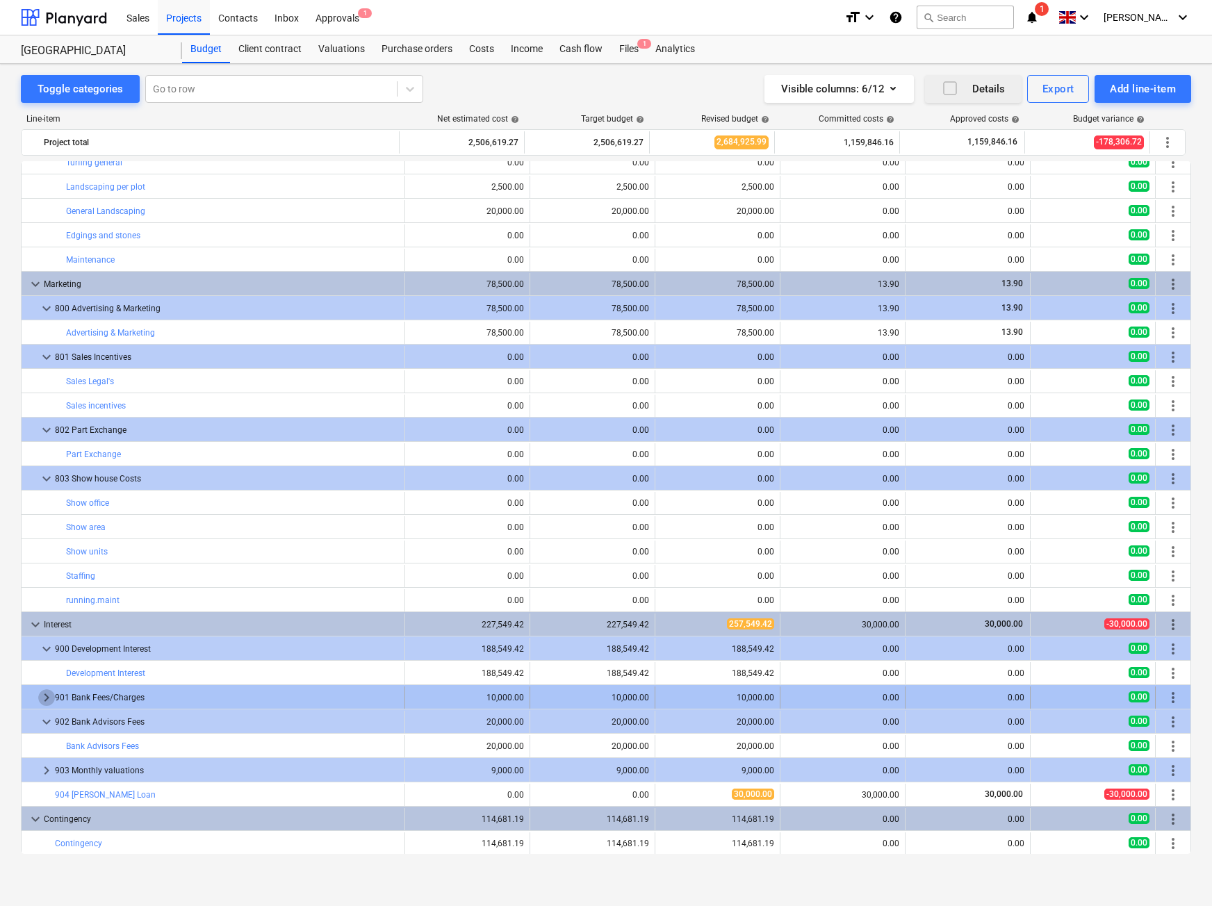
click at [44, 706] on span "keyboard_arrow_right" at bounding box center [46, 697] width 17 height 17
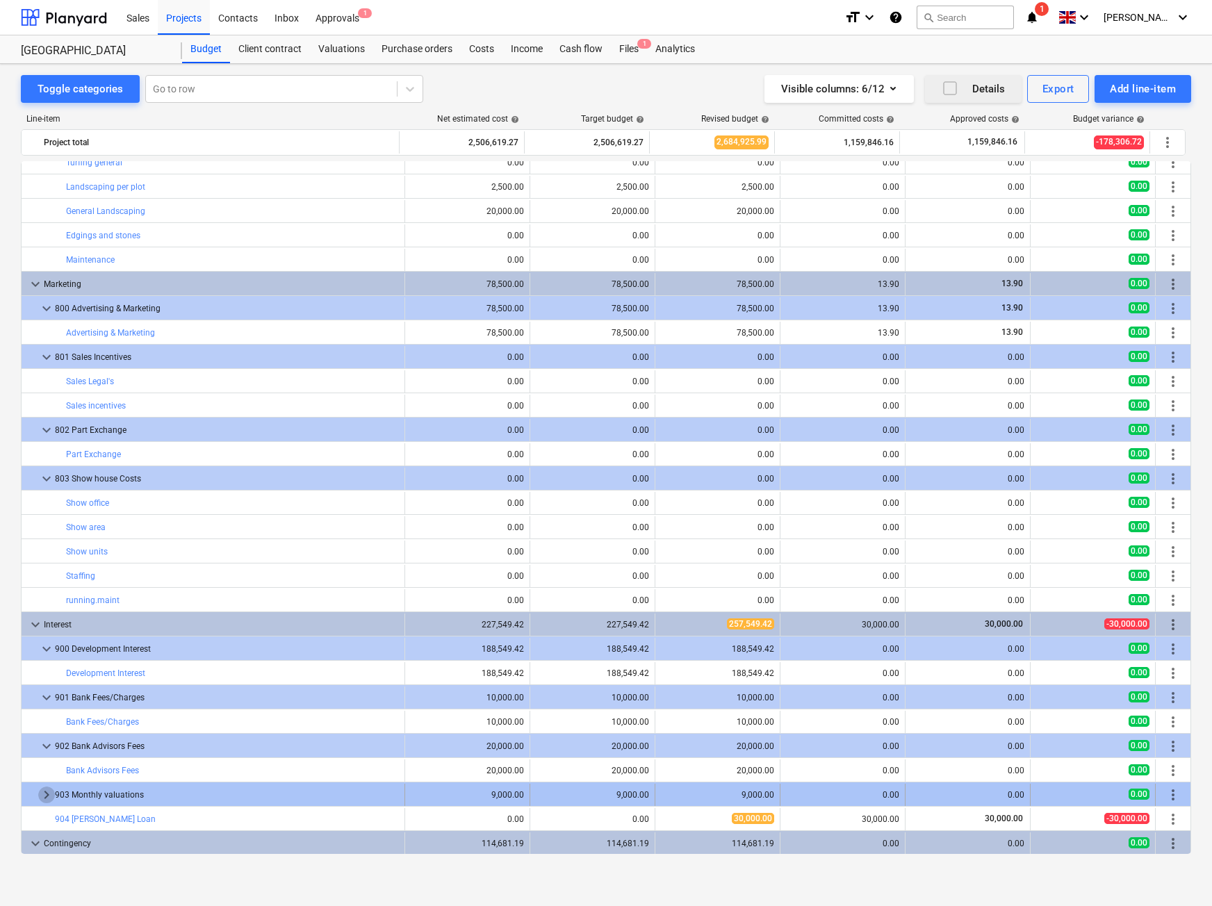
click at [47, 796] on span "keyboard_arrow_right" at bounding box center [46, 795] width 17 height 17
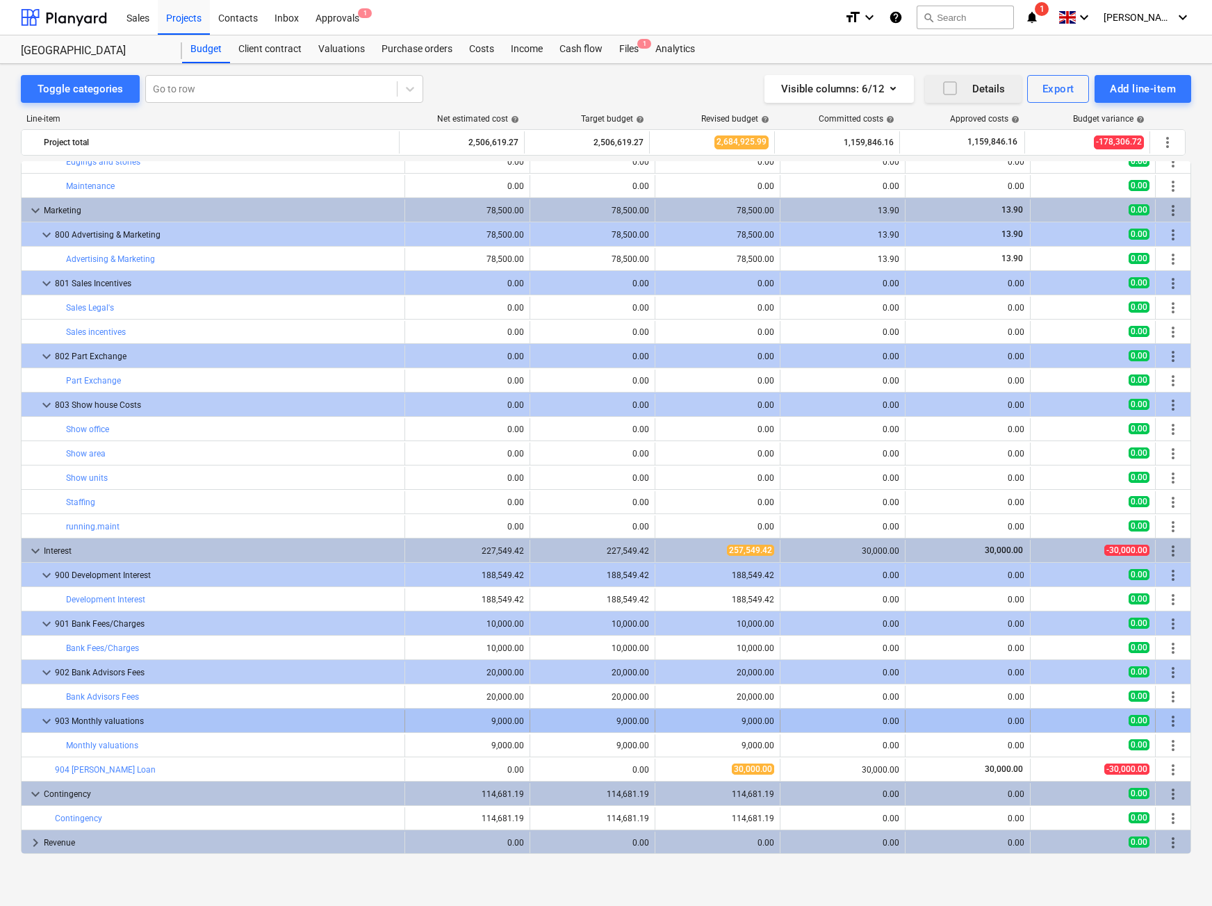
scroll to position [0, 0]
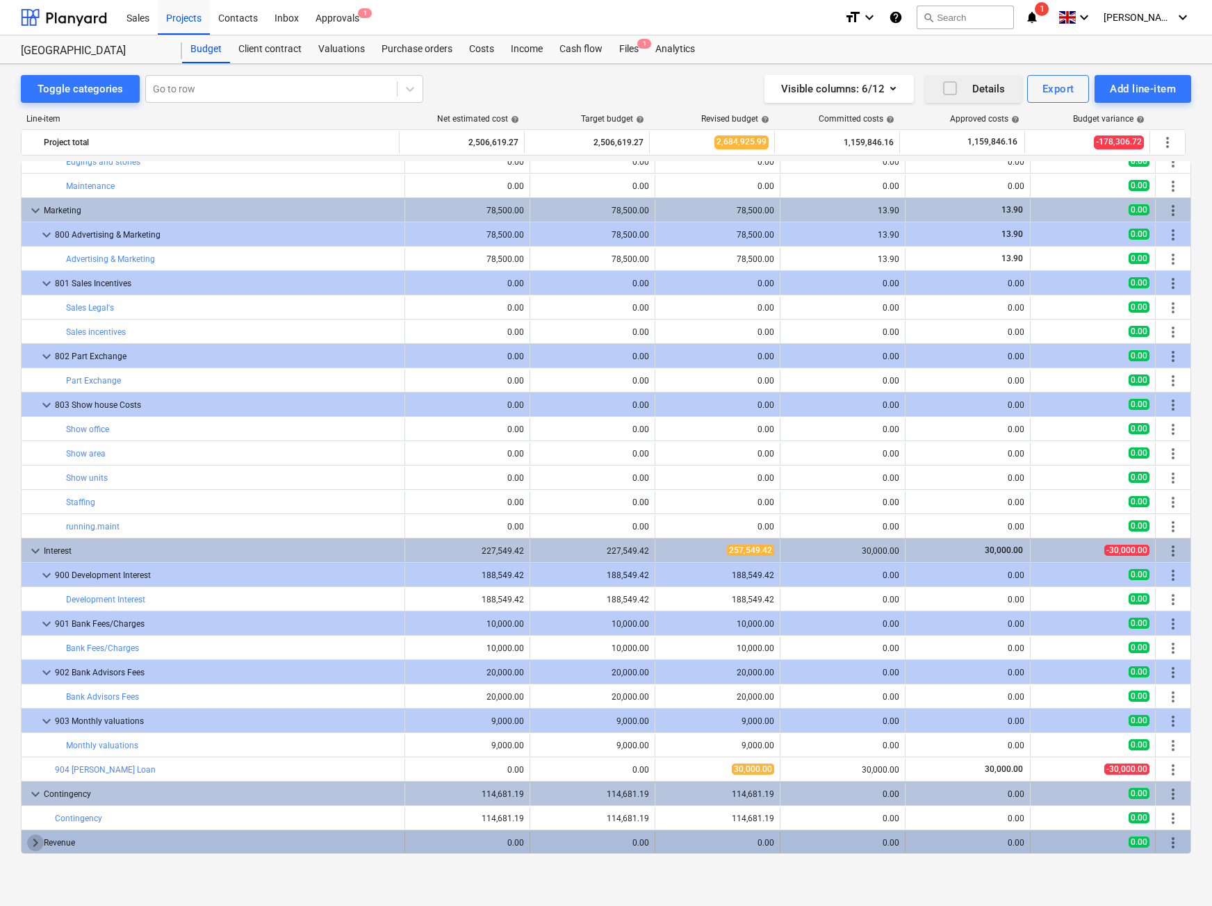
click at [29, 843] on span "keyboard_arrow_right" at bounding box center [35, 843] width 17 height 17
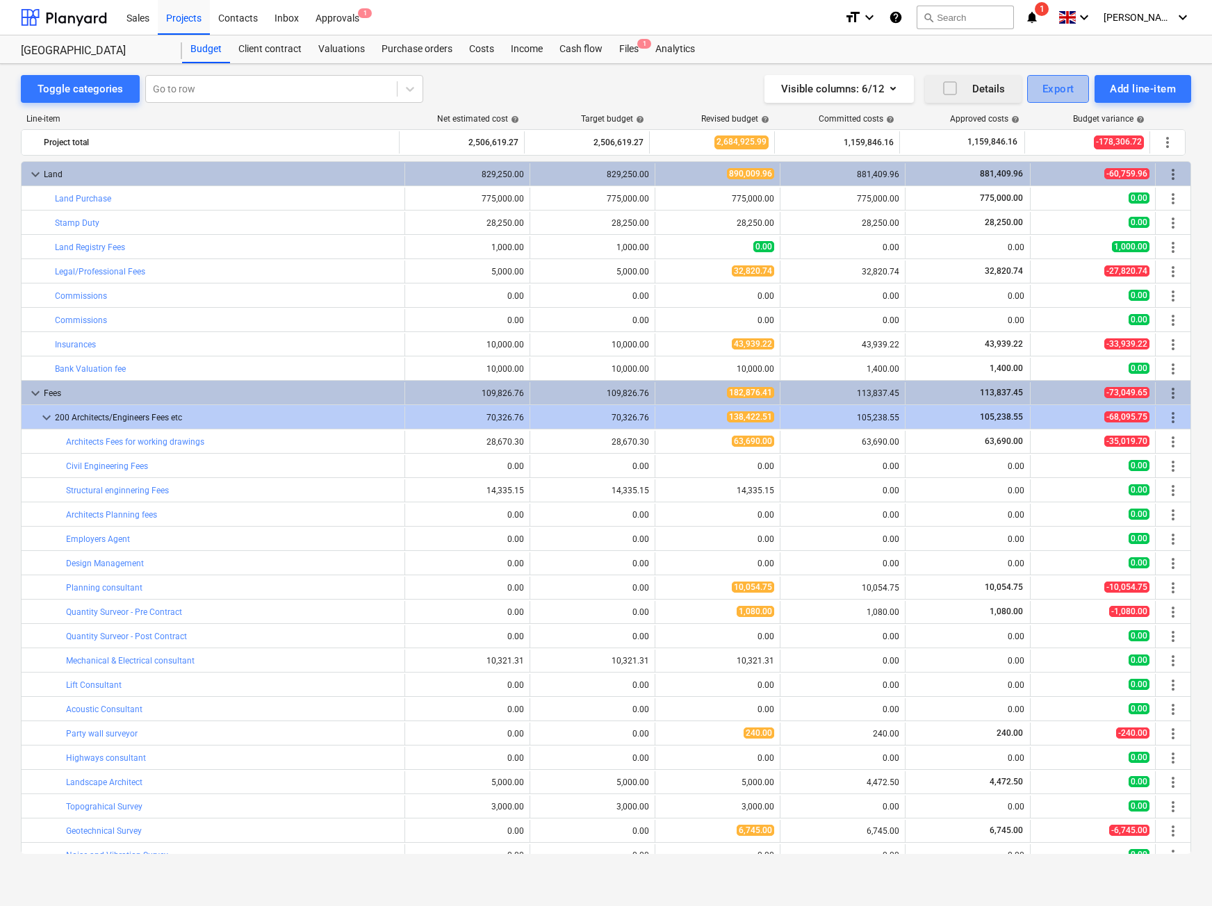
click at [1063, 88] on div "Export" at bounding box center [1058, 89] width 32 height 18
click at [987, 117] on div "PDF" at bounding box center [1012, 123] width 154 height 24
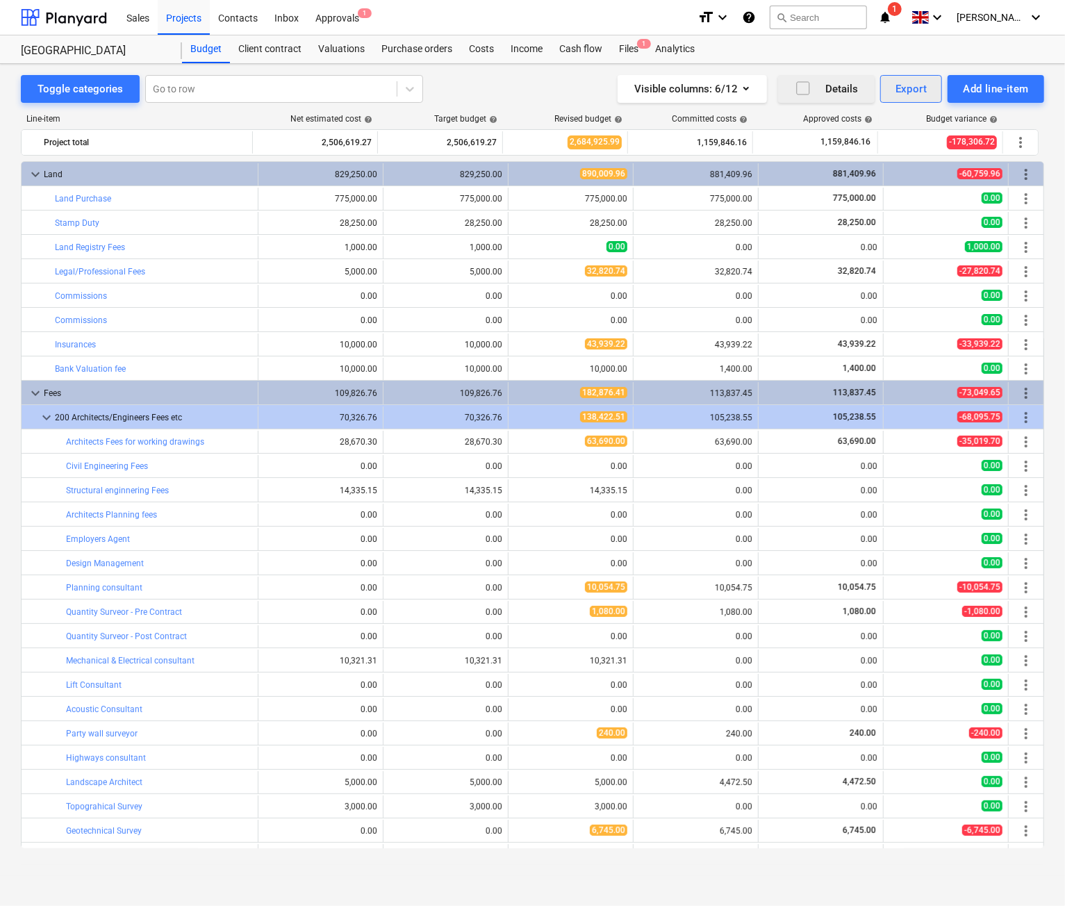
click at [916, 92] on div "Export" at bounding box center [912, 89] width 32 height 18
click at [835, 147] on div "XLSX (only visible columns)" at bounding box center [865, 148] width 154 height 24
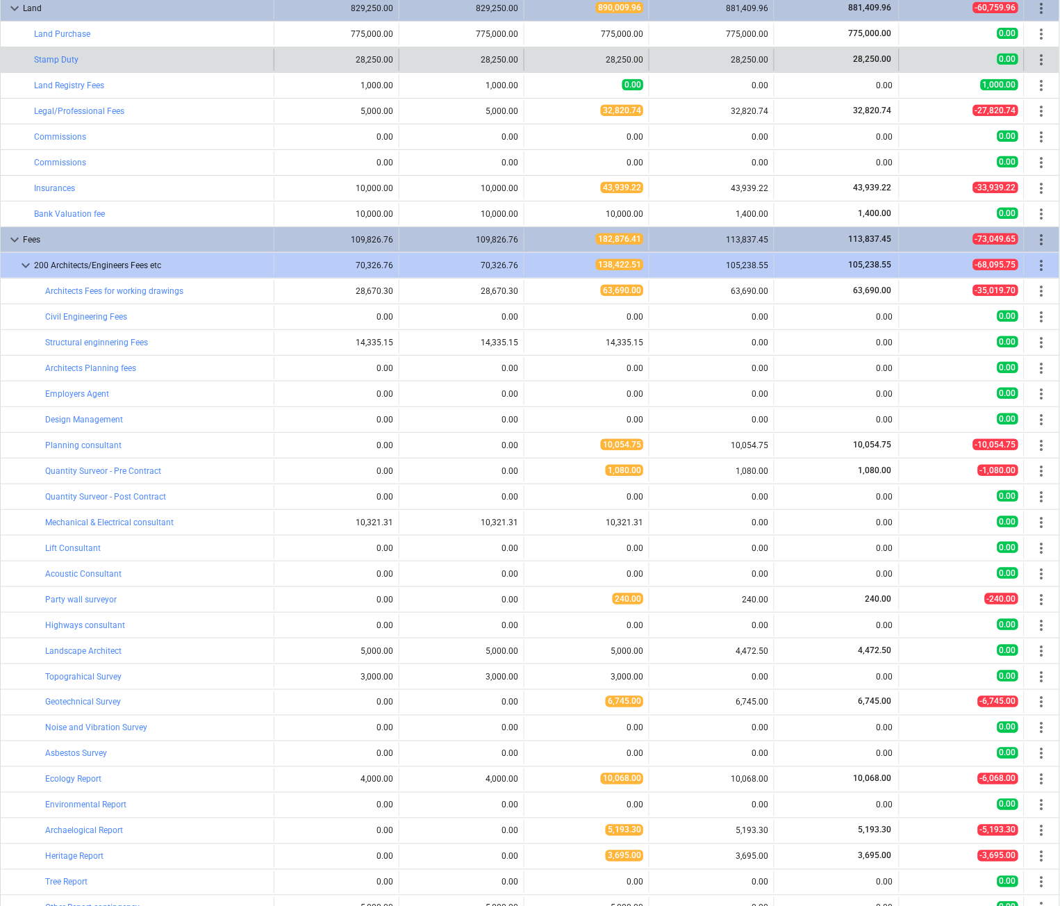
scroll to position [113, 0]
